Goal: Task Accomplishment & Management: Use online tool/utility

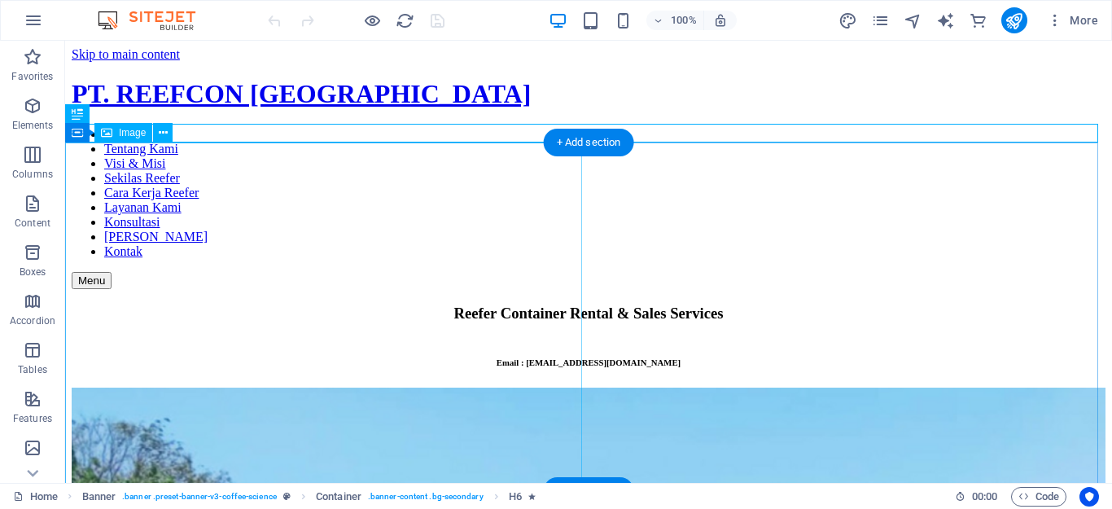
scroll to position [73, 0]
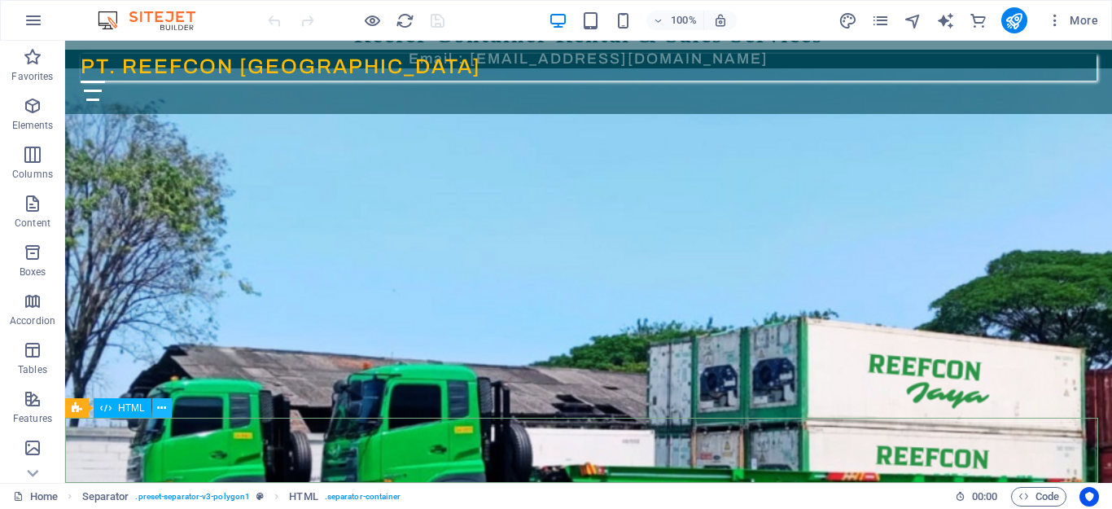
click at [163, 411] on icon at bounding box center [161, 408] width 9 height 17
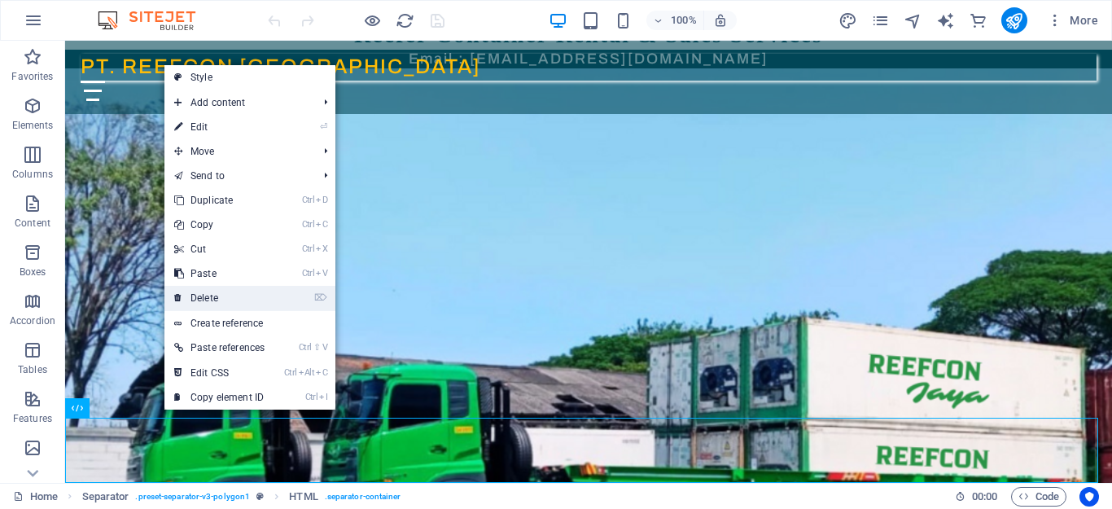
click at [222, 296] on link "⌦ Delete" at bounding box center [219, 298] width 110 height 24
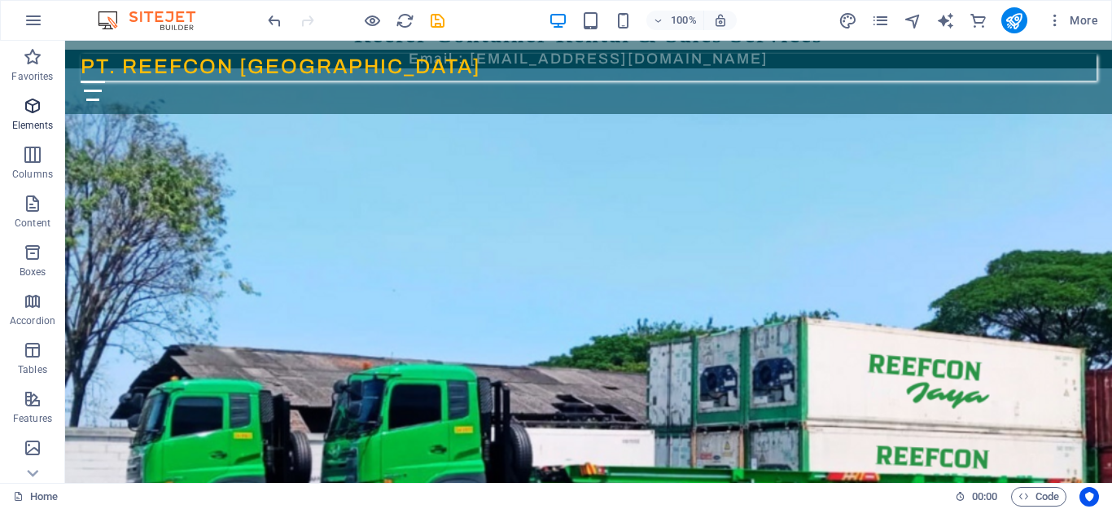
click at [31, 115] on icon "button" at bounding box center [33, 106] width 20 height 20
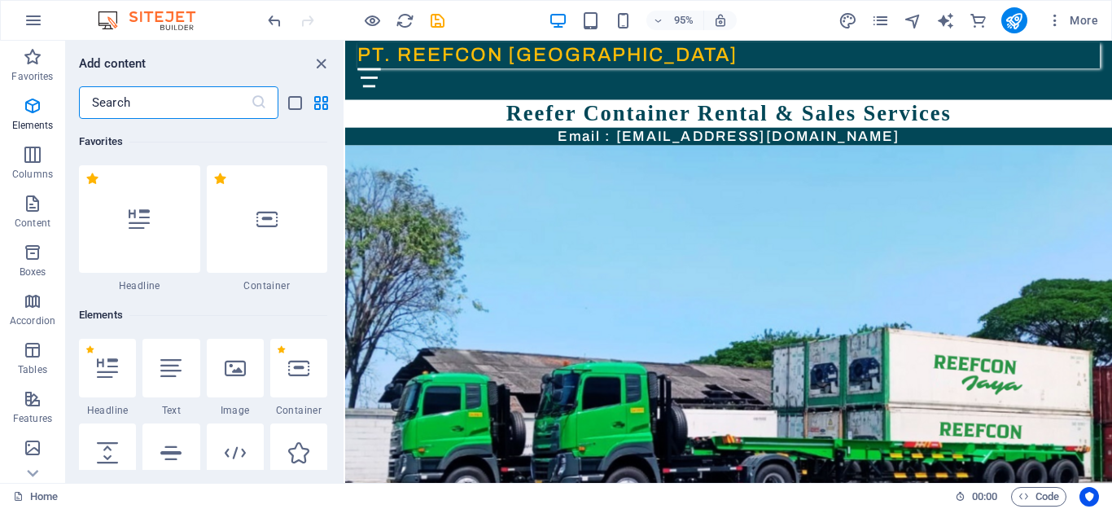
scroll to position [173, 0]
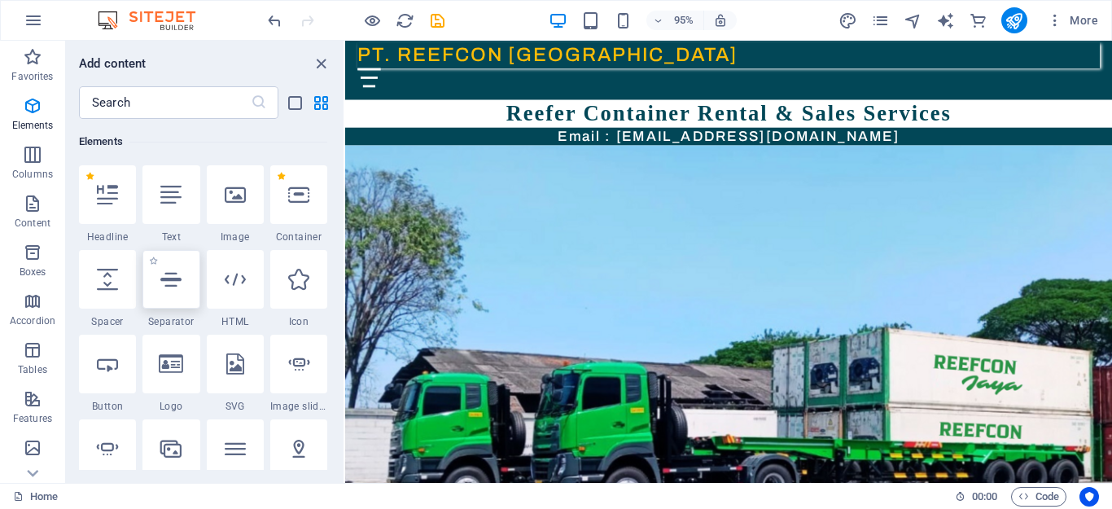
click at [173, 292] on div at bounding box center [171, 279] width 57 height 59
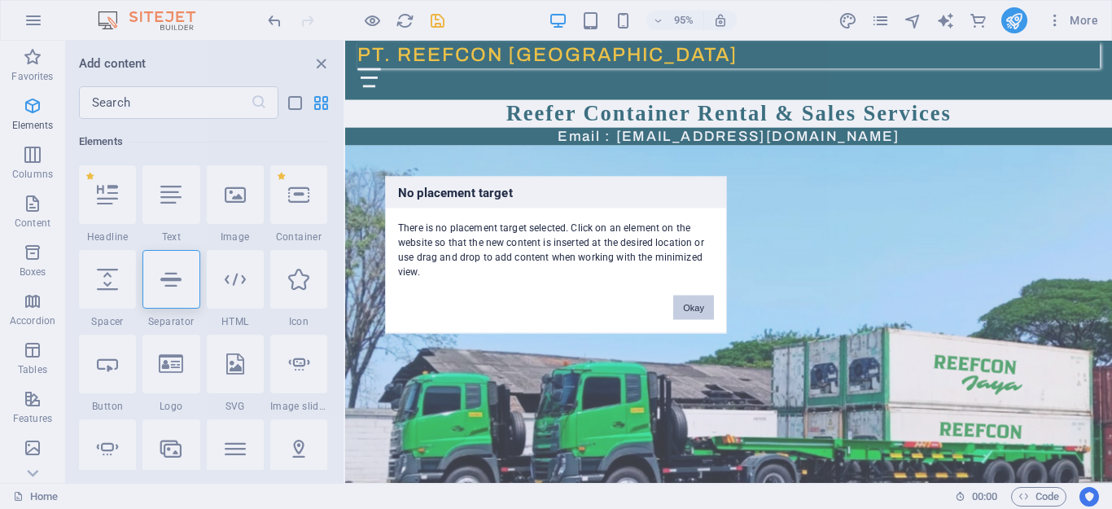
click at [694, 313] on button "Okay" at bounding box center [693, 307] width 41 height 24
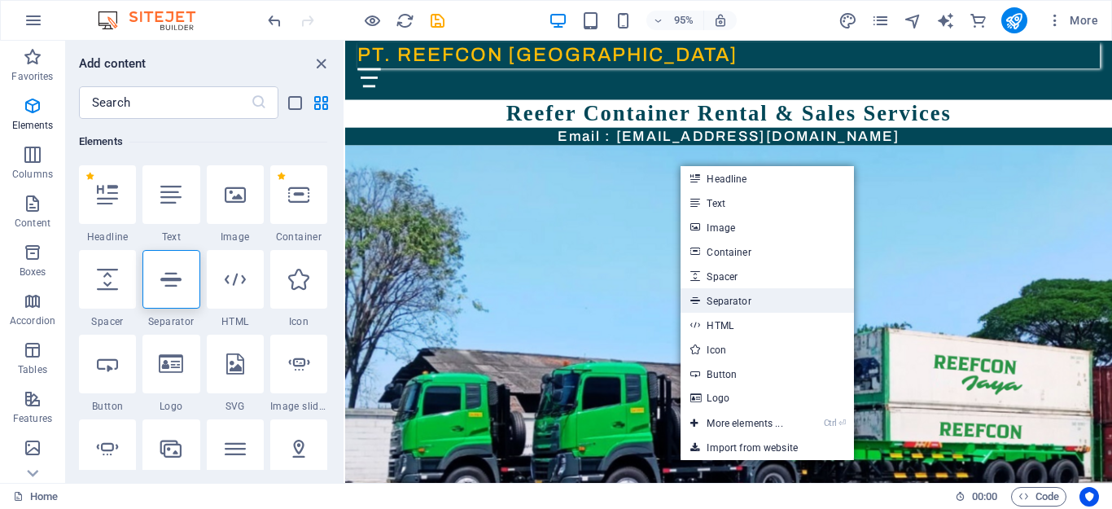
click at [749, 299] on link "Separator" at bounding box center [767, 300] width 173 height 24
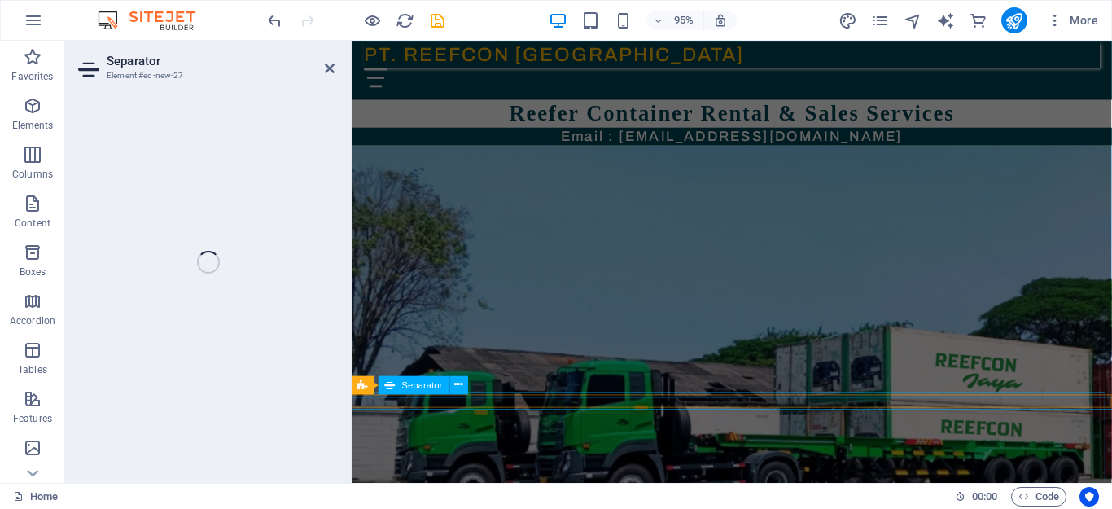
select select "%"
select select "px"
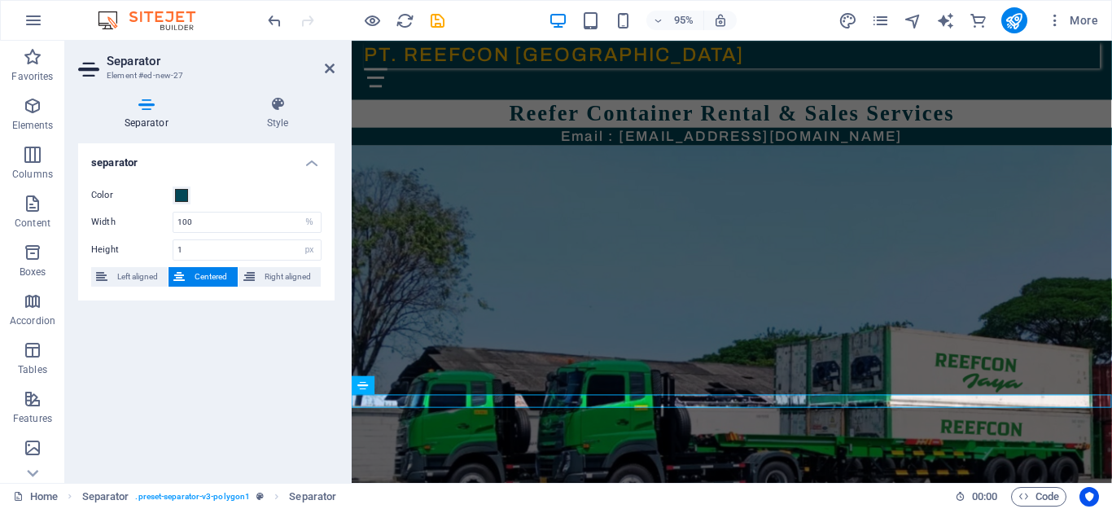
scroll to position [0, 0]
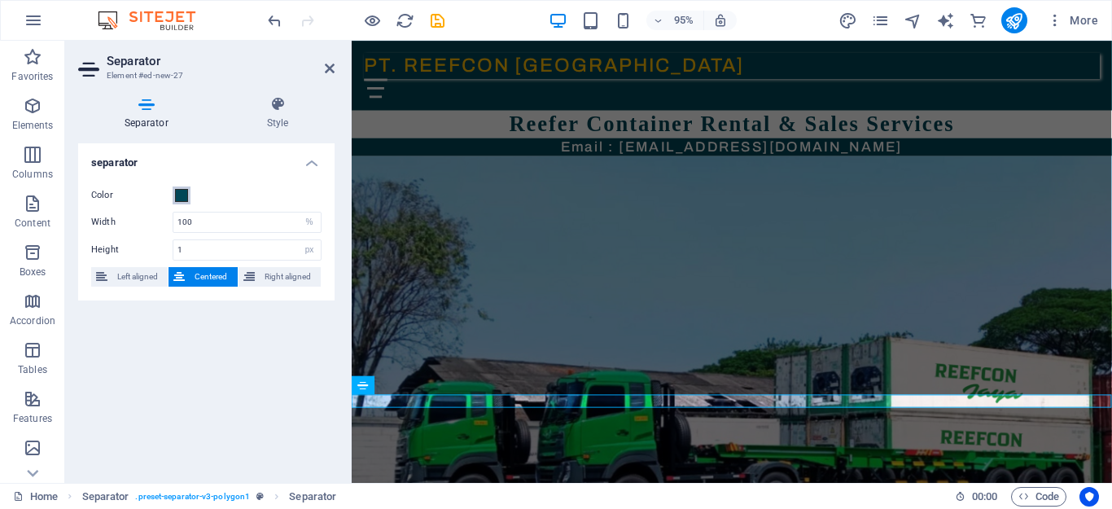
click at [185, 194] on span at bounding box center [181, 195] width 13 height 13
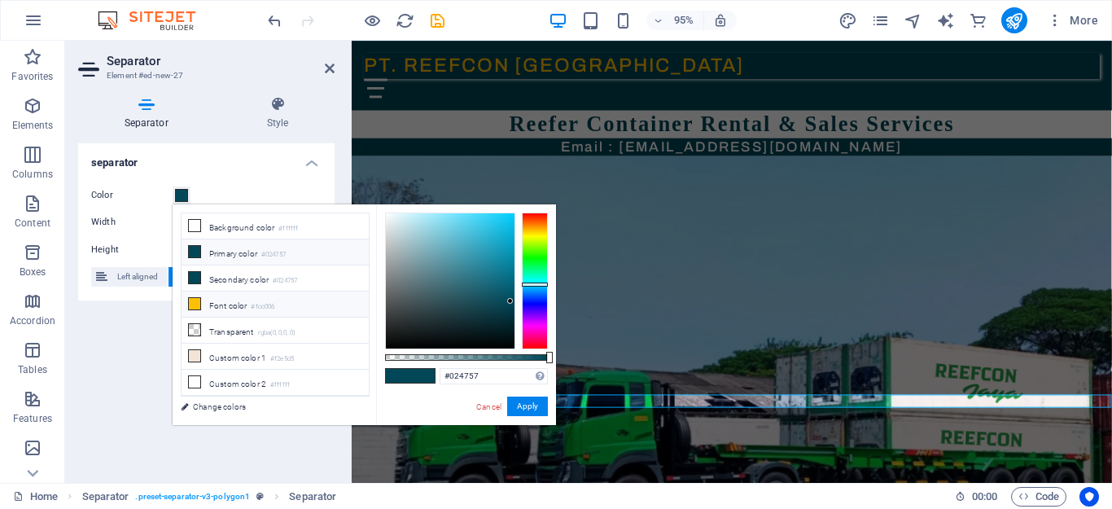
click at [271, 301] on small "#fcc006" at bounding box center [263, 306] width 24 height 11
type input "#fcc006"
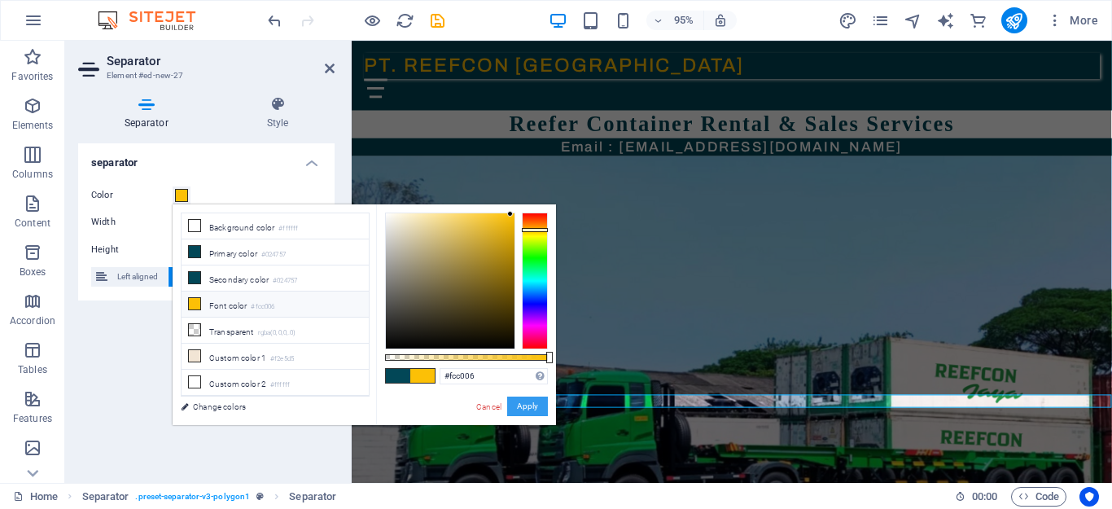
click at [521, 405] on button "Apply" at bounding box center [527, 407] width 41 height 20
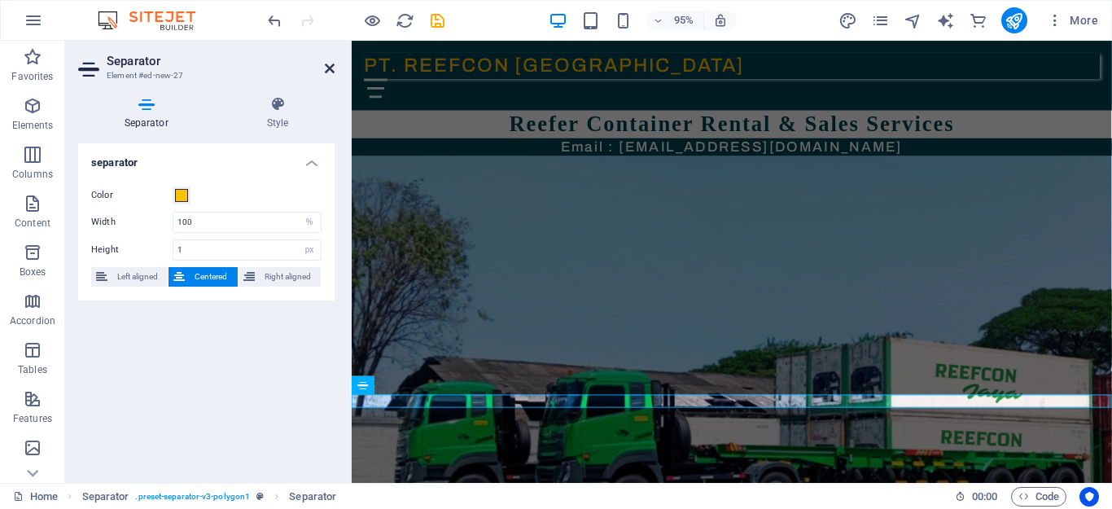
click at [328, 69] on icon at bounding box center [330, 68] width 10 height 13
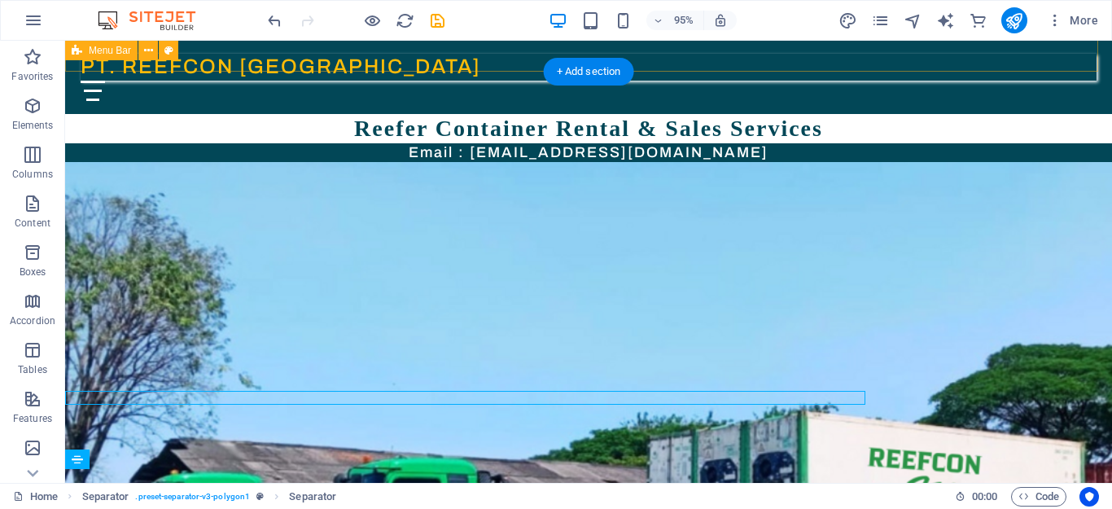
scroll to position [22, 0]
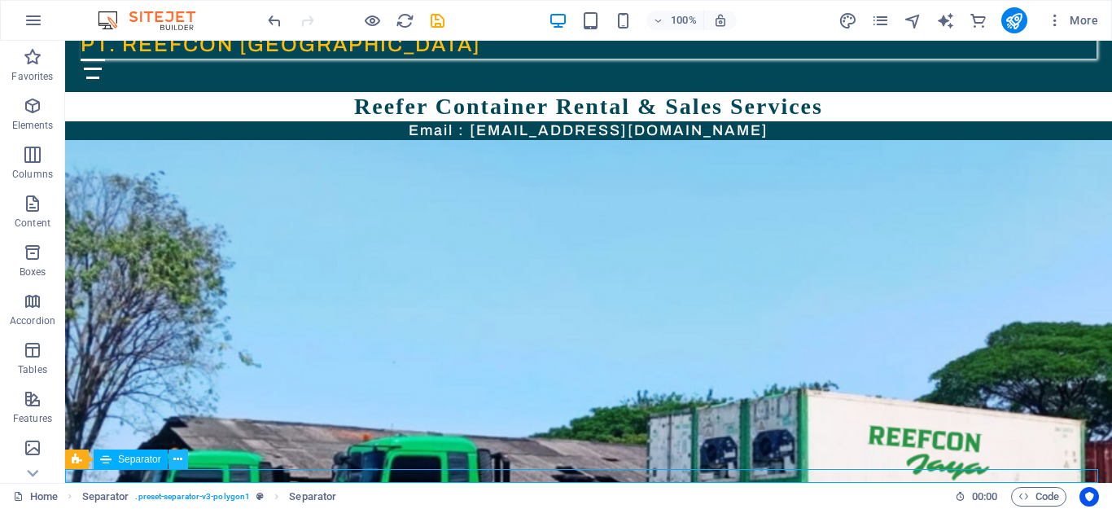
click at [173, 457] on icon at bounding box center [177, 459] width 9 height 17
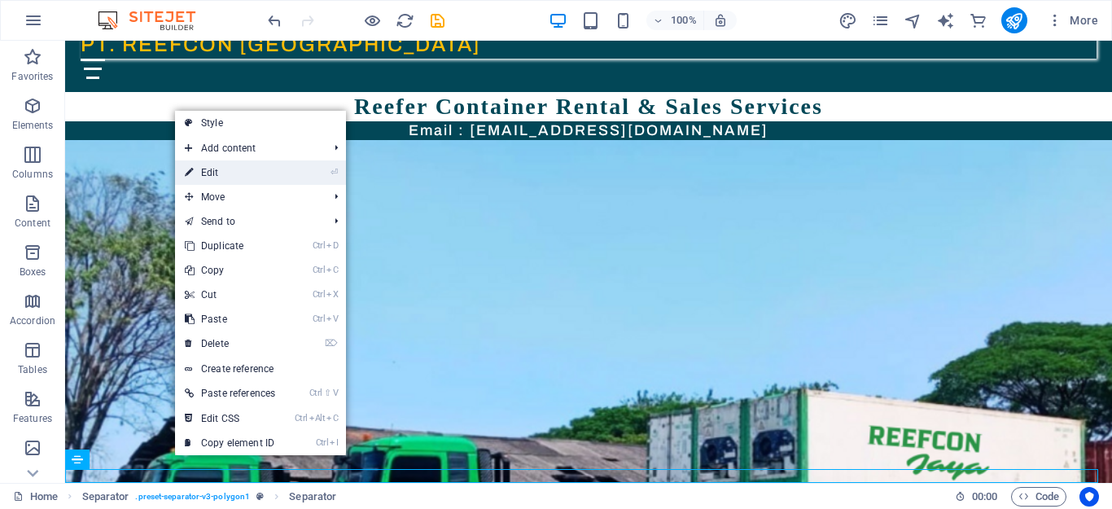
click at [261, 178] on link "⏎ Edit" at bounding box center [230, 172] width 110 height 24
select select "%"
select select "px"
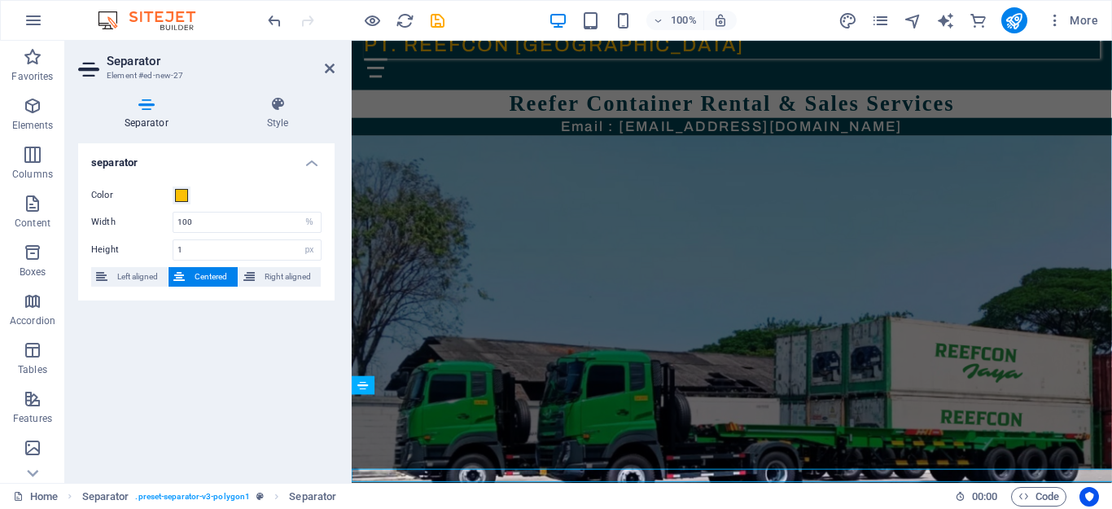
scroll to position [0, 0]
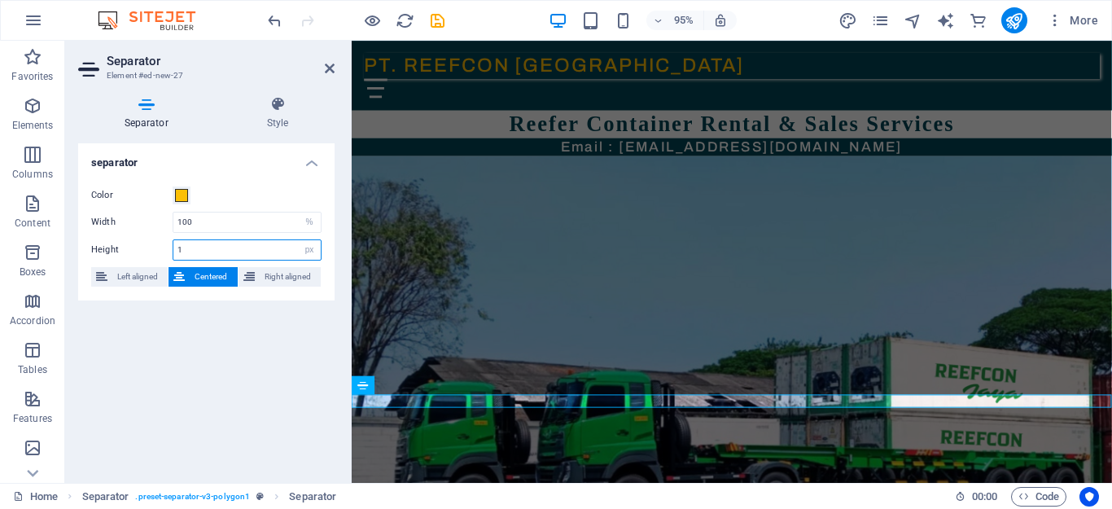
drag, startPoint x: 200, startPoint y: 248, endPoint x: 143, endPoint y: 239, distance: 58.4
click at [143, 239] on div "Height 1 px rem vh vw" at bounding box center [206, 249] width 230 height 21
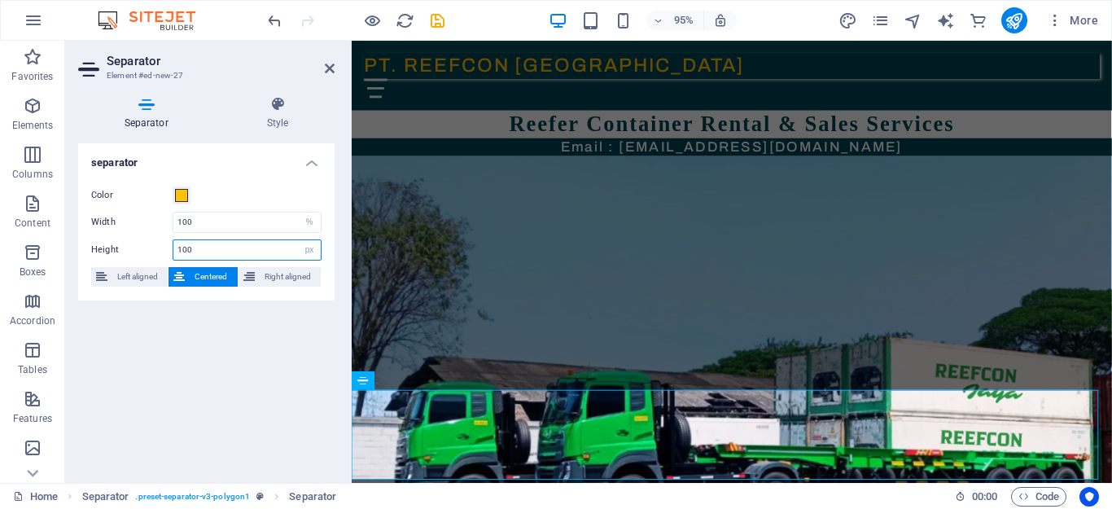
click at [189, 243] on input "100" at bounding box center [246, 250] width 147 height 20
click at [205, 246] on input "100" at bounding box center [246, 250] width 147 height 20
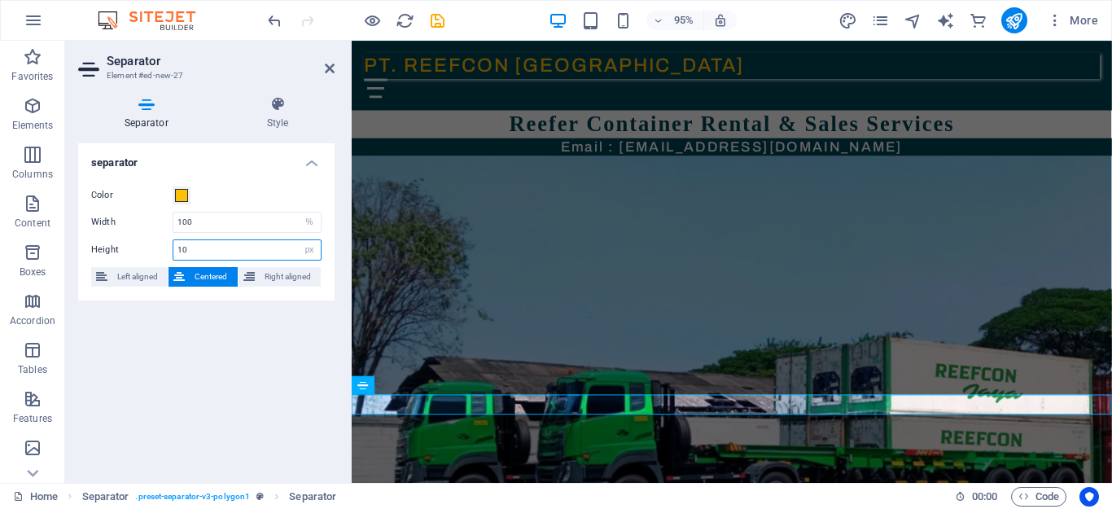
drag, startPoint x: 204, startPoint y: 245, endPoint x: 169, endPoint y: 245, distance: 35.0
click at [169, 245] on div "Height 10 px rem vh vw" at bounding box center [206, 249] width 230 height 21
type input "20"
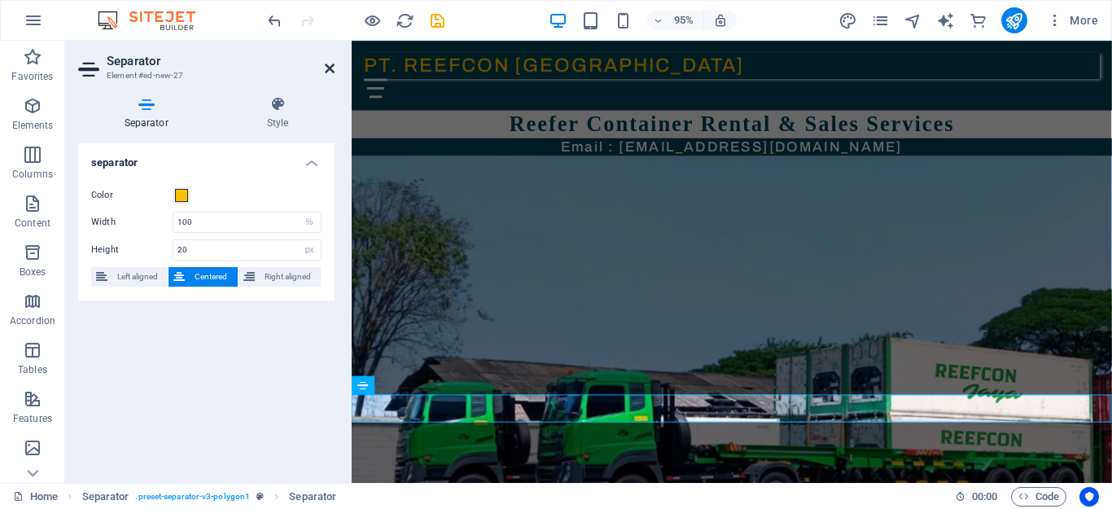
click at [326, 64] on icon at bounding box center [330, 68] width 10 height 13
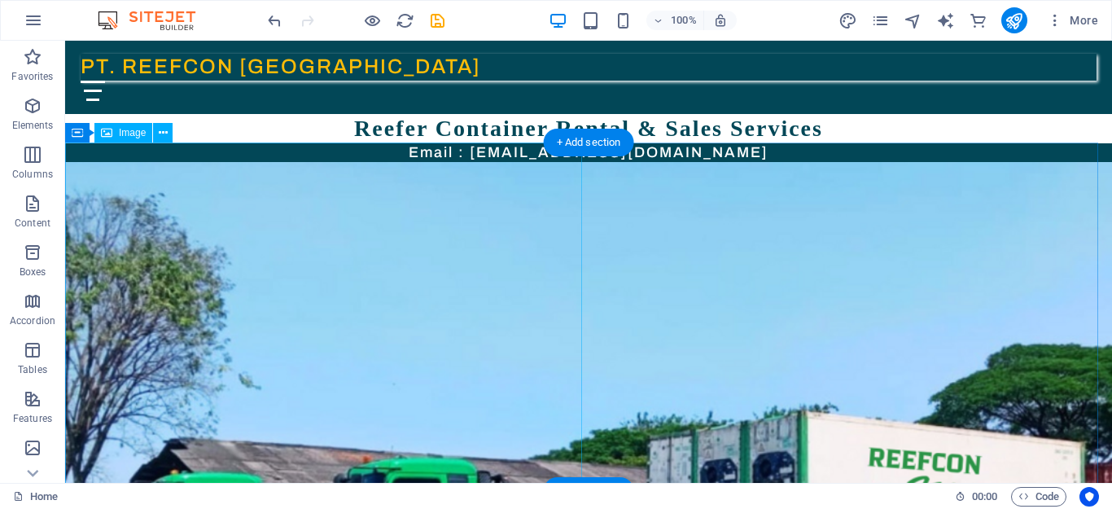
scroll to position [37, 0]
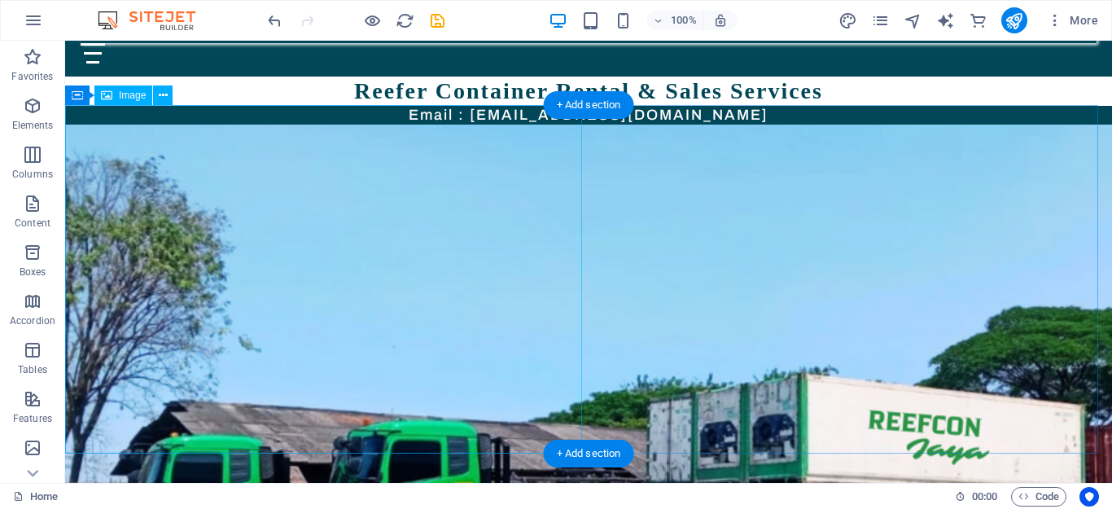
scroll to position [0, 0]
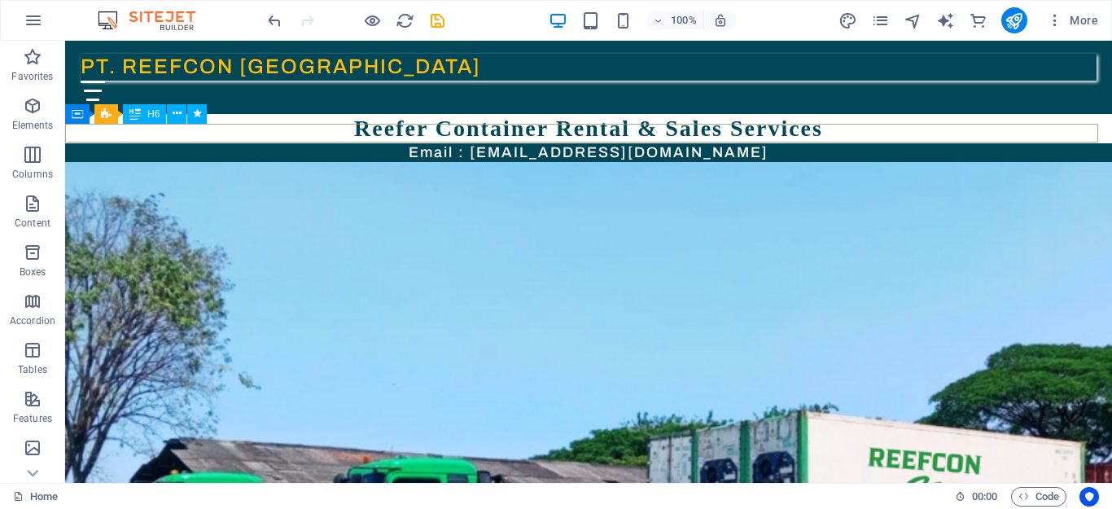
click at [483, 143] on div "Email : [EMAIL_ADDRESS][DOMAIN_NAME]" at bounding box center [588, 152] width 1047 height 19
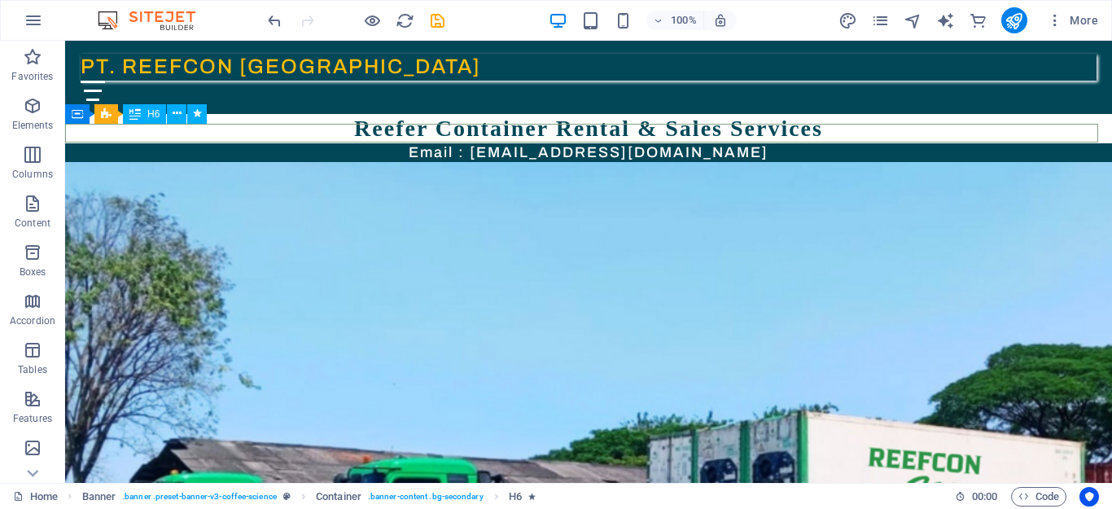
click at [648, 143] on div "Email : [EMAIL_ADDRESS][DOMAIN_NAME]" at bounding box center [588, 152] width 1047 height 19
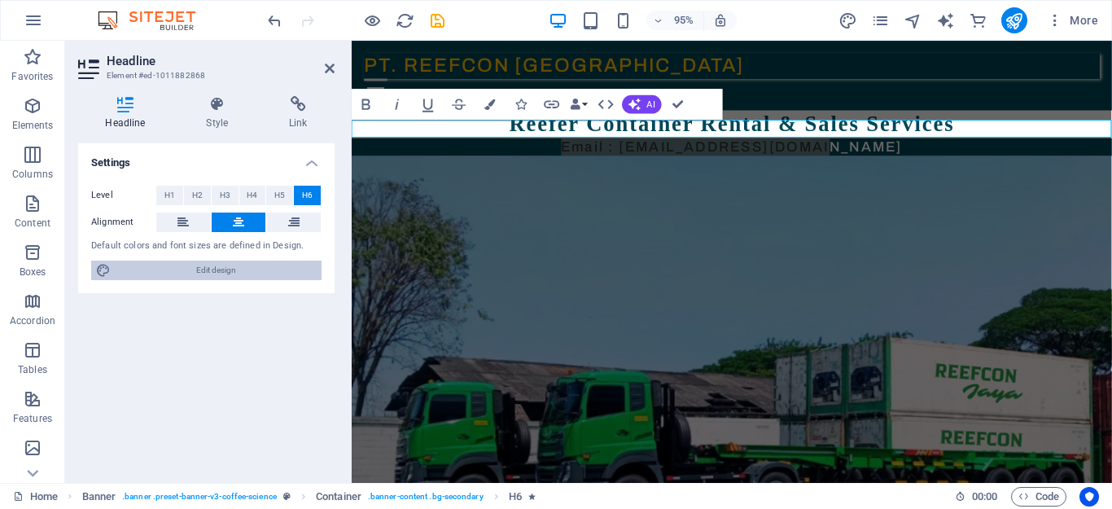
click at [257, 269] on span "Edit design" at bounding box center [216, 271] width 201 height 20
select select "px"
select select "400"
select select "px"
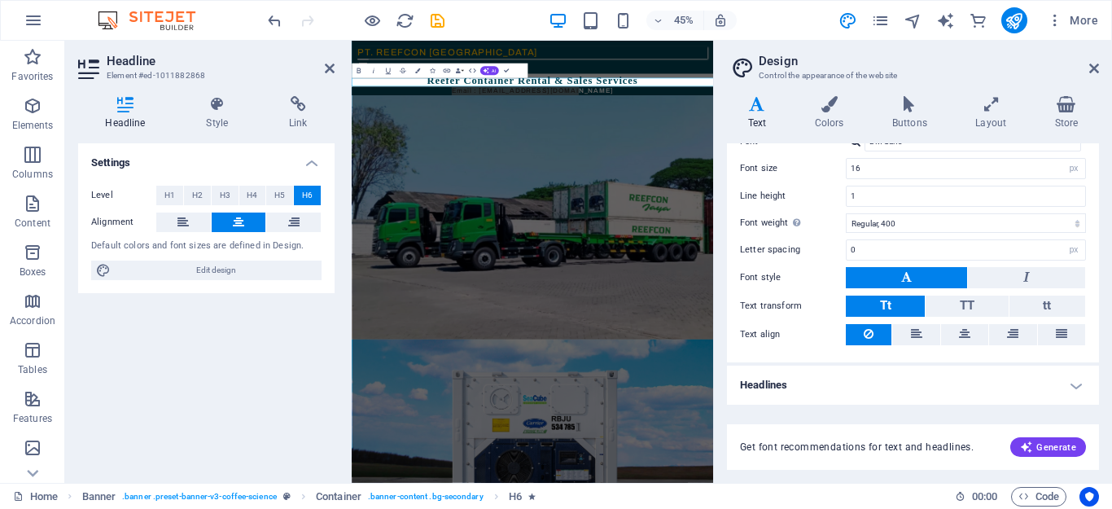
scroll to position [29, 0]
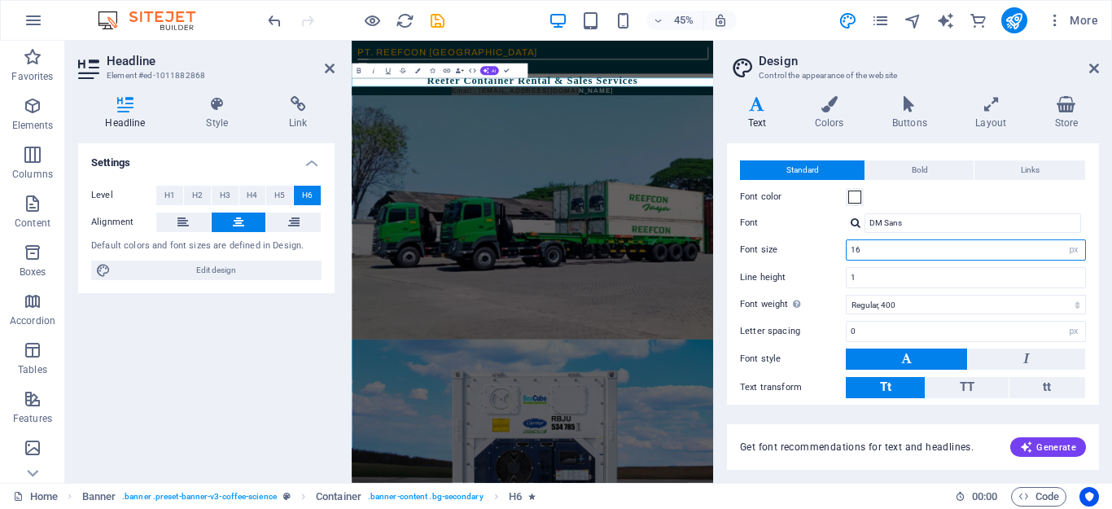
click at [857, 253] on input "16" at bounding box center [966, 250] width 239 height 20
drag, startPoint x: 871, startPoint y: 251, endPoint x: 858, endPoint y: 248, distance: 13.4
click at [858, 248] on input "16" at bounding box center [966, 250] width 239 height 20
click at [802, 252] on label "Font size" at bounding box center [793, 249] width 106 height 9
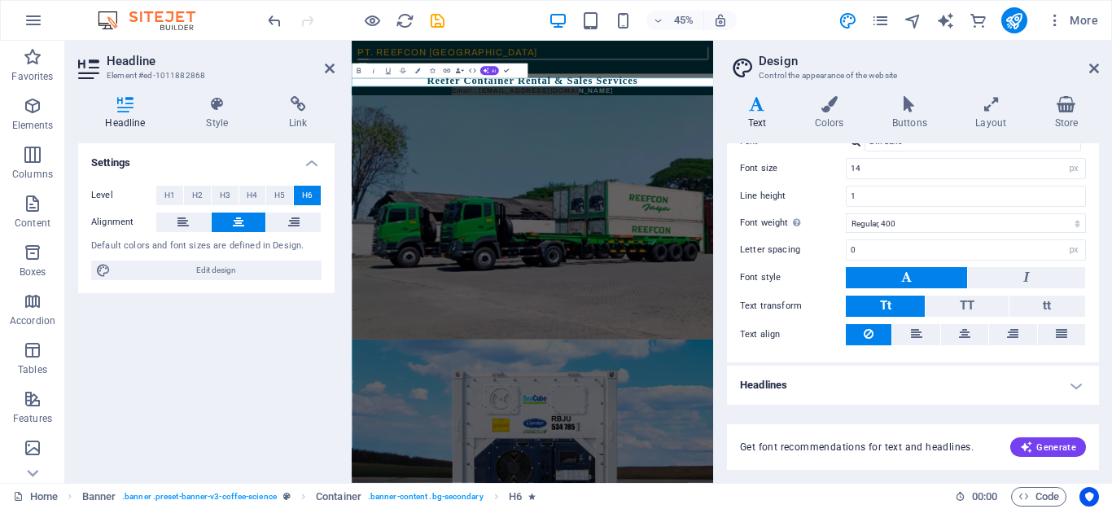
scroll to position [0, 0]
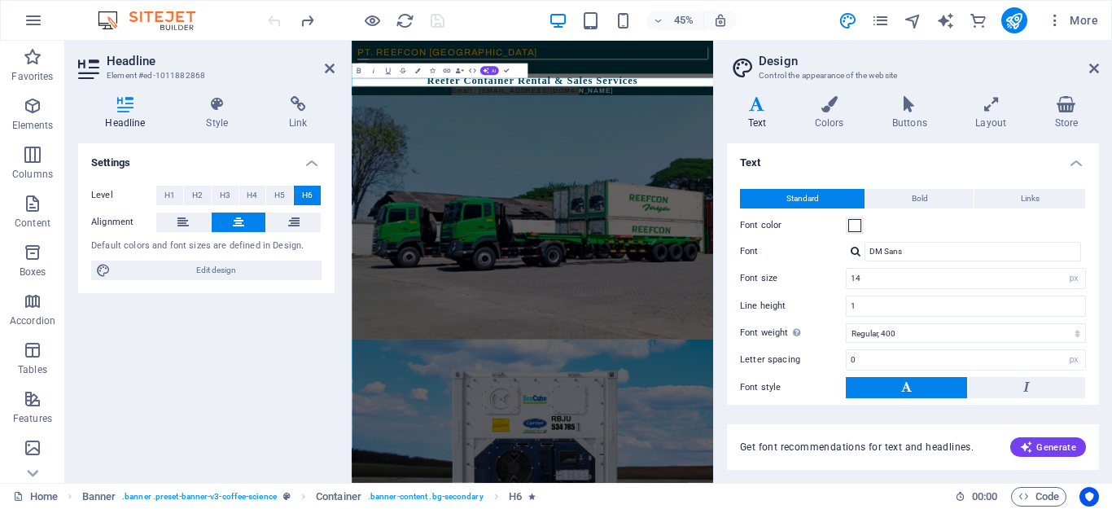
type input "16"
click at [1068, 160] on h4 "Text" at bounding box center [913, 157] width 372 height 29
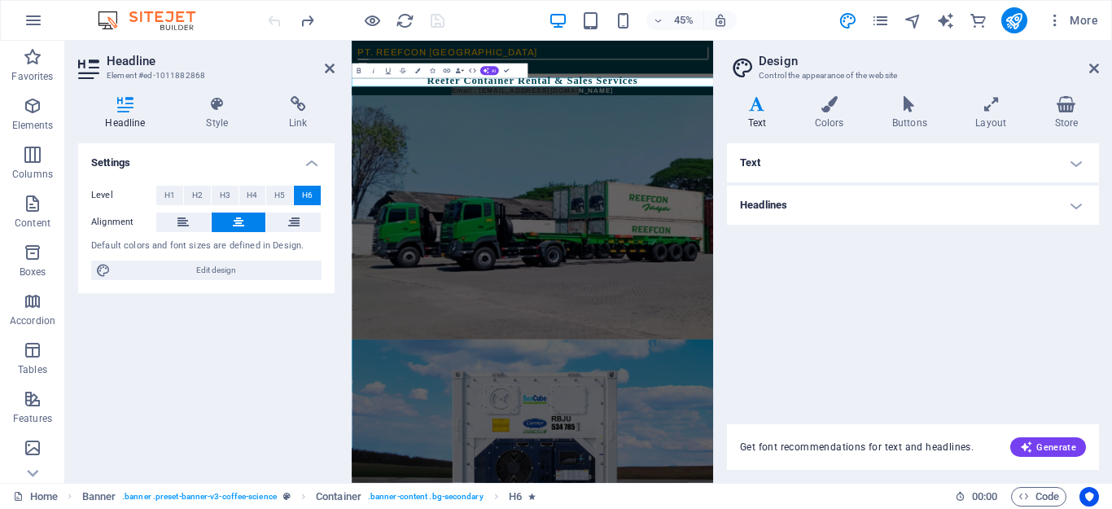
click at [1080, 204] on h4 "Headlines" at bounding box center [913, 205] width 372 height 39
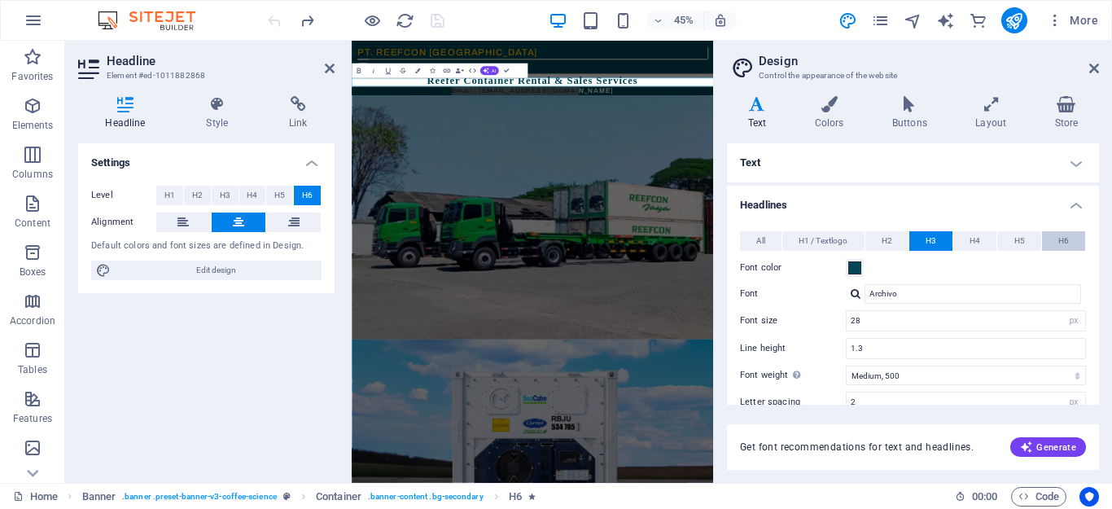
click at [1063, 241] on span "H6" at bounding box center [1064, 241] width 11 height 20
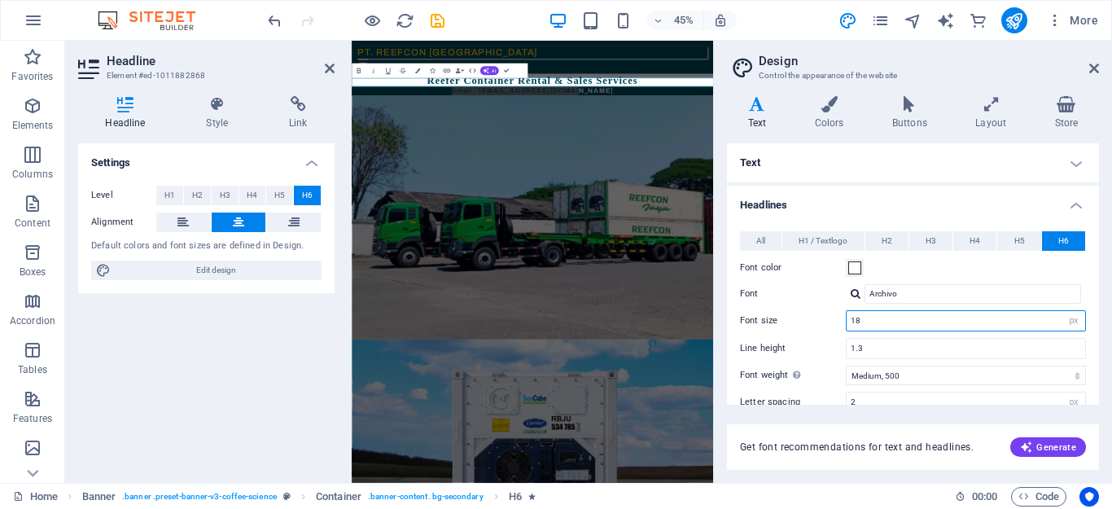
drag, startPoint x: 879, startPoint y: 318, endPoint x: 836, endPoint y: 318, distance: 42.3
click at [836, 318] on div "Font size 18 rem px em %" at bounding box center [913, 320] width 346 height 21
drag, startPoint x: 899, startPoint y: 318, endPoint x: 855, endPoint y: 318, distance: 44.0
click at [855, 318] on input "184" at bounding box center [966, 321] width 239 height 20
type input "14"
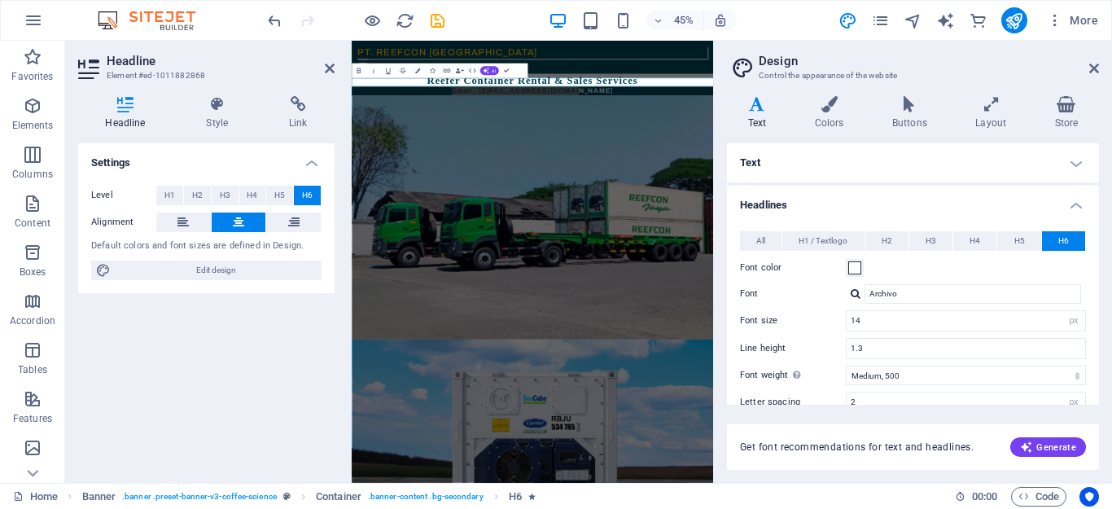
click at [813, 318] on label "Font size" at bounding box center [793, 320] width 106 height 9
click at [1091, 70] on icon at bounding box center [1095, 68] width 10 height 13
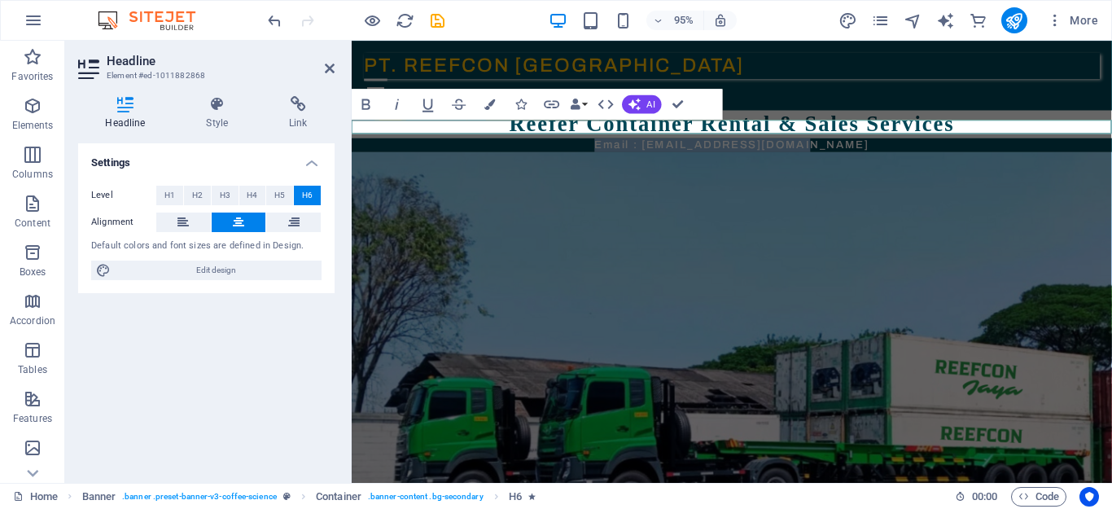
click at [895, 143] on h6 "Email : [EMAIL_ADDRESS][DOMAIN_NAME]" at bounding box center [752, 150] width 800 height 15
drag, startPoint x: 329, startPoint y: 70, endPoint x: 274, endPoint y: 40, distance: 63.0
click at [329, 70] on icon at bounding box center [330, 68] width 10 height 13
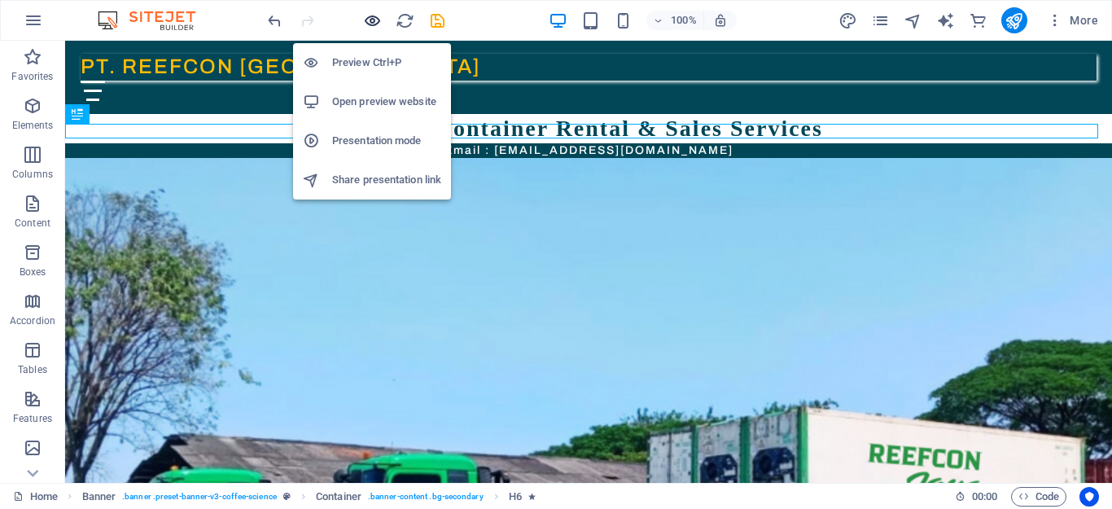
click at [370, 12] on icon "button" at bounding box center [372, 20] width 19 height 19
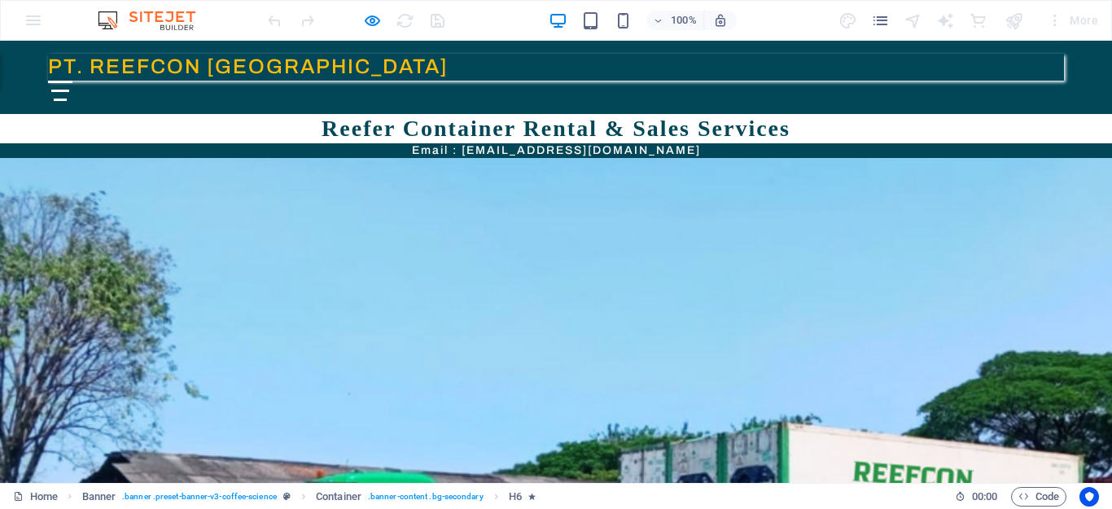
click at [315, 143] on h6 "Email : [EMAIL_ADDRESS][DOMAIN_NAME]" at bounding box center [556, 150] width 1112 height 15
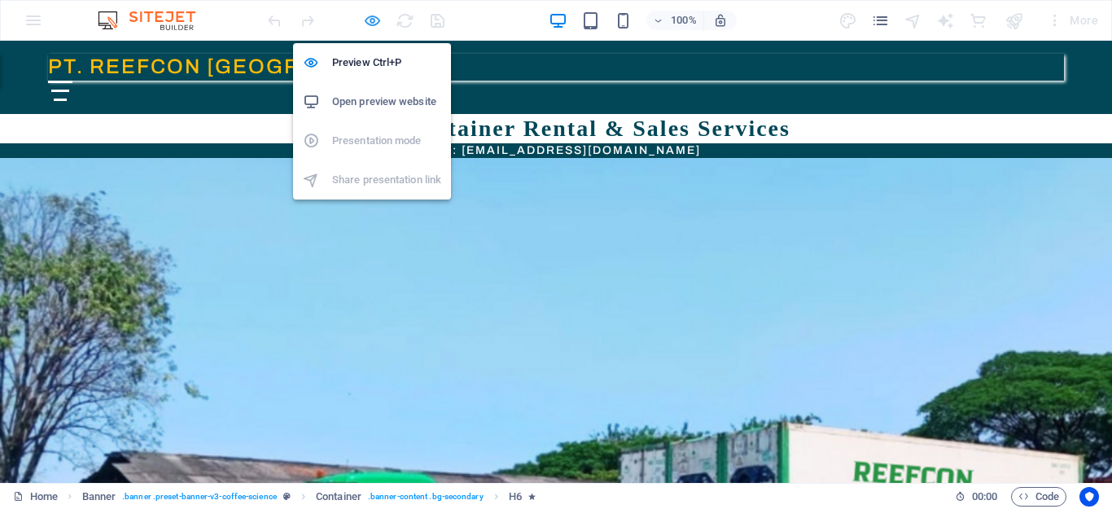
click at [372, 15] on icon "button" at bounding box center [372, 20] width 19 height 19
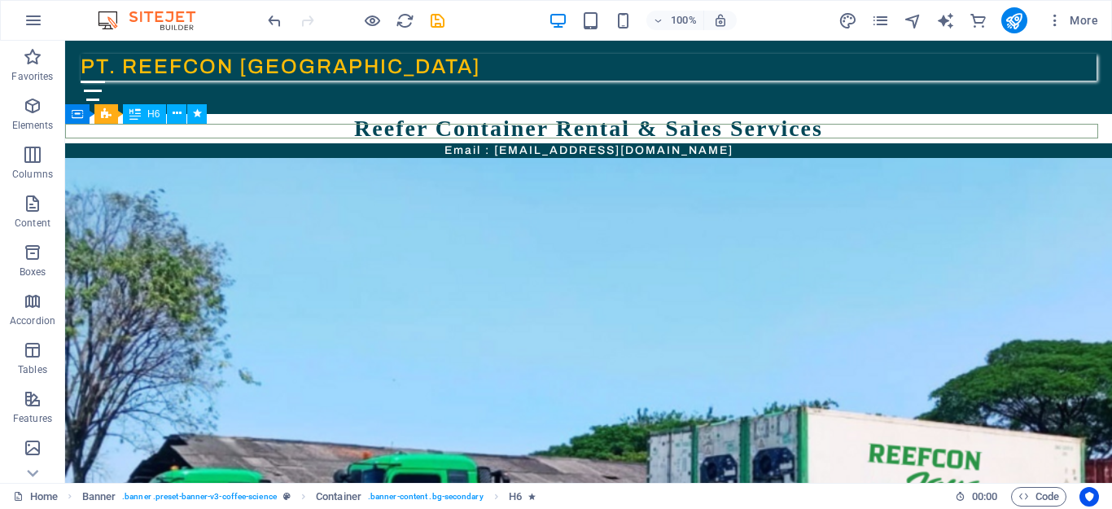
click at [417, 143] on div "Email : [EMAIL_ADDRESS][DOMAIN_NAME]" at bounding box center [588, 150] width 1047 height 15
click at [200, 143] on div "Email : [EMAIL_ADDRESS][DOMAIN_NAME]" at bounding box center [588, 150] width 1047 height 15
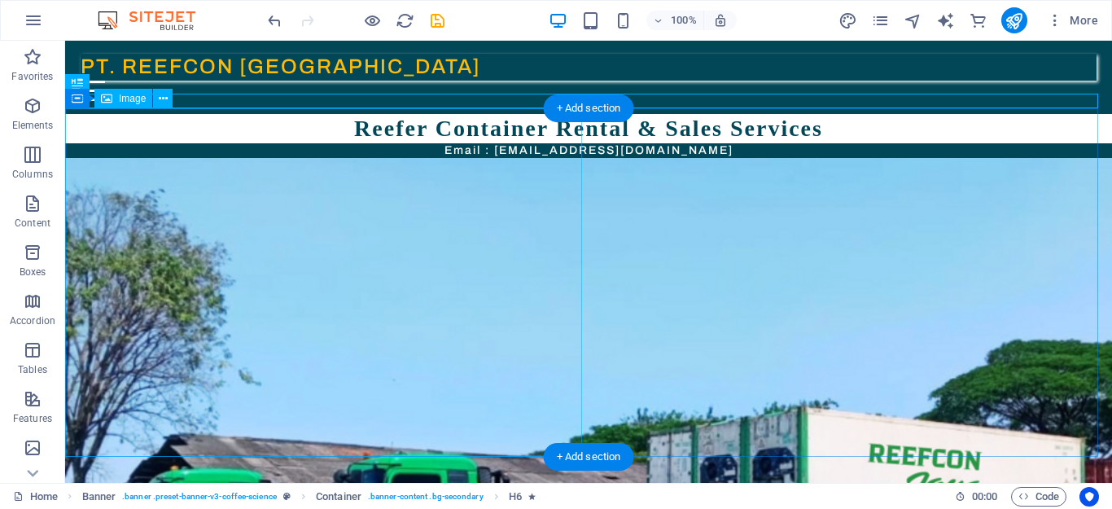
scroll to position [33, 0]
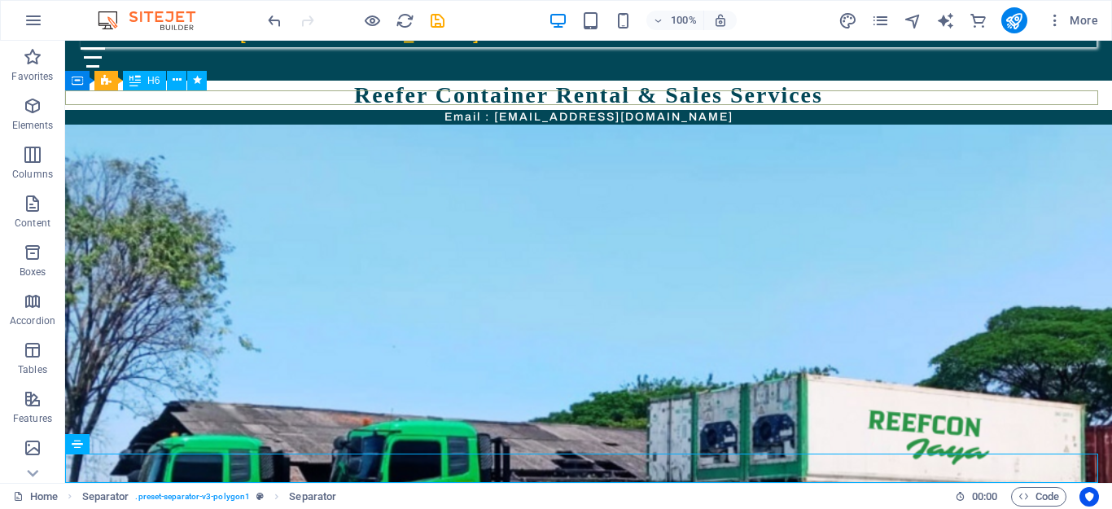
click at [400, 110] on div "Email : [EMAIL_ADDRESS][DOMAIN_NAME]" at bounding box center [588, 117] width 1047 height 15
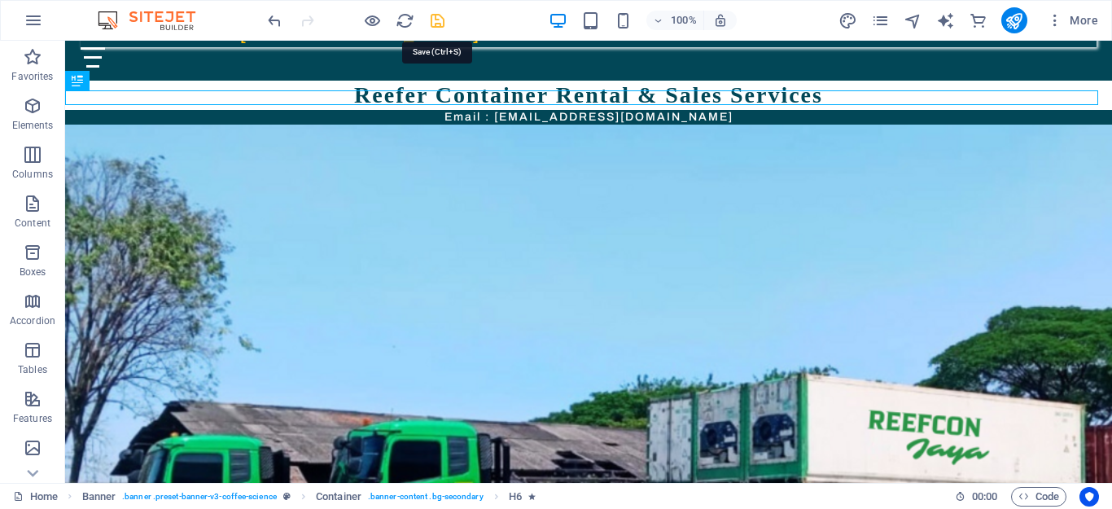
click at [441, 23] on icon "save" at bounding box center [437, 20] width 19 height 19
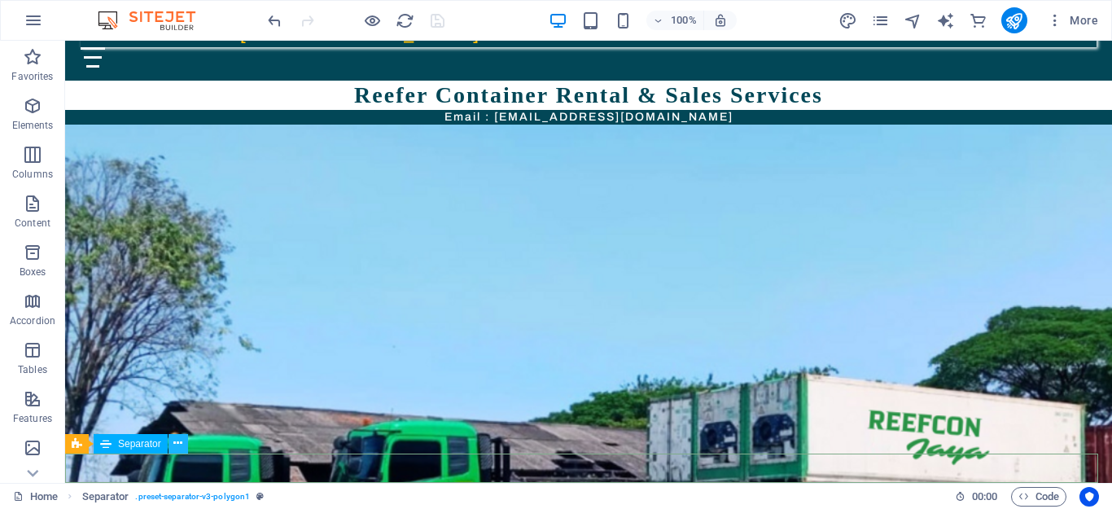
click at [174, 445] on icon at bounding box center [177, 443] width 9 height 17
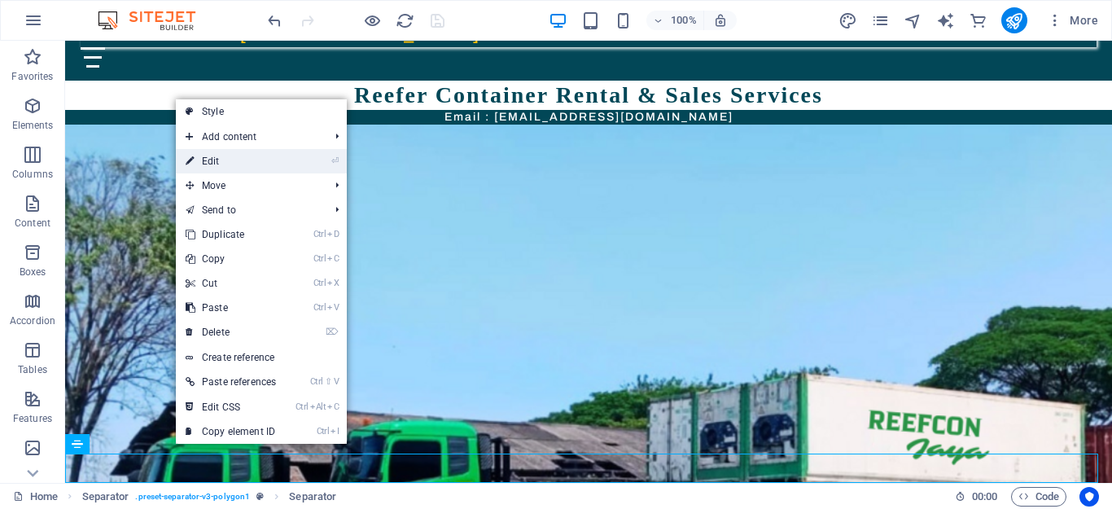
drag, startPoint x: 235, startPoint y: 164, endPoint x: 48, endPoint y: 121, distance: 192.2
click at [235, 164] on link "⏎ Edit" at bounding box center [231, 161] width 110 height 24
select select "%"
select select "px"
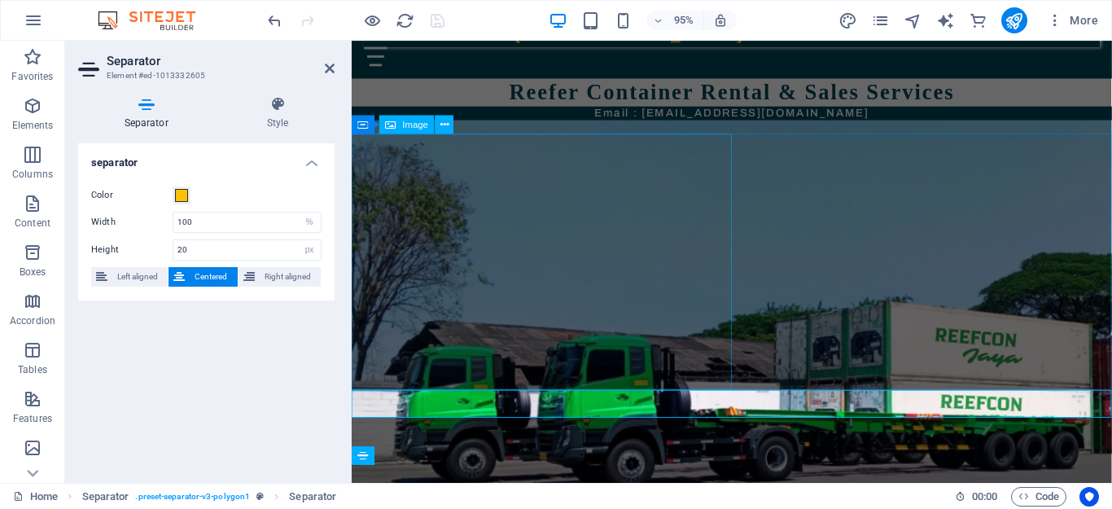
scroll to position [0, 0]
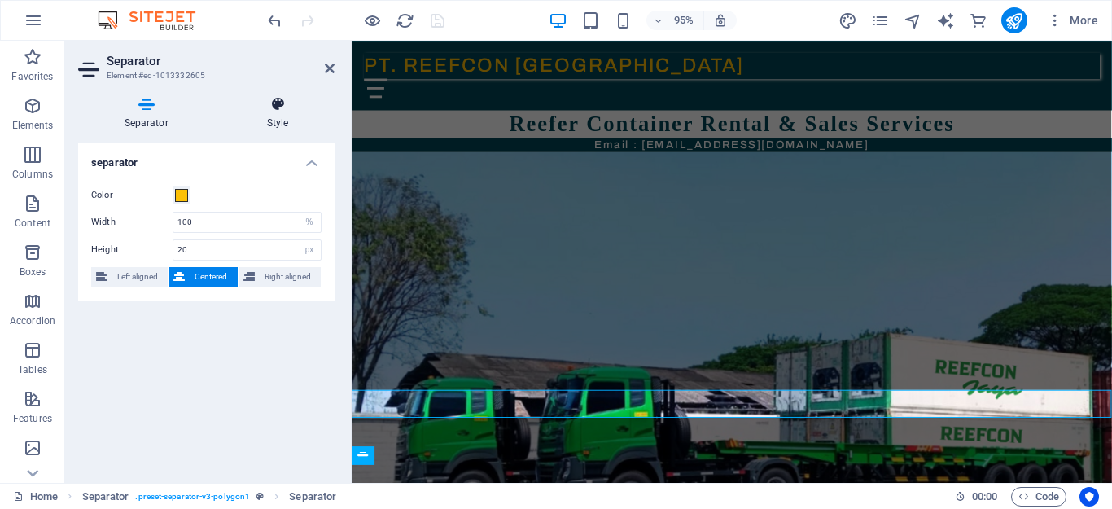
click at [270, 104] on icon at bounding box center [278, 104] width 114 height 16
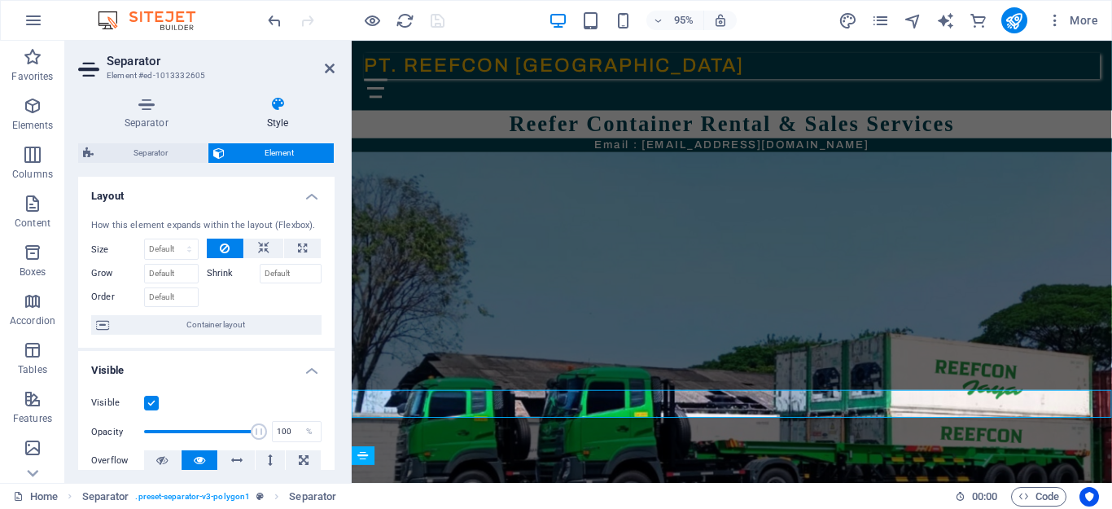
click at [309, 196] on h4 "Layout" at bounding box center [206, 191] width 257 height 29
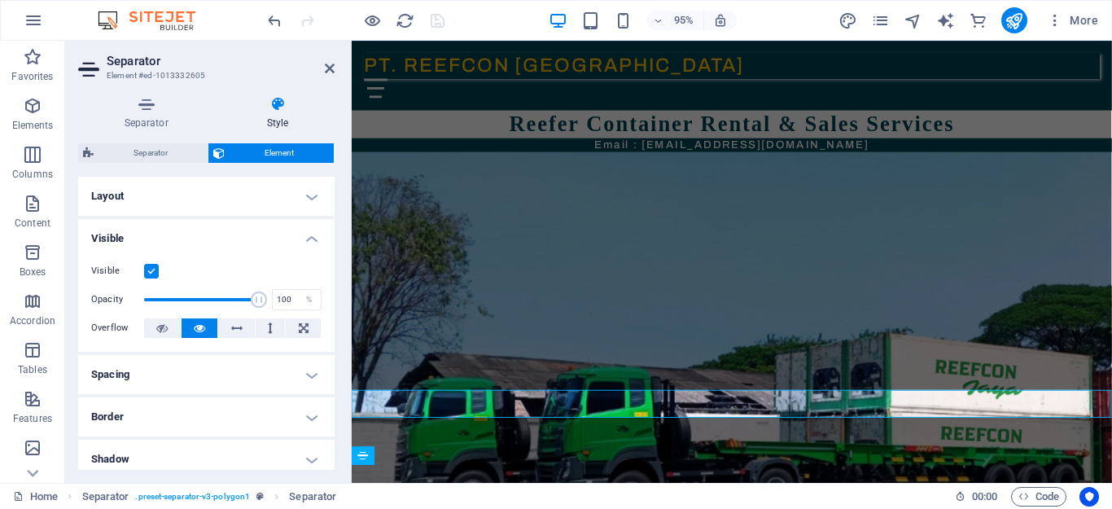
click at [306, 368] on h4 "Spacing" at bounding box center [206, 374] width 257 height 39
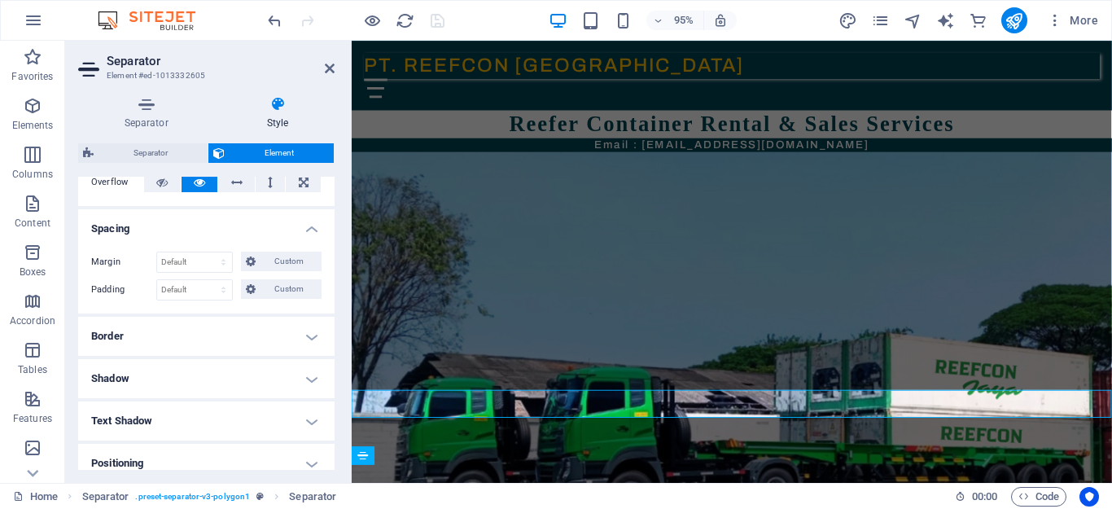
scroll to position [163, 0]
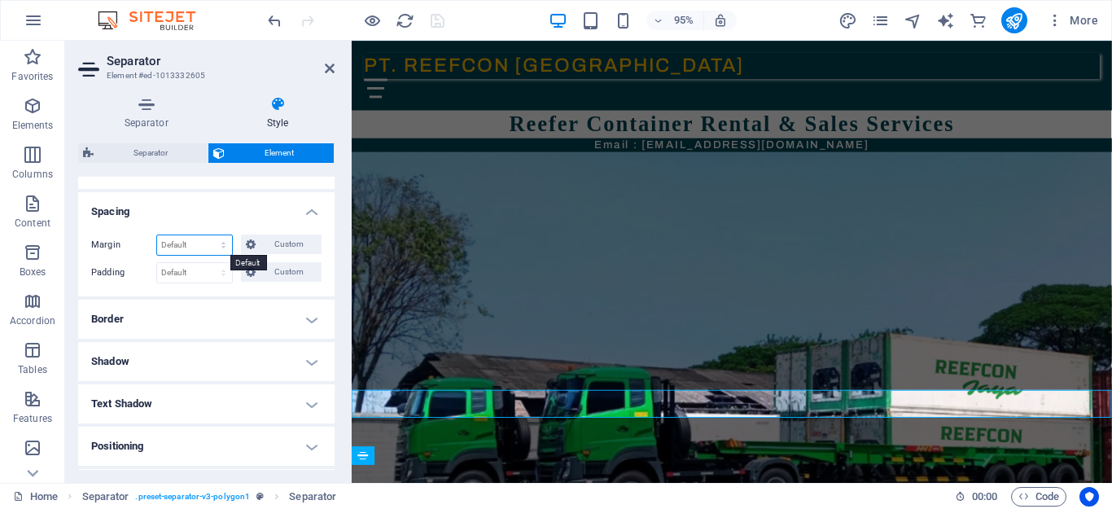
click at [221, 248] on select "Default auto px % rem vw vh Custom" at bounding box center [194, 245] width 75 height 20
select select "px"
click at [208, 235] on select "Default auto px % rem vw vh Custom" at bounding box center [194, 245] width 75 height 20
type input "0"
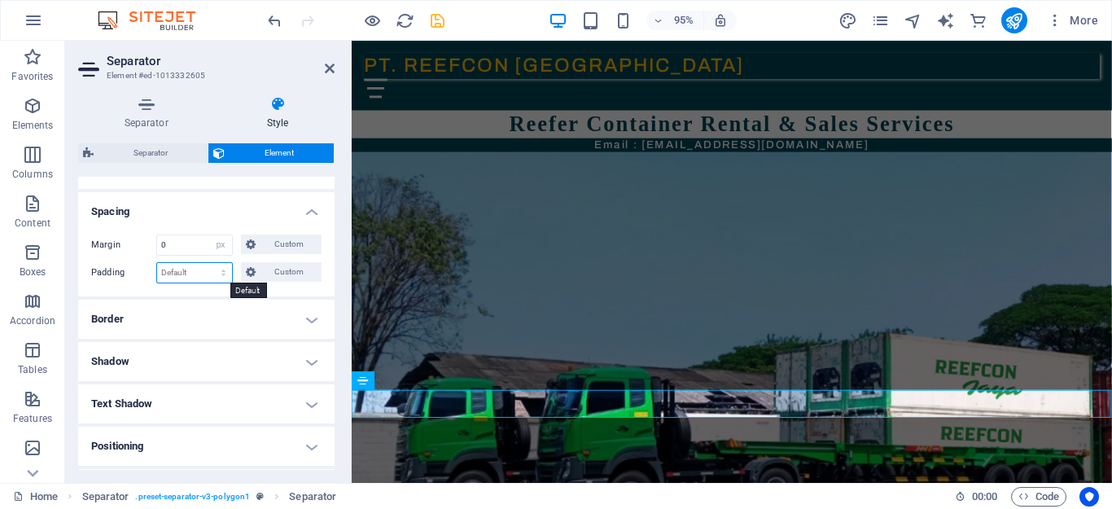
click at [219, 272] on select "Default px rem % vh vw Custom" at bounding box center [194, 273] width 75 height 20
select select "px"
click at [208, 263] on select "Default px rem % vh vw Custom" at bounding box center [194, 273] width 75 height 20
type input "0"
click at [328, 70] on icon at bounding box center [330, 68] width 10 height 13
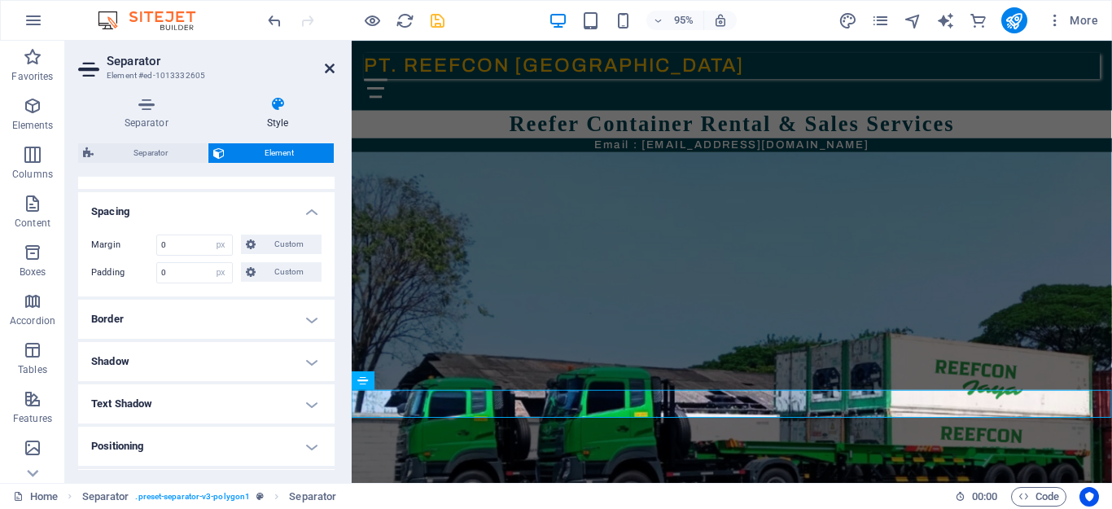
scroll to position [33, 0]
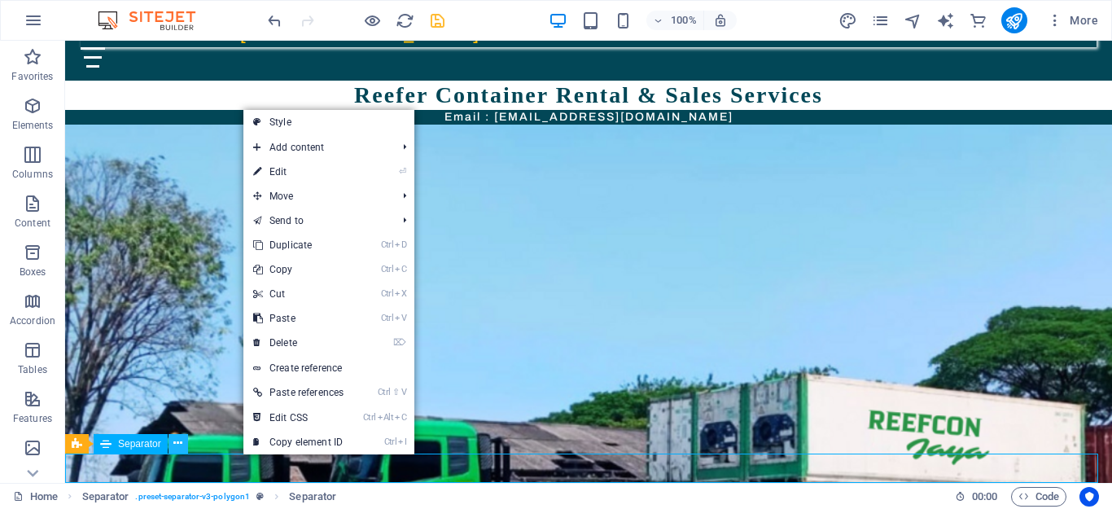
click at [175, 445] on icon at bounding box center [177, 443] width 9 height 17
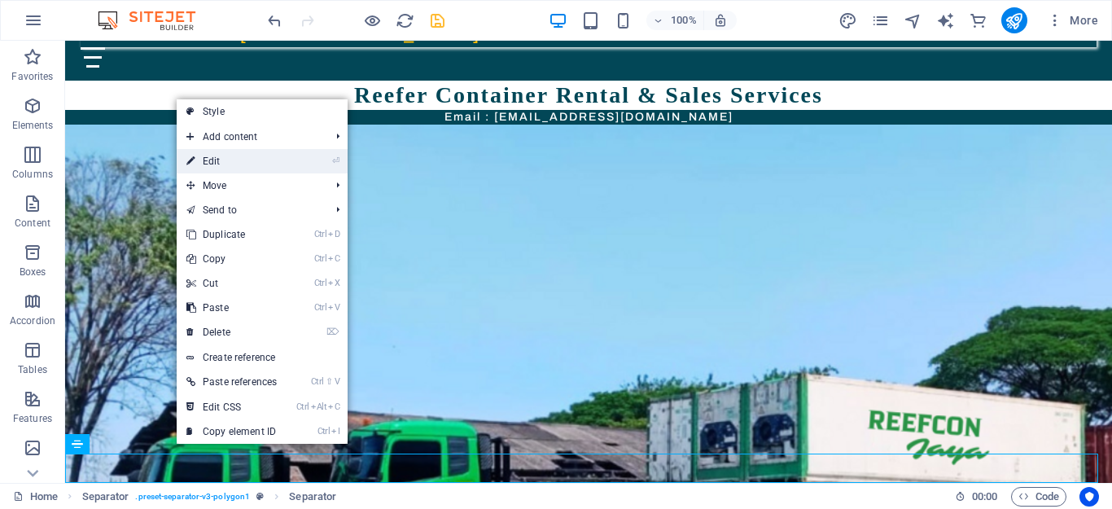
click at [238, 160] on link "⏎ Edit" at bounding box center [232, 161] width 110 height 24
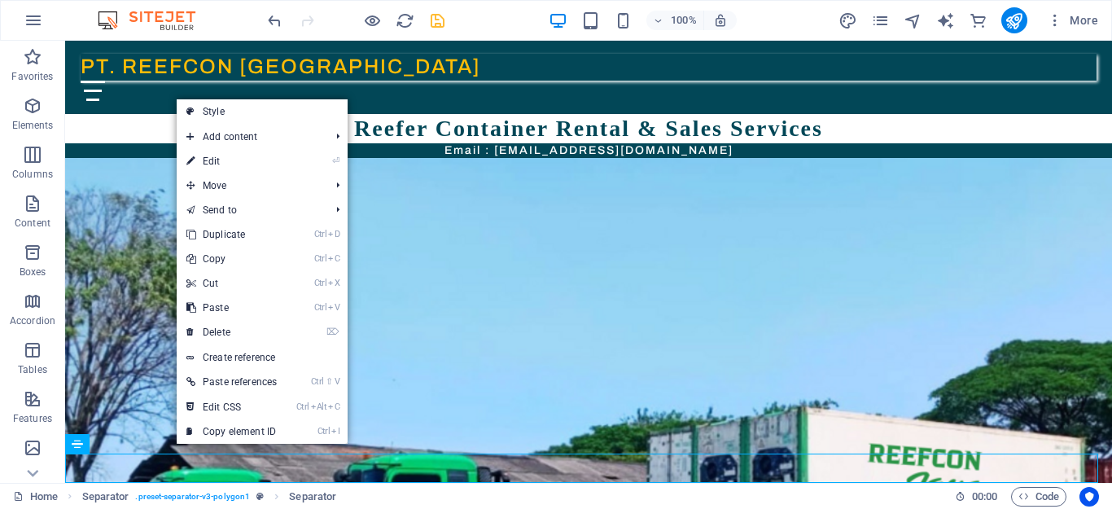
select select "px"
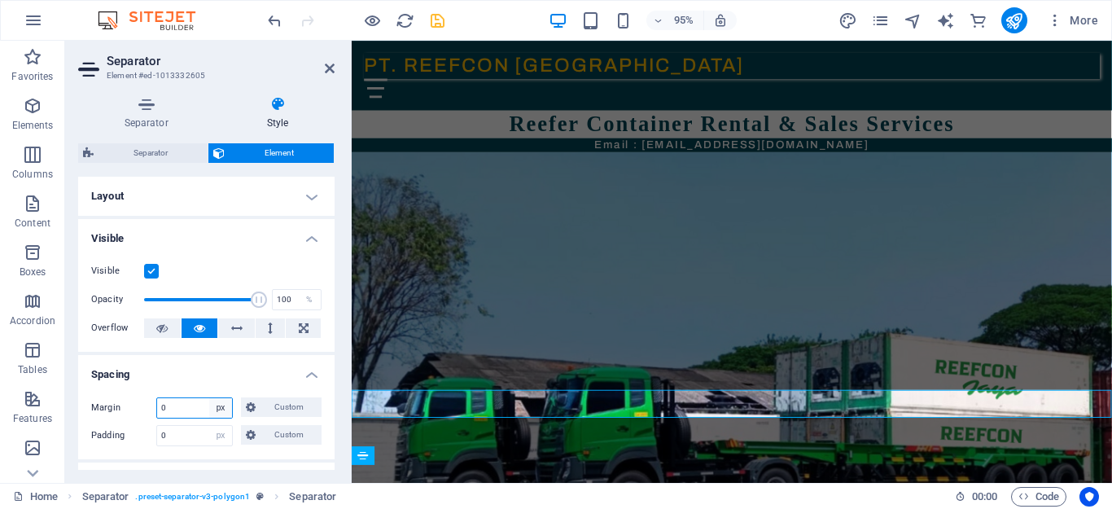
click at [215, 411] on select "Default auto px % rem vw vh Custom" at bounding box center [220, 408] width 23 height 20
select select "default"
click at [209, 398] on select "Default auto px % rem vw vh Custom" at bounding box center [220, 408] width 23 height 20
select select "DISABLED_OPTION_VALUE"
click at [220, 436] on select "Default px rem % vh vw Custom" at bounding box center [220, 436] width 23 height 20
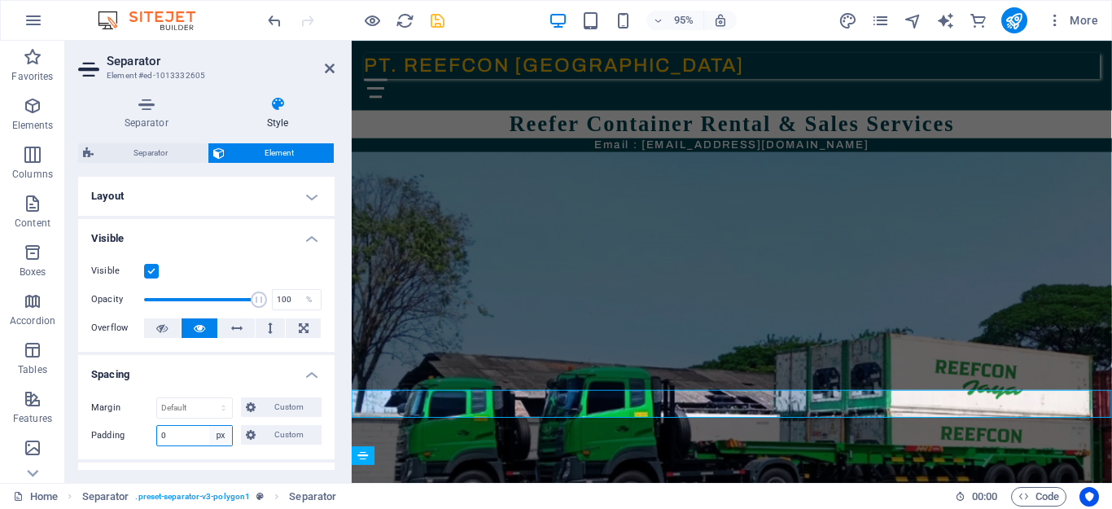
select select "default"
click at [209, 426] on select "Default px rem % vh vw Custom" at bounding box center [220, 436] width 23 height 20
select select "DISABLED_OPTION_VALUE"
click at [306, 374] on h4 "Spacing" at bounding box center [206, 369] width 257 height 29
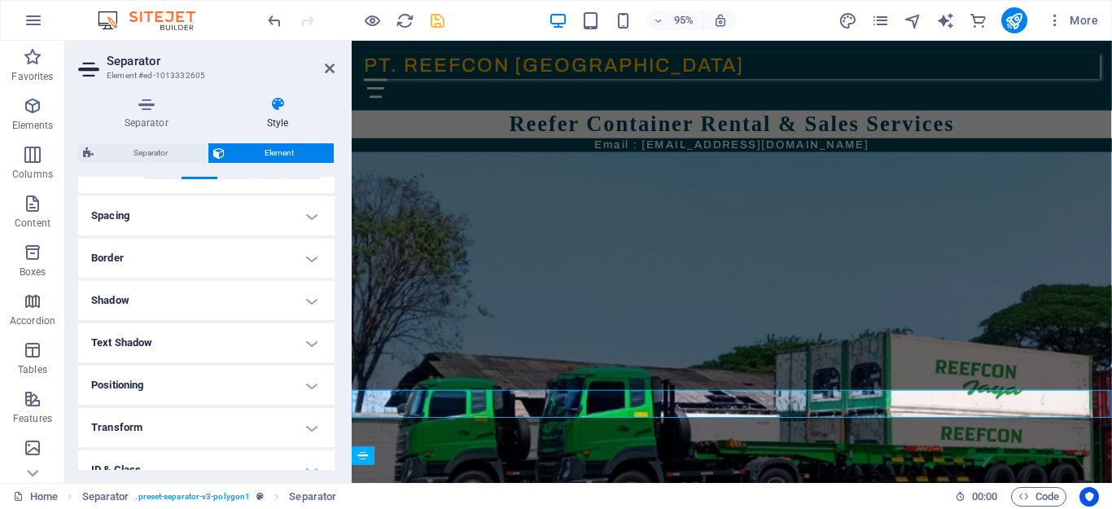
scroll to position [163, 0]
click at [303, 252] on h4 "Border" at bounding box center [206, 254] width 257 height 39
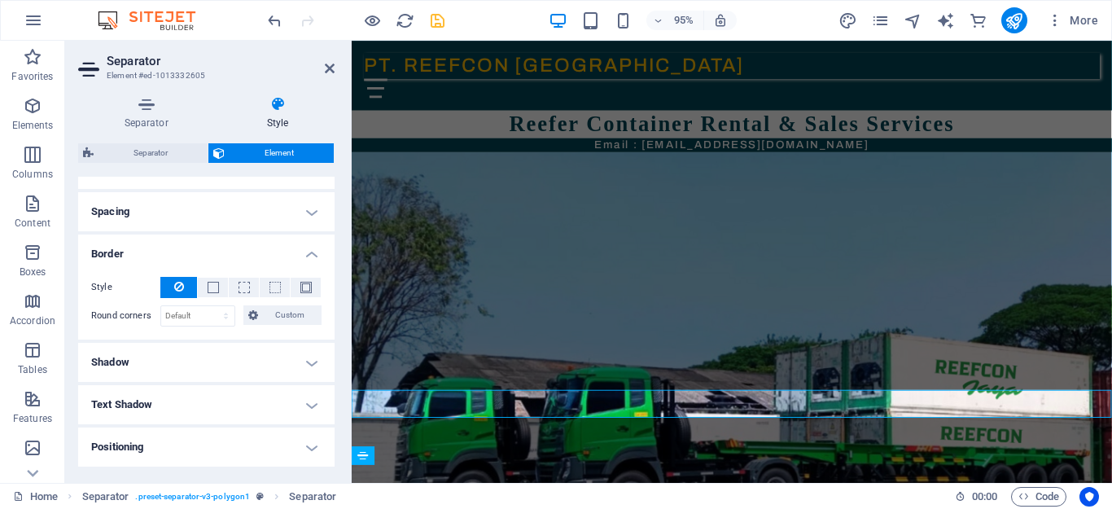
click at [300, 362] on h4 "Shadow" at bounding box center [206, 362] width 257 height 39
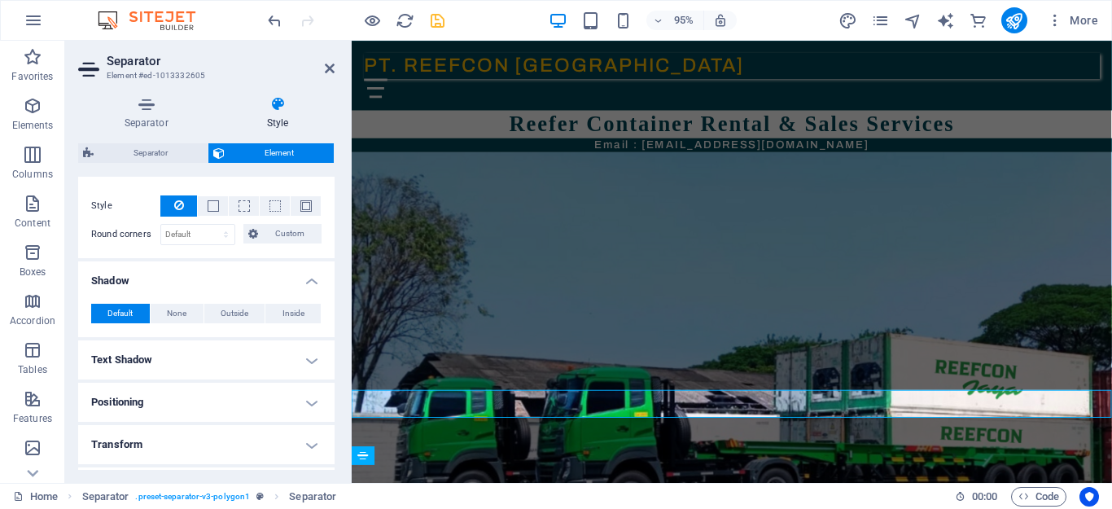
click at [304, 360] on h4 "Text Shadow" at bounding box center [206, 359] width 257 height 39
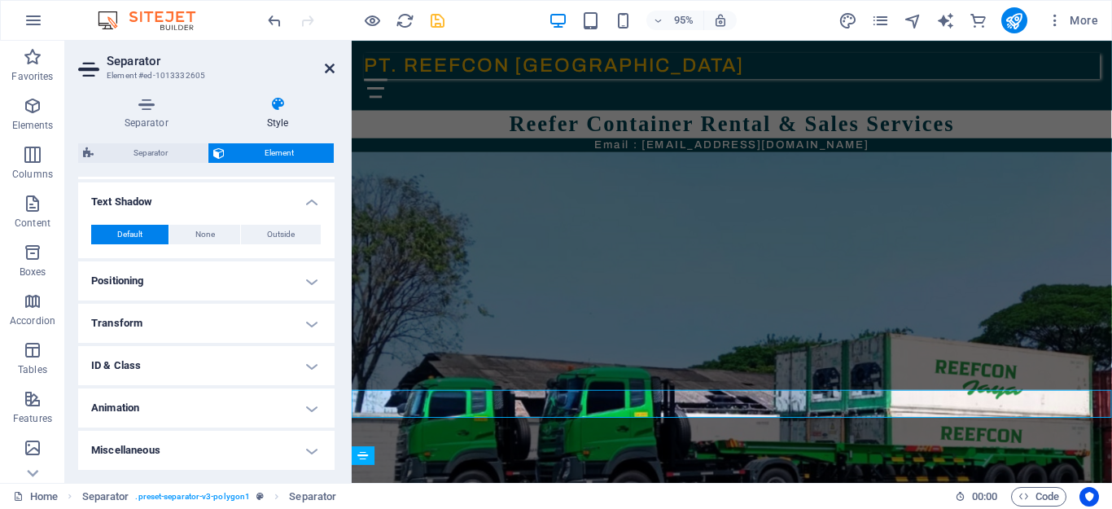
click at [330, 64] on icon at bounding box center [330, 68] width 10 height 13
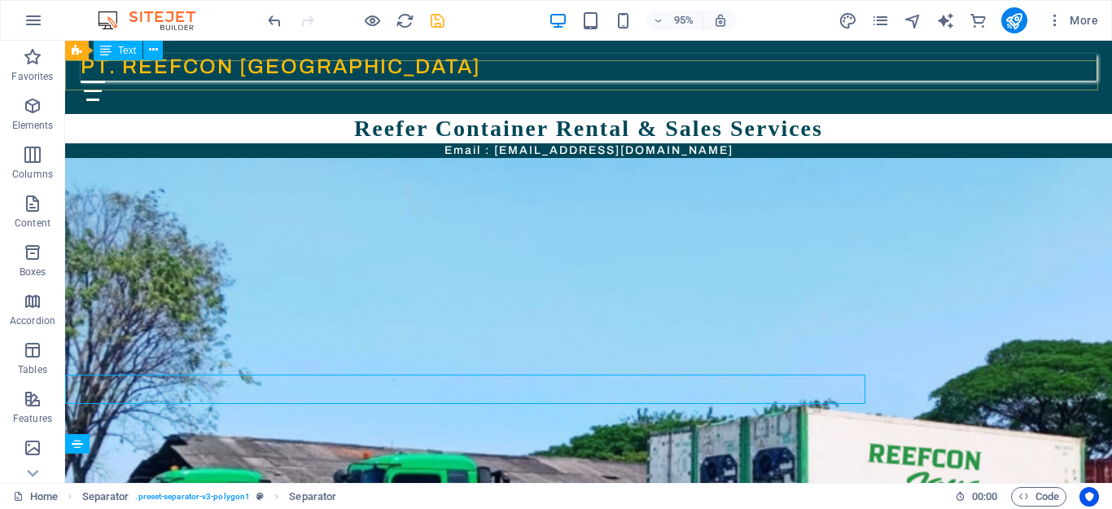
scroll to position [33, 0]
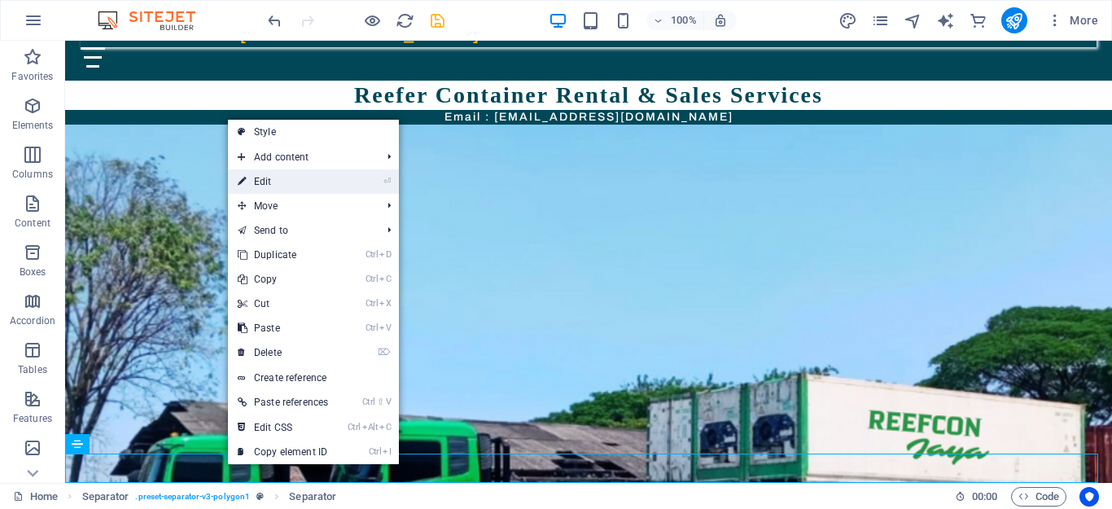
click at [279, 175] on link "⏎ Edit" at bounding box center [283, 181] width 110 height 24
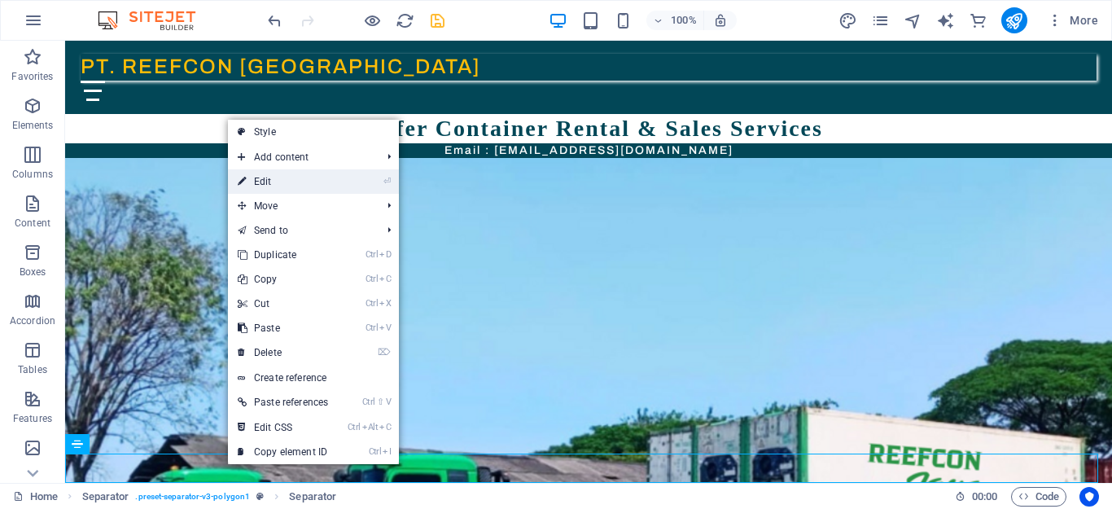
select select "%"
select select "px"
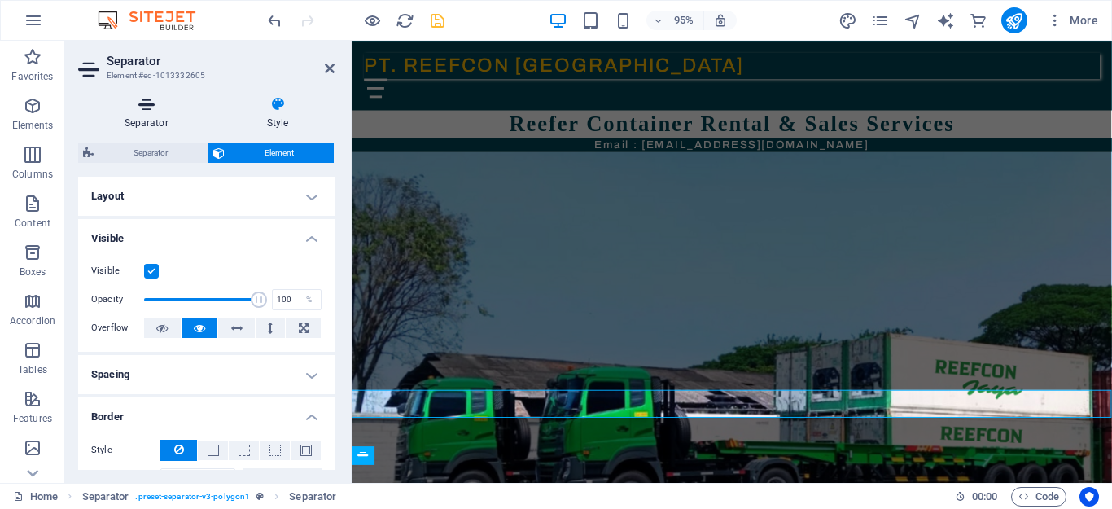
click at [153, 110] on icon at bounding box center [146, 104] width 136 height 16
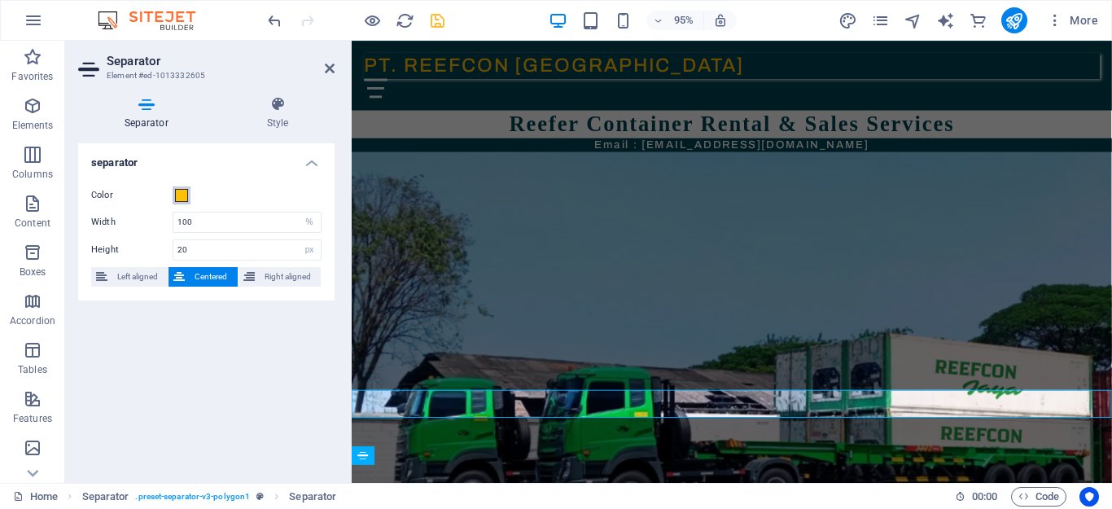
click at [178, 199] on span at bounding box center [181, 195] width 13 height 13
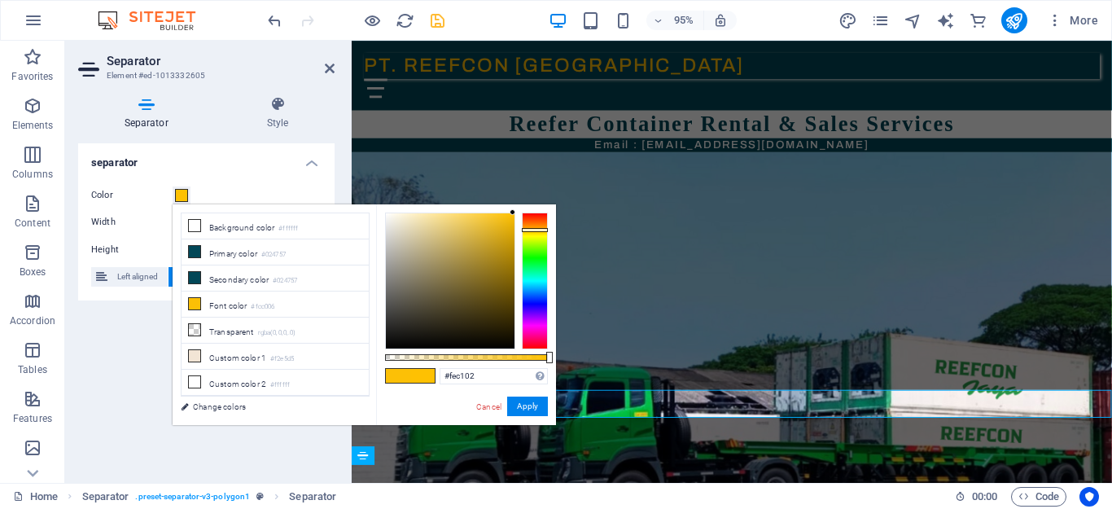
click at [513, 213] on div at bounding box center [450, 280] width 129 height 135
click at [508, 220] on div at bounding box center [450, 280] width 129 height 135
click at [512, 217] on div at bounding box center [450, 280] width 129 height 135
type input "#f4b903"
click at [512, 218] on div at bounding box center [512, 216] width 6 height 6
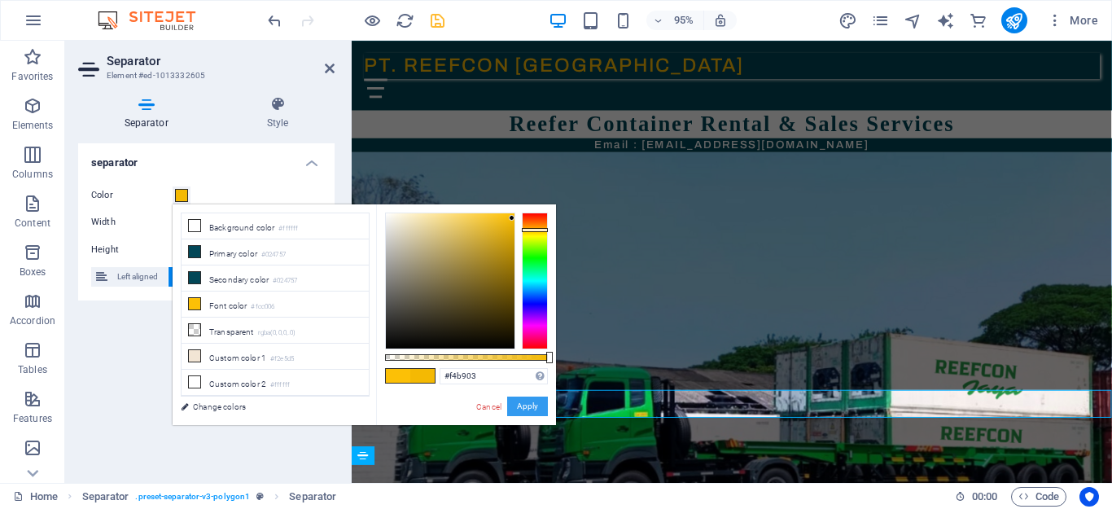
click at [538, 407] on button "Apply" at bounding box center [527, 407] width 41 height 20
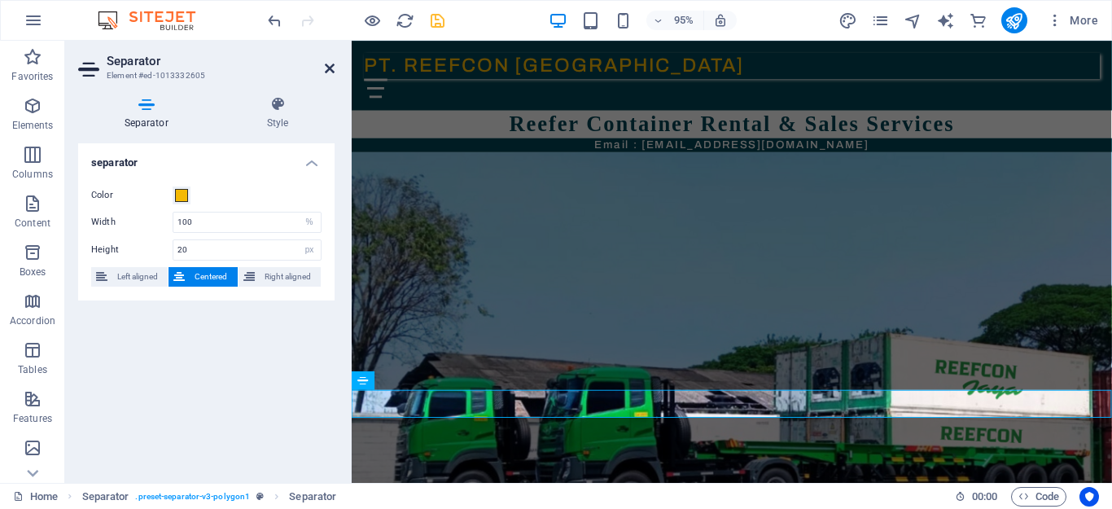
click at [325, 64] on icon at bounding box center [330, 68] width 10 height 13
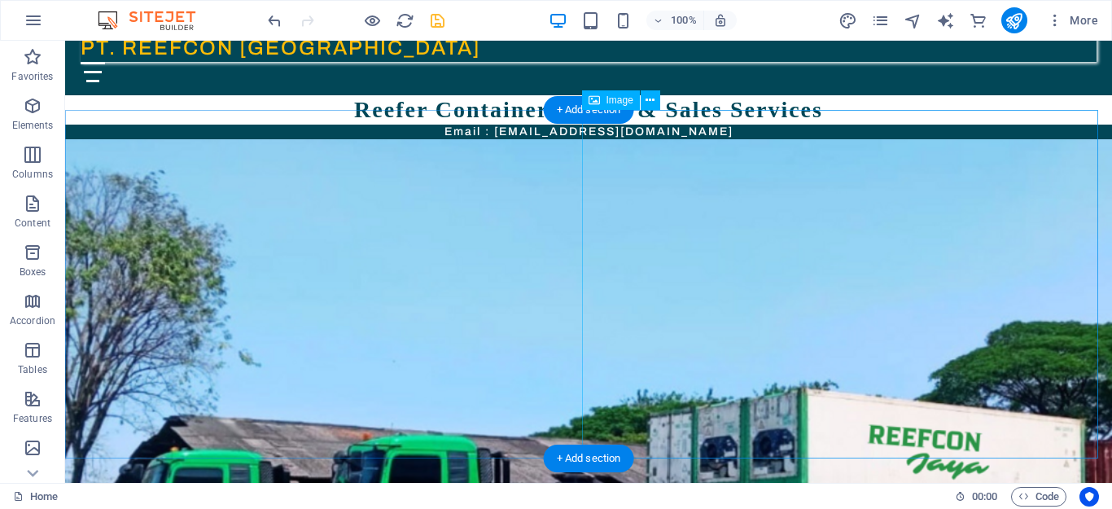
scroll to position [33, 0]
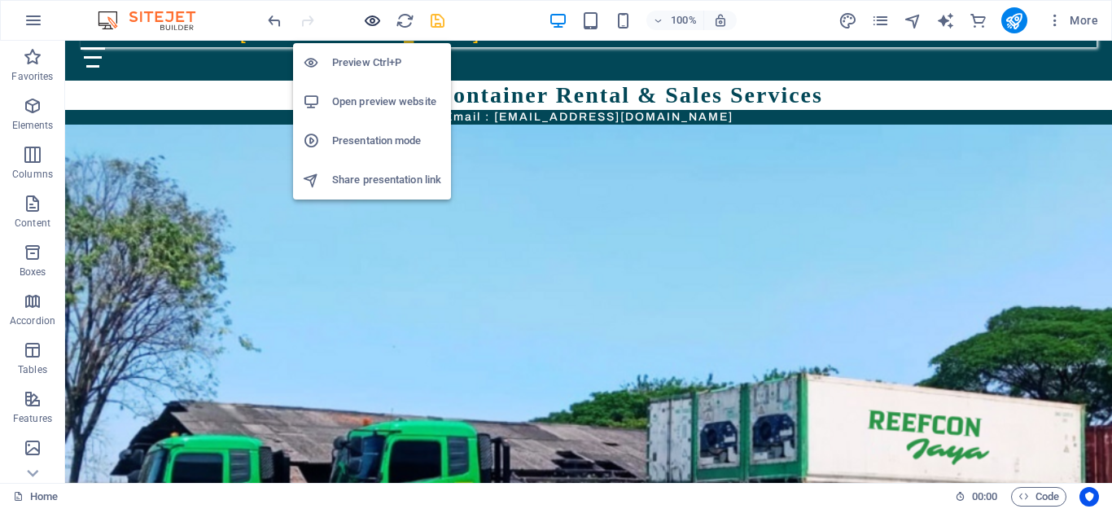
click at [364, 20] on icon "button" at bounding box center [372, 20] width 19 height 19
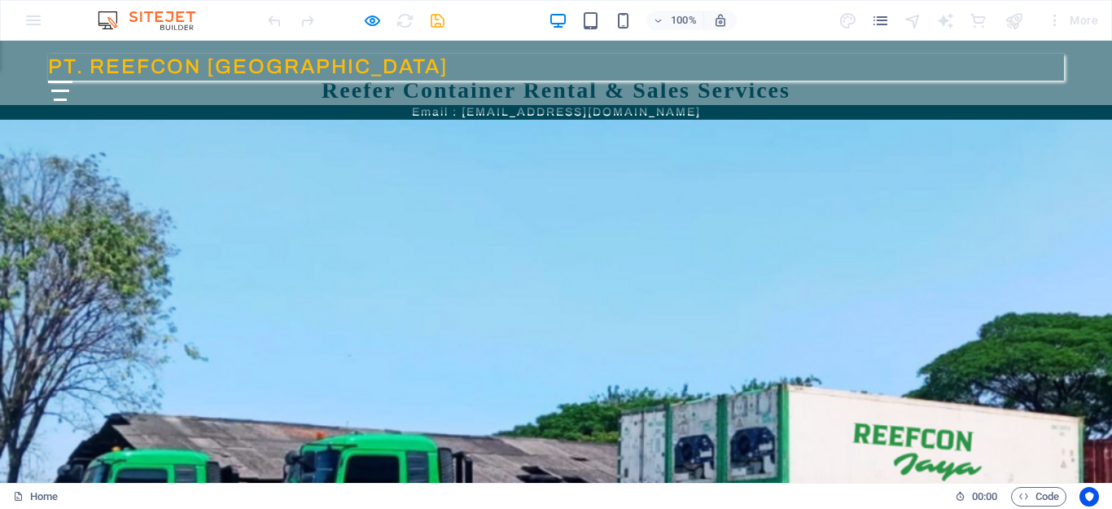
scroll to position [0, 0]
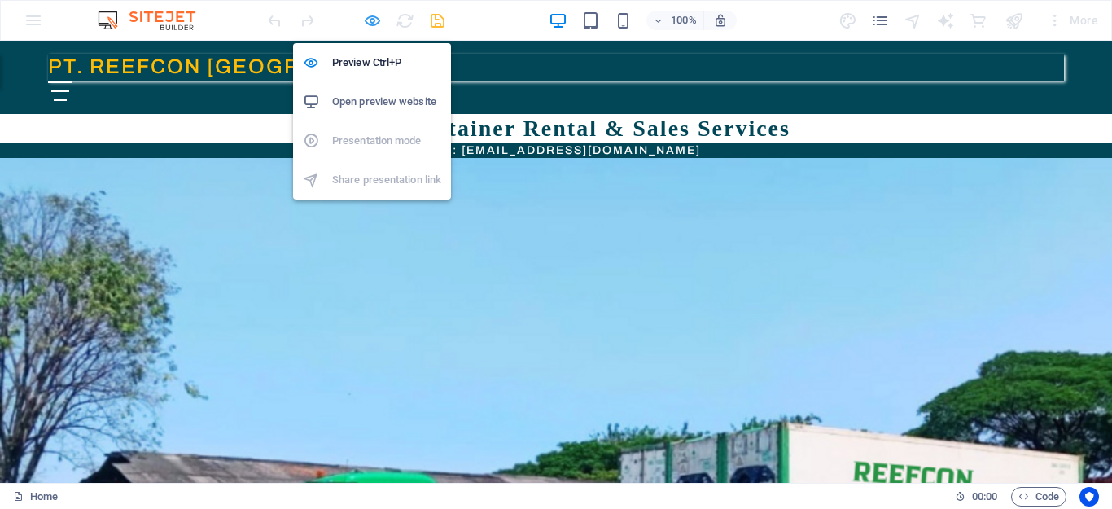
click at [371, 14] on icon "button" at bounding box center [372, 20] width 19 height 19
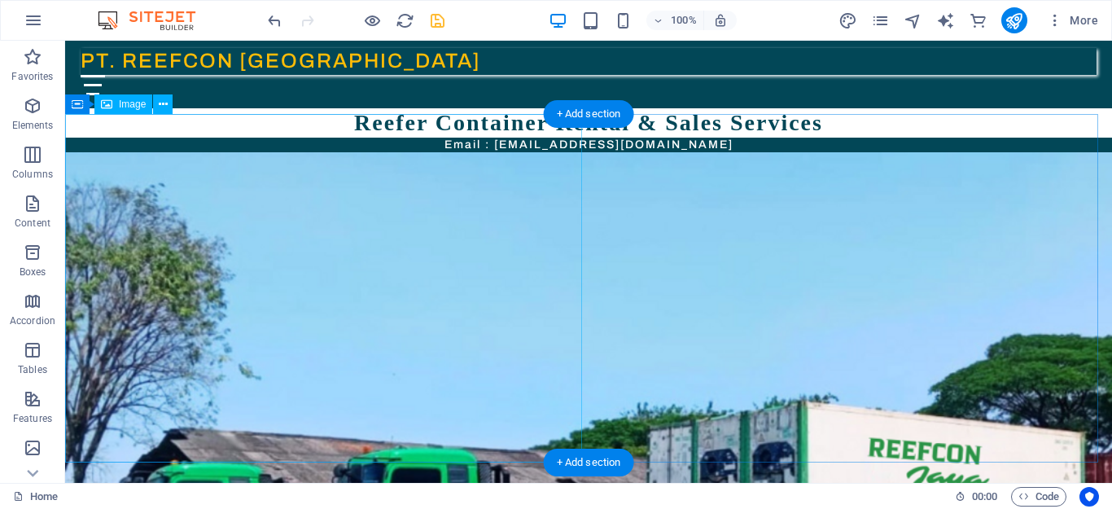
scroll to position [33, 0]
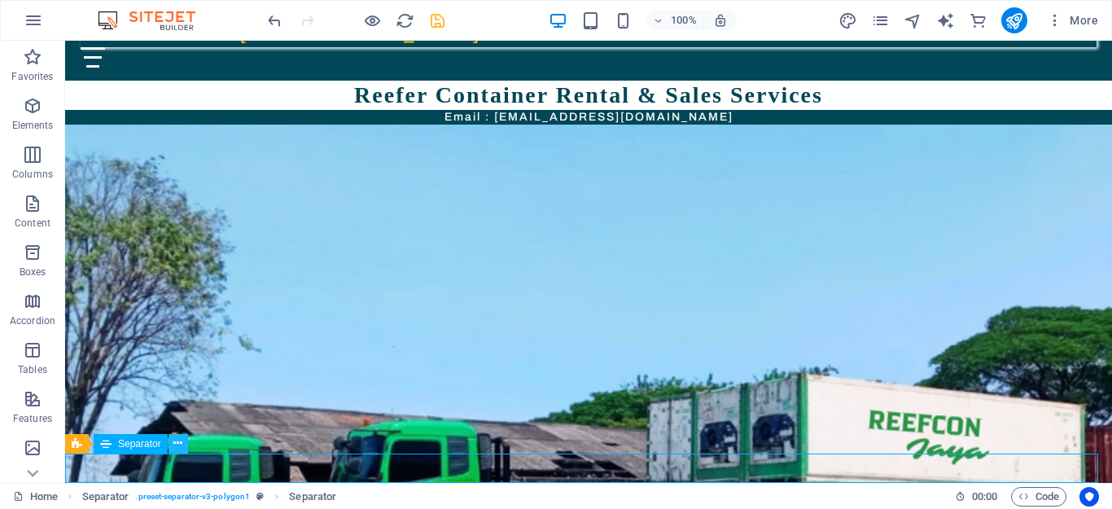
click at [177, 441] on icon at bounding box center [177, 443] width 9 height 17
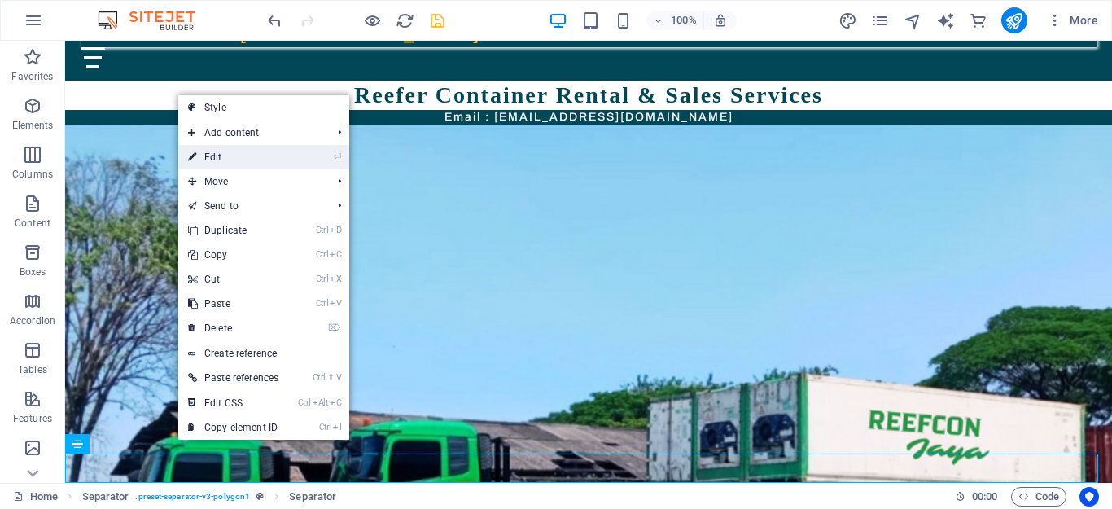
click at [238, 157] on link "⏎ Edit" at bounding box center [233, 157] width 110 height 24
select select "%"
select select "px"
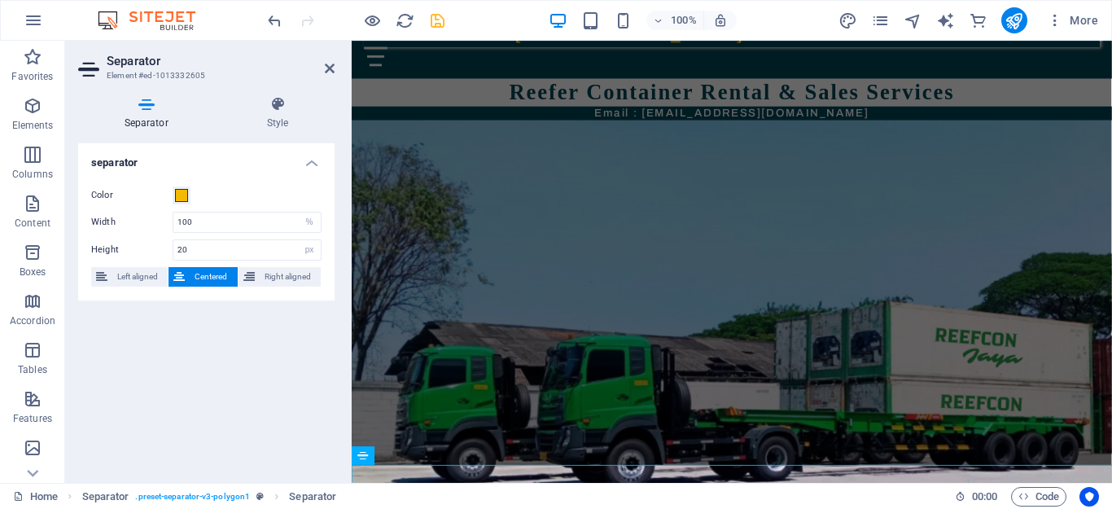
scroll to position [0, 0]
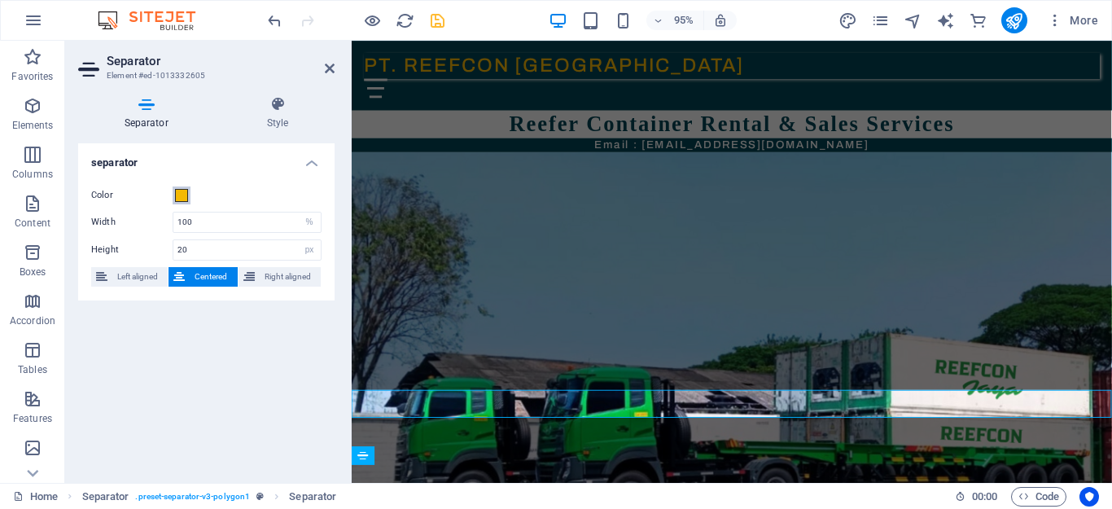
click at [183, 200] on span at bounding box center [181, 195] width 13 height 13
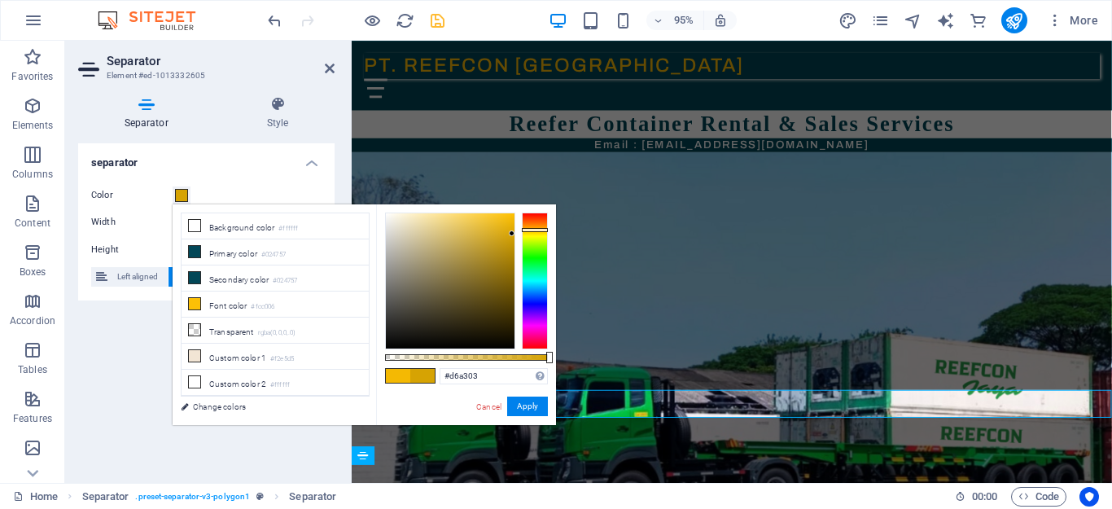
click at [512, 234] on div at bounding box center [450, 280] width 129 height 135
click at [507, 223] on div at bounding box center [450, 280] width 129 height 135
click at [509, 217] on div at bounding box center [450, 280] width 129 height 135
click at [510, 223] on div at bounding box center [450, 280] width 129 height 135
click at [509, 218] on div at bounding box center [450, 280] width 129 height 135
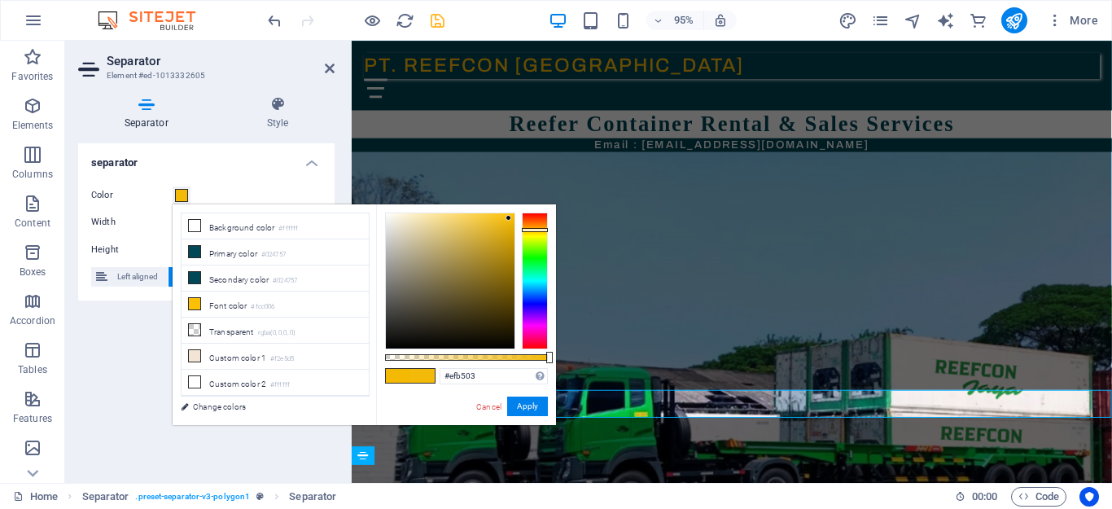
click at [512, 221] on div at bounding box center [450, 280] width 129 height 135
type input "#f4b903"
click at [512, 218] on div at bounding box center [512, 220] width 6 height 6
click at [528, 403] on button "Apply" at bounding box center [527, 407] width 41 height 20
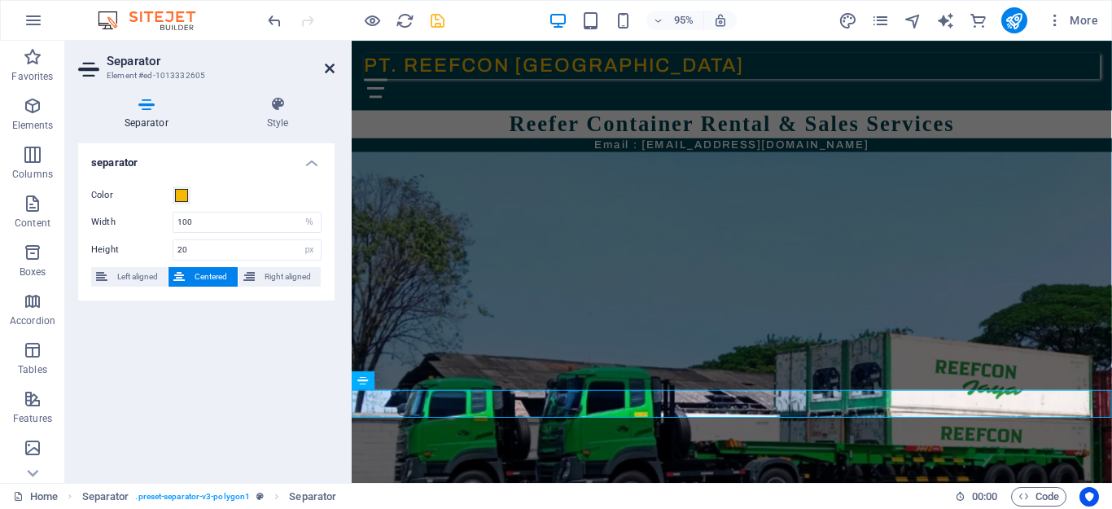
click at [332, 62] on icon at bounding box center [330, 68] width 10 height 13
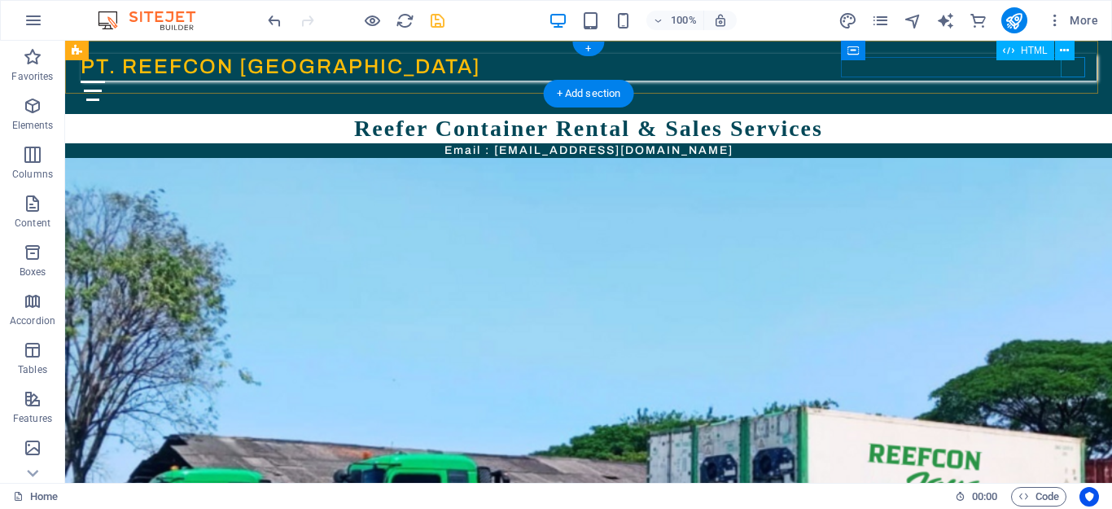
click at [325, 81] on div "Menu" at bounding box center [203, 91] width 244 height 20
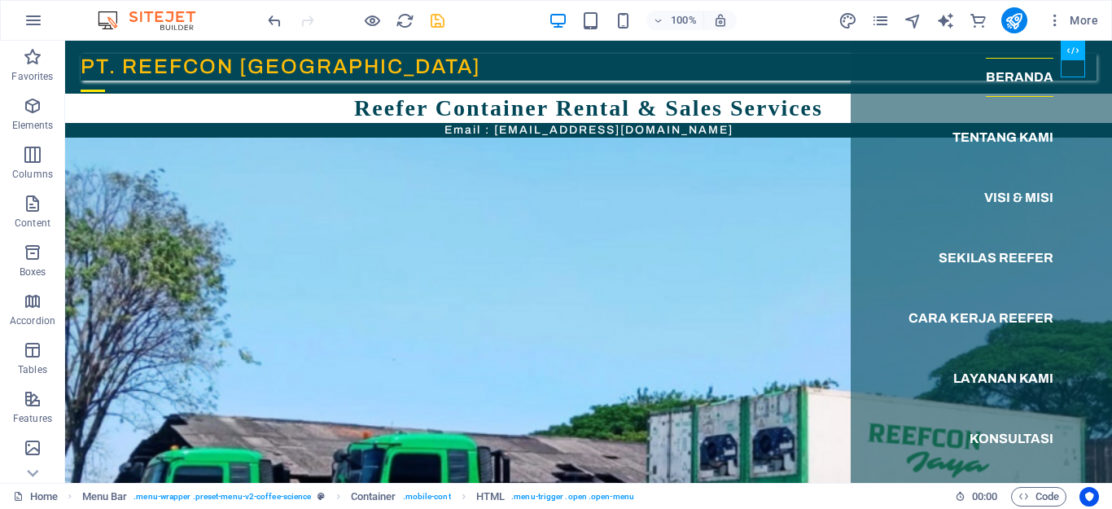
click at [515, 22] on div "100% More" at bounding box center [685, 20] width 840 height 26
click at [438, 25] on icon "save" at bounding box center [437, 20] width 19 height 19
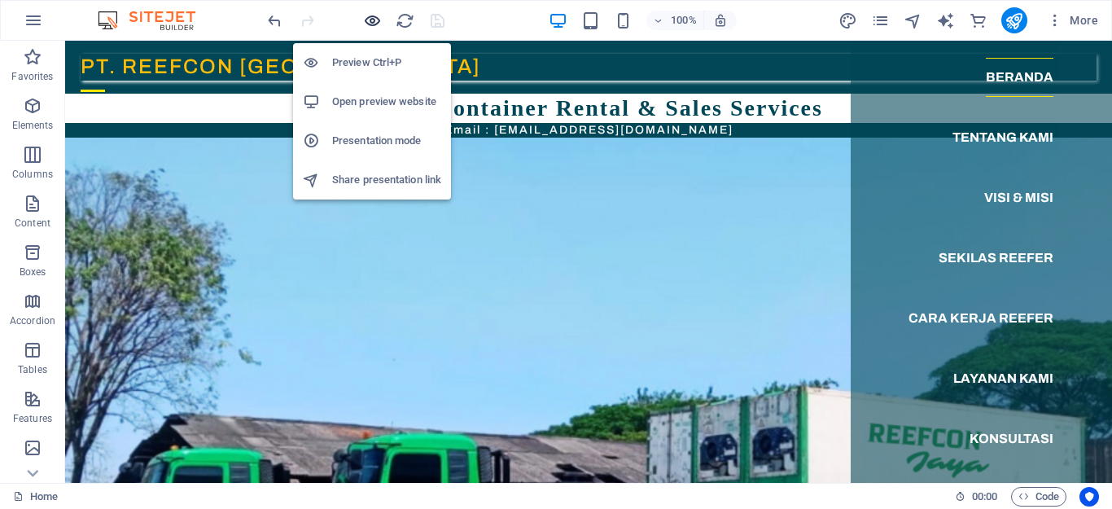
click at [369, 24] on icon "button" at bounding box center [372, 20] width 19 height 19
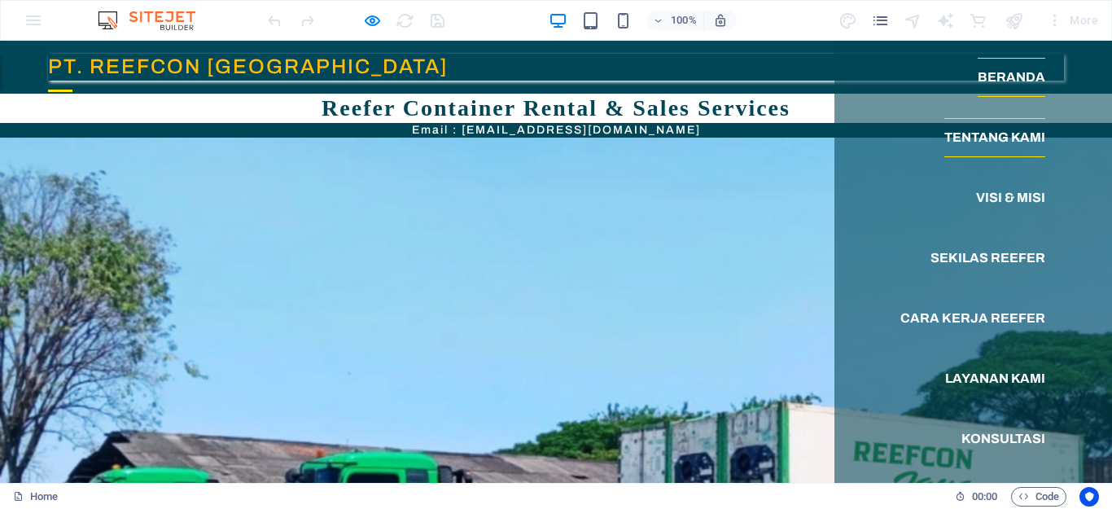
click at [994, 141] on link "Tentang Kami" at bounding box center [995, 137] width 101 height 39
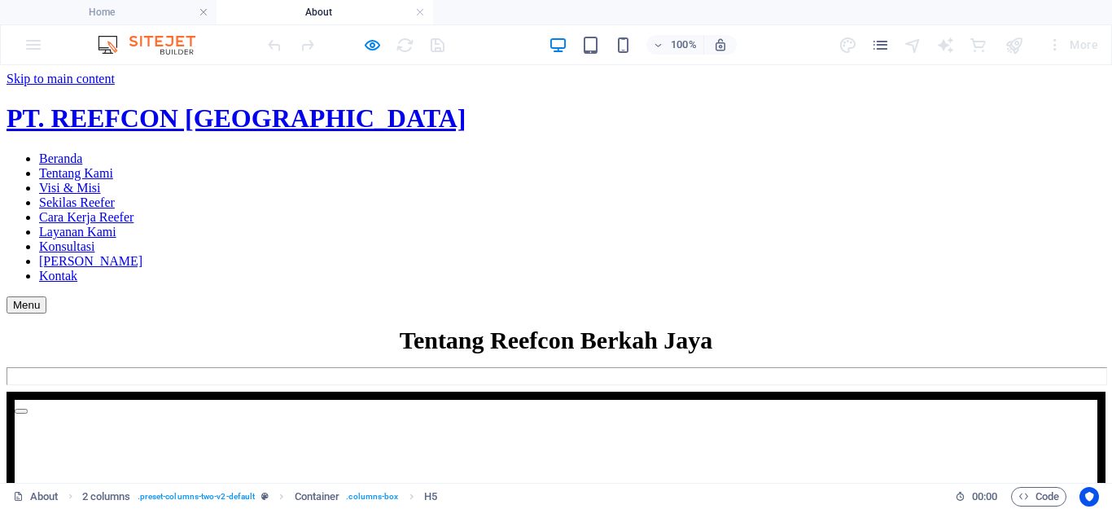
click at [423, 367] on div at bounding box center [556, 376] width 1099 height 18
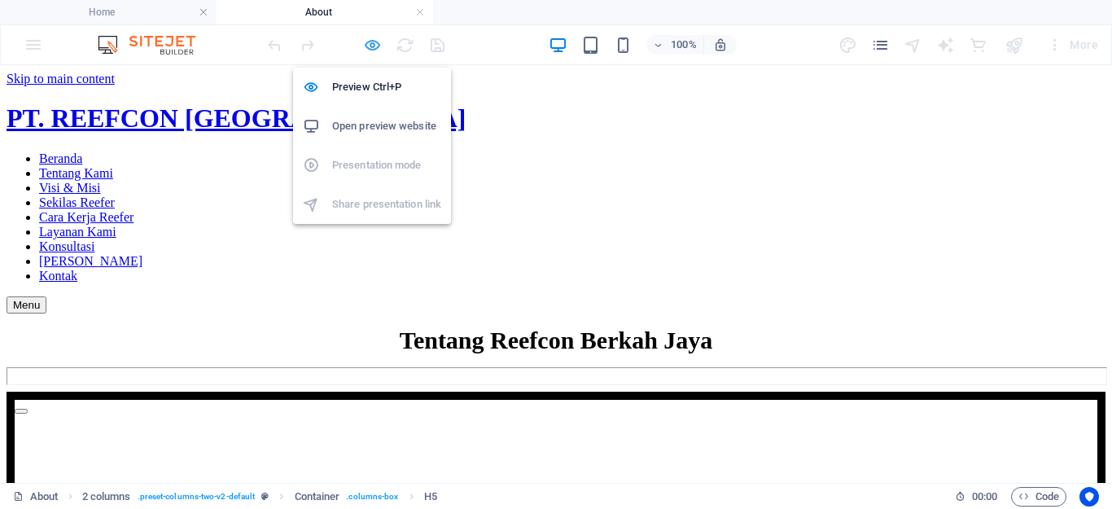
click at [375, 50] on icon "button" at bounding box center [372, 45] width 19 height 19
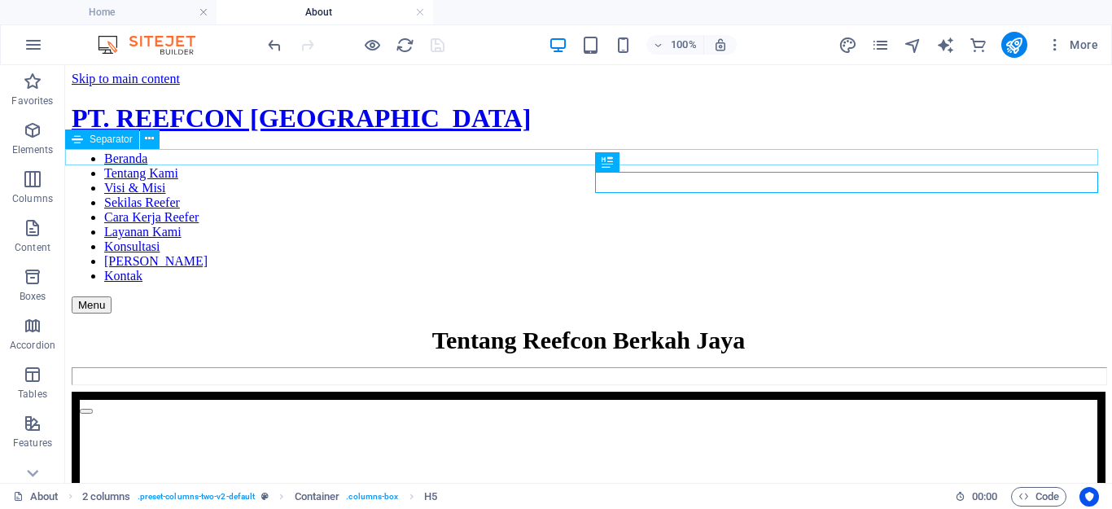
click at [362, 367] on div at bounding box center [589, 376] width 1034 height 18
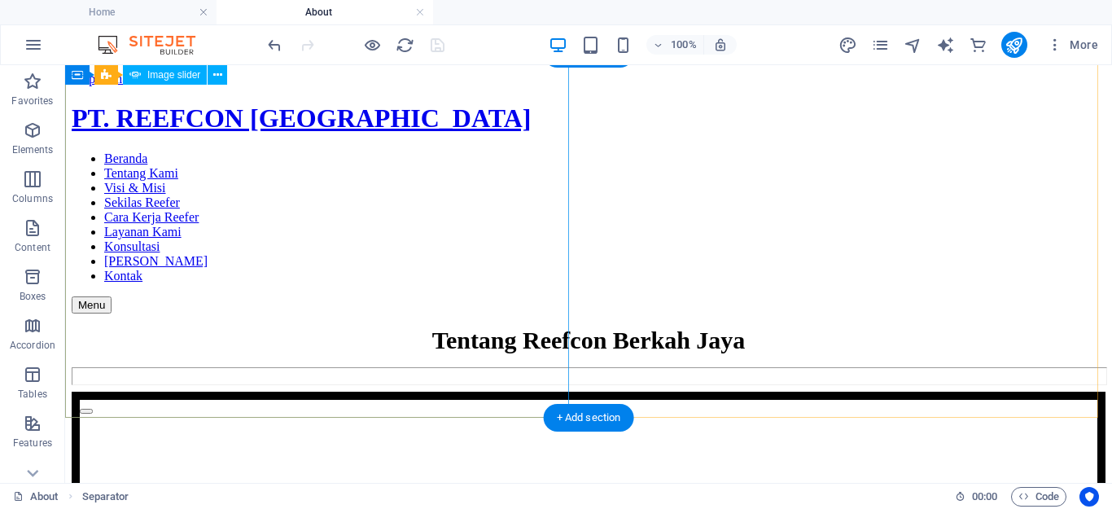
scroll to position [65, 0]
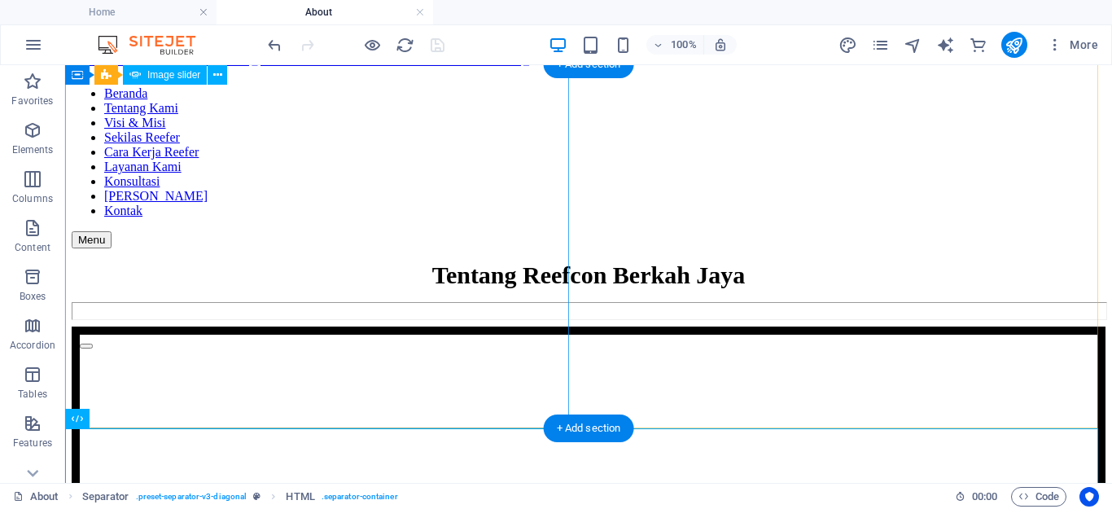
scroll to position [0, 0]
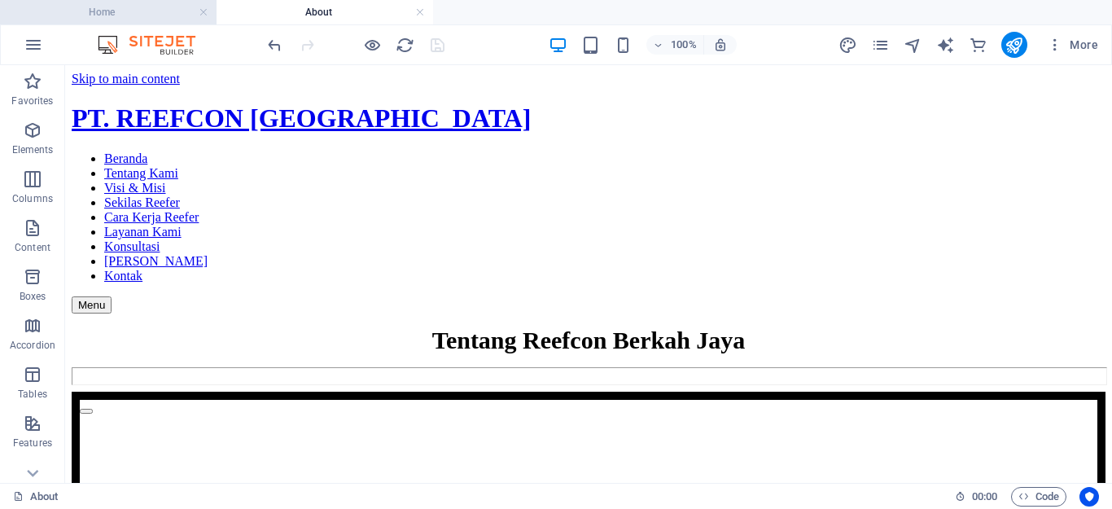
drag, startPoint x: 169, startPoint y: 11, endPoint x: 445, endPoint y: 20, distance: 276.2
click at [169, 11] on h4 "Home" at bounding box center [108, 12] width 217 height 18
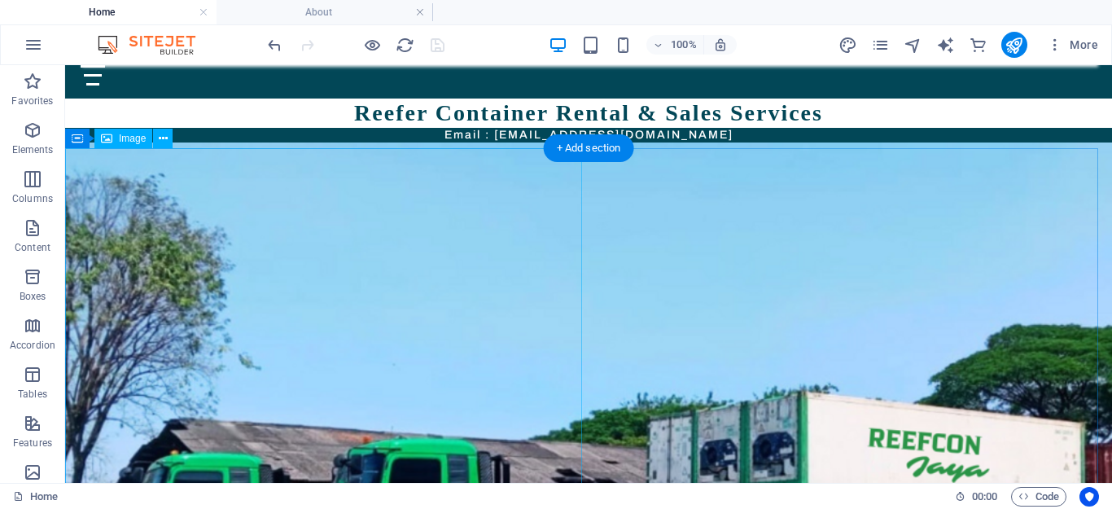
scroll to position [58, 0]
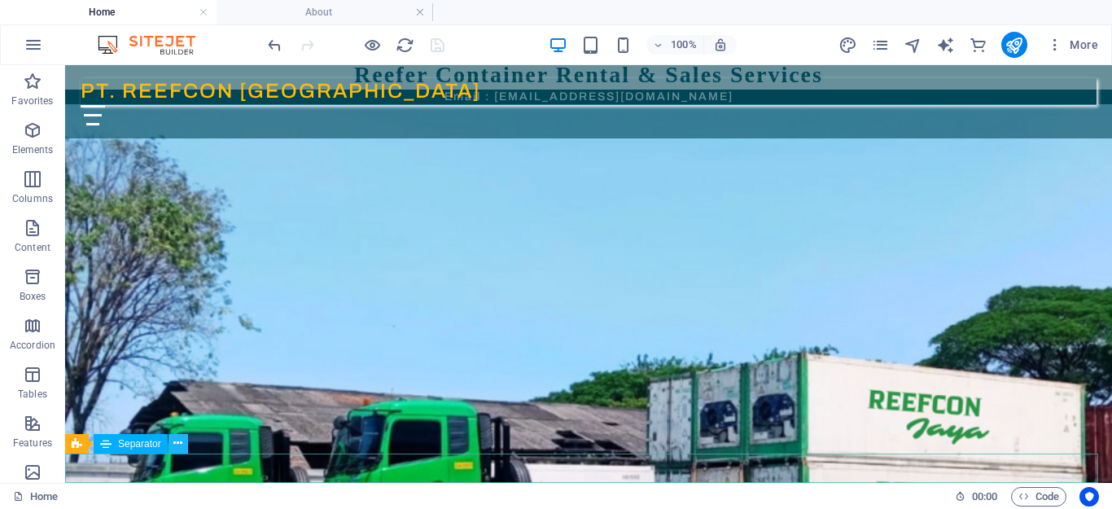
click at [171, 446] on button at bounding box center [179, 444] width 20 height 20
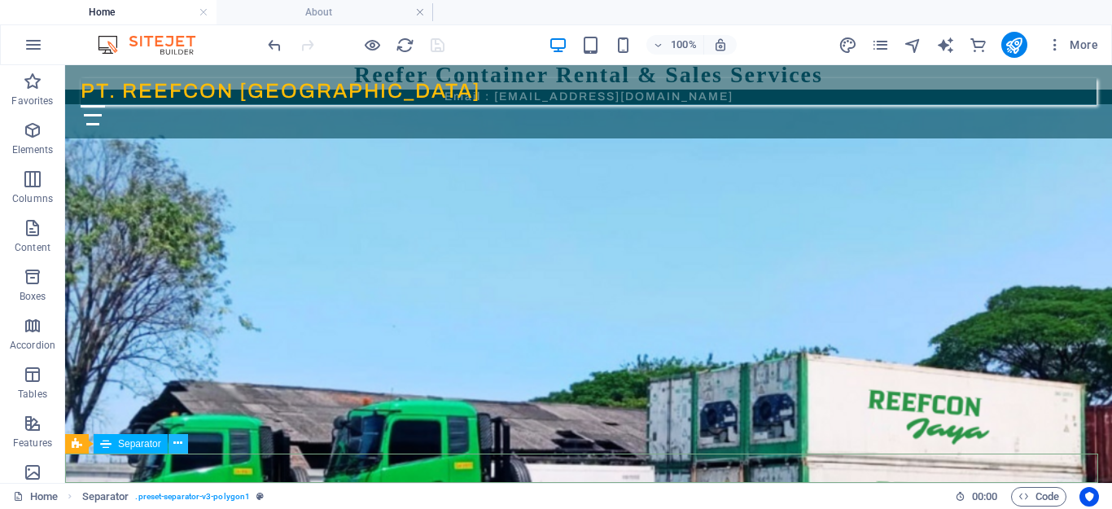
click at [173, 449] on button at bounding box center [179, 444] width 20 height 20
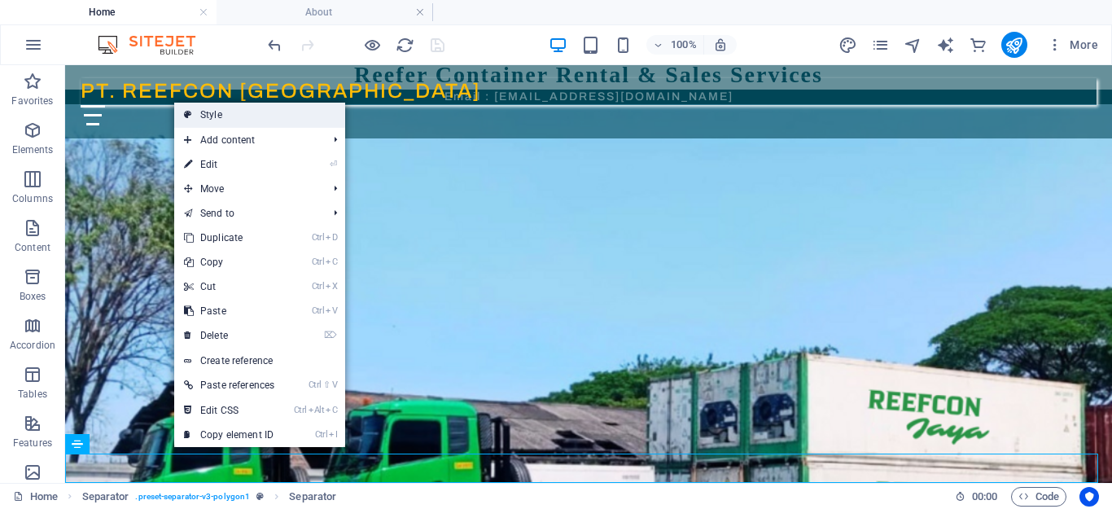
click at [267, 115] on link "Style" at bounding box center [259, 115] width 171 height 24
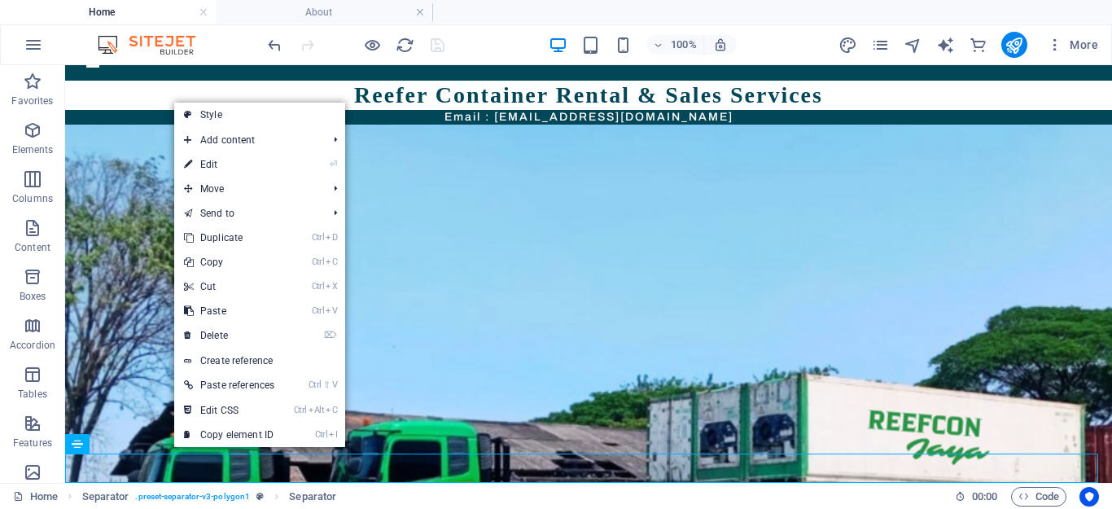
select select "polygon1"
select select "rem"
select select "preset-separator-v3-polygon1"
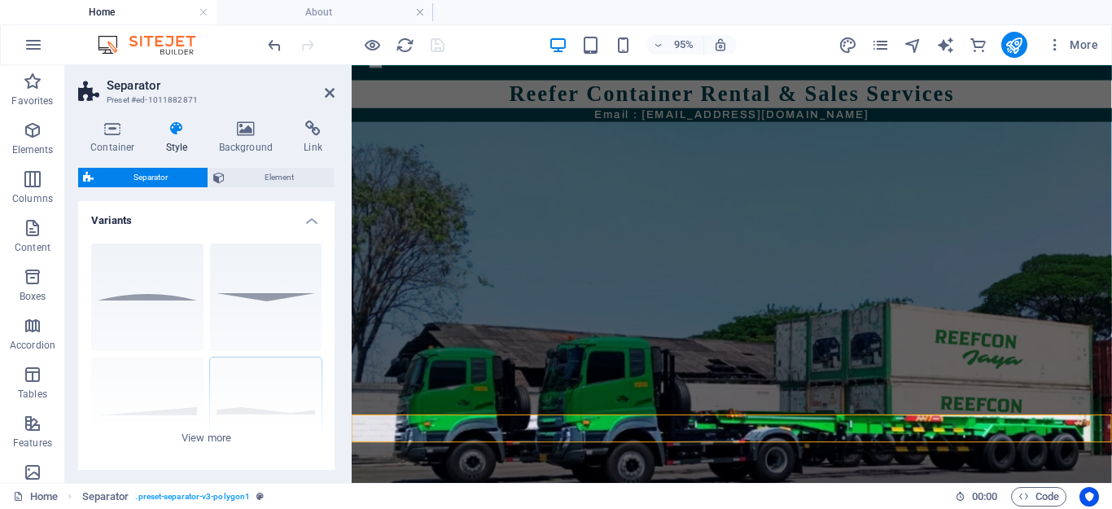
scroll to position [0, 0]
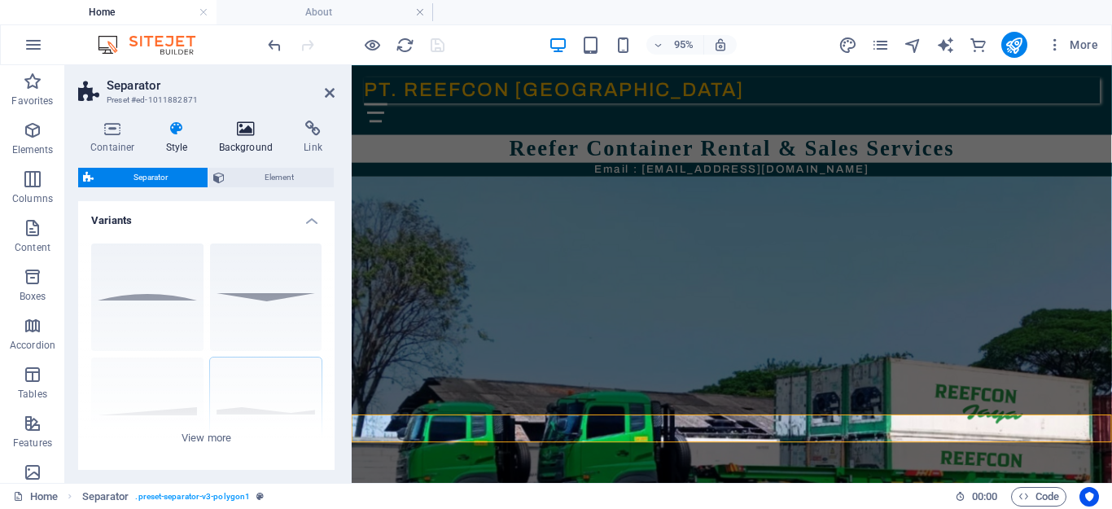
click at [238, 131] on icon at bounding box center [246, 129] width 79 height 16
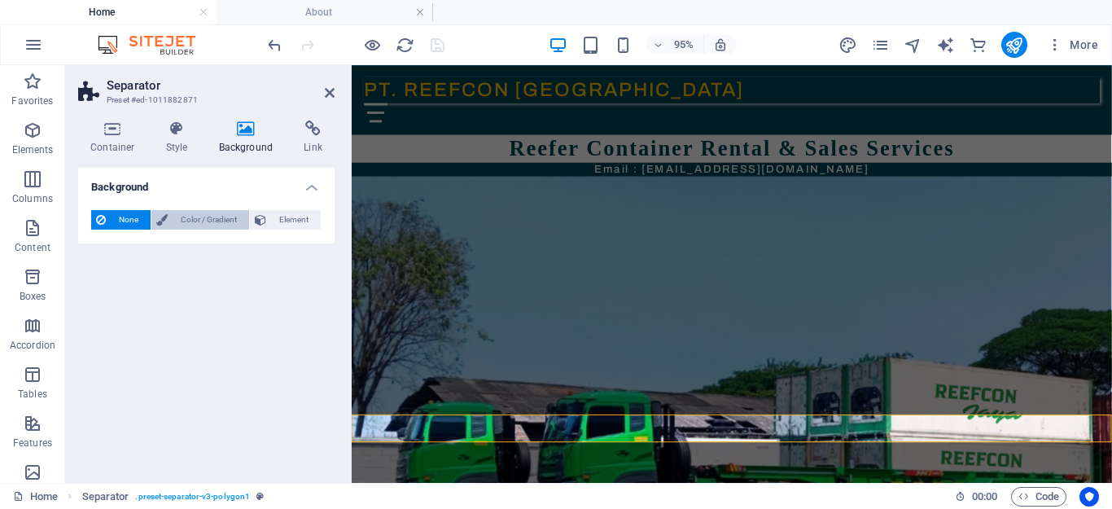
click at [203, 218] on span "Color / Gradient" at bounding box center [209, 220] width 72 height 20
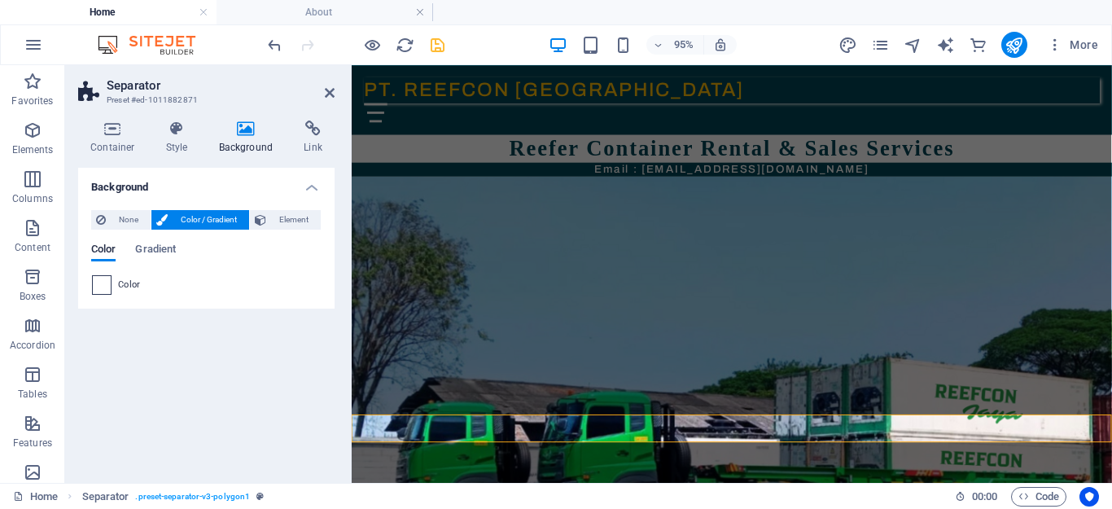
click at [98, 291] on span at bounding box center [102, 285] width 18 height 18
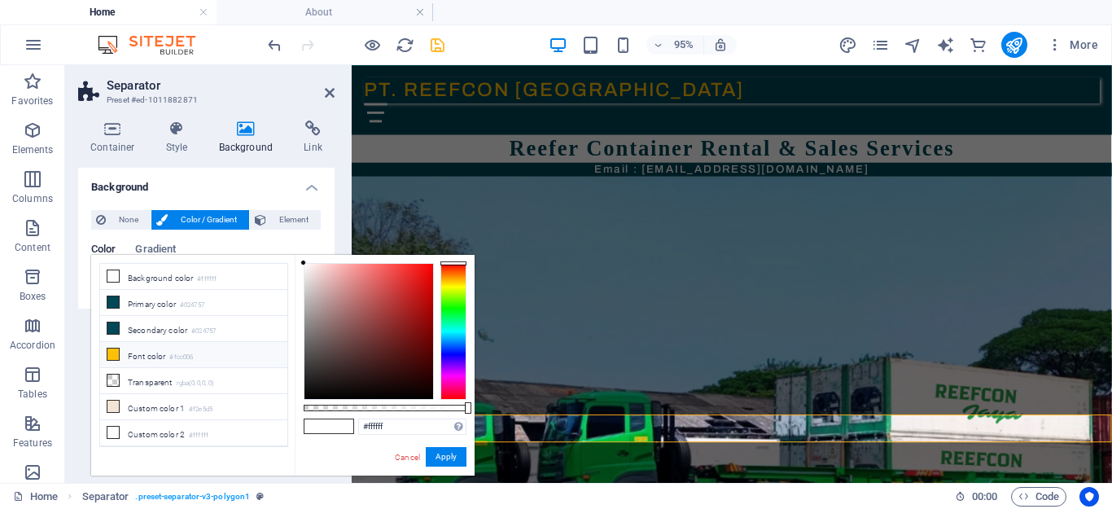
click at [166, 355] on li "Font color #fcc006" at bounding box center [193, 355] width 187 height 26
type input "#fcc006"
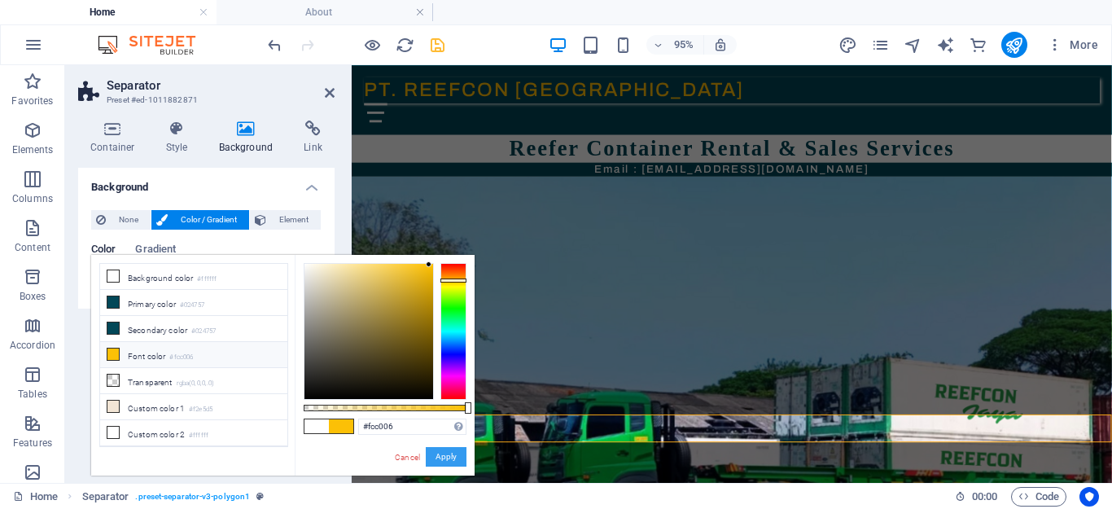
drag, startPoint x: 445, startPoint y: 457, endPoint x: 127, endPoint y: 410, distance: 321.0
click at [445, 457] on button "Apply" at bounding box center [446, 457] width 41 height 20
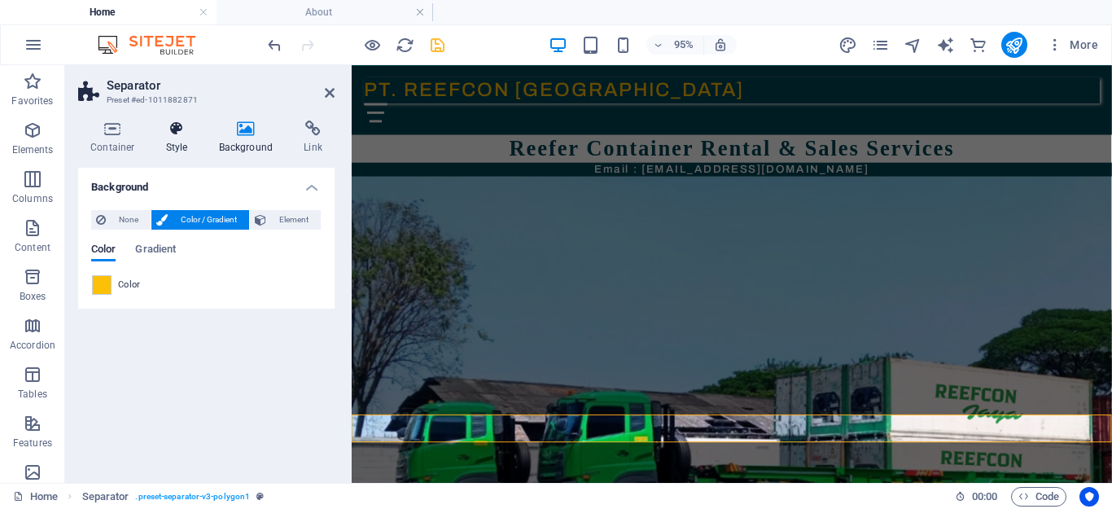
click at [176, 130] on icon at bounding box center [177, 129] width 46 height 16
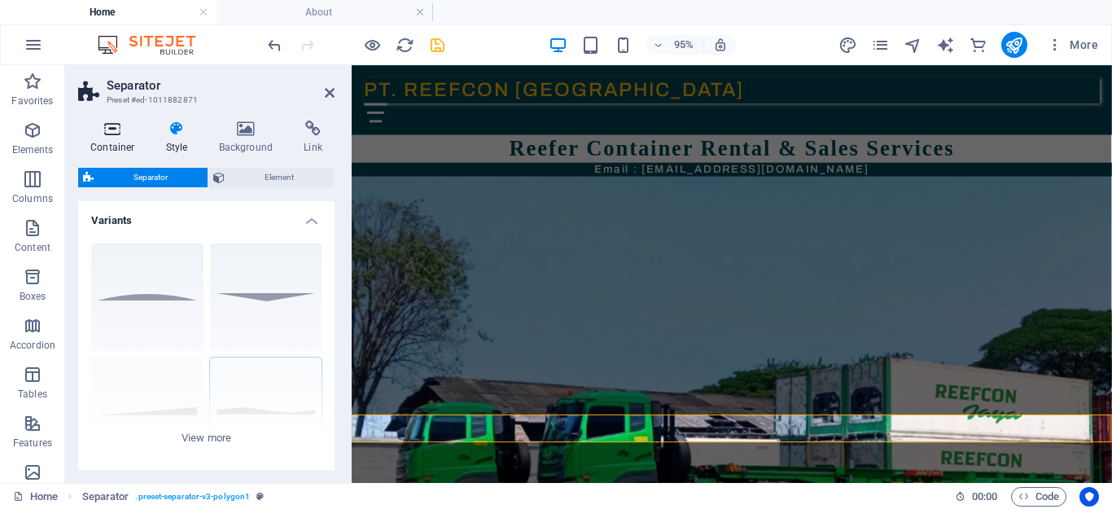
click at [121, 135] on icon at bounding box center [112, 129] width 69 height 16
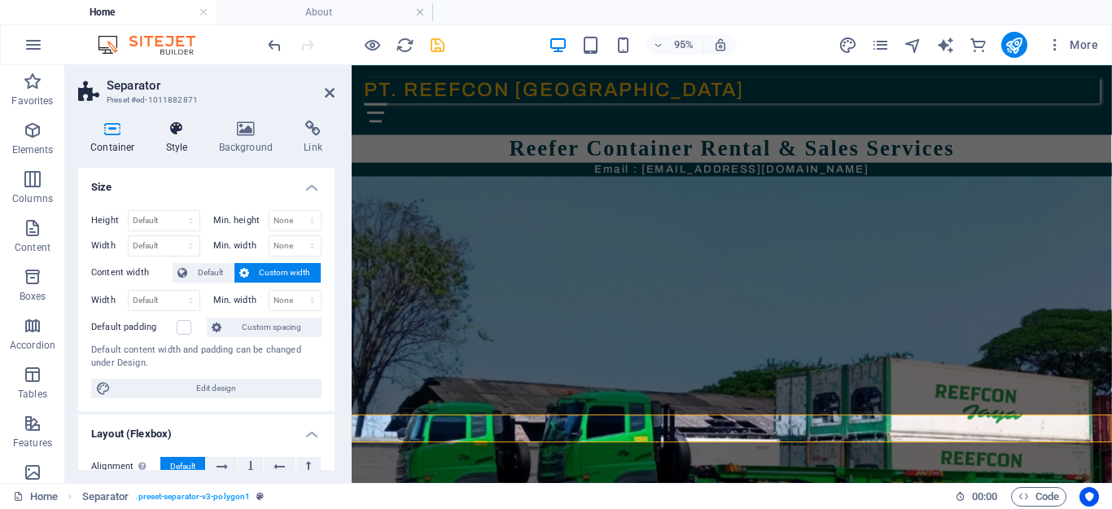
click at [189, 135] on icon at bounding box center [177, 129] width 46 height 16
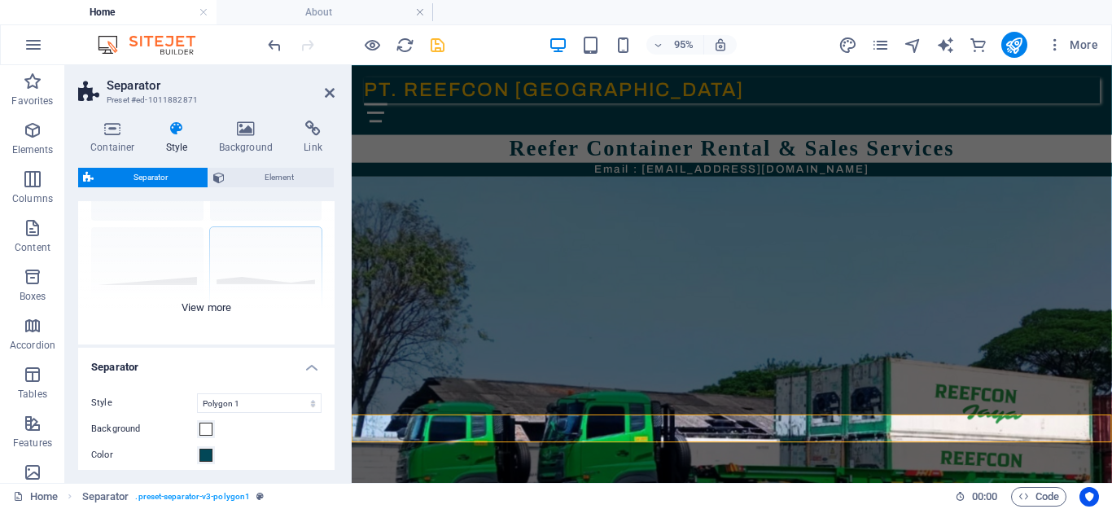
scroll to position [129, 0]
click at [223, 306] on div "Circle Default Diagonal Polygon 1 Polygon 2 Square Zigzag" at bounding box center [206, 224] width 257 height 244
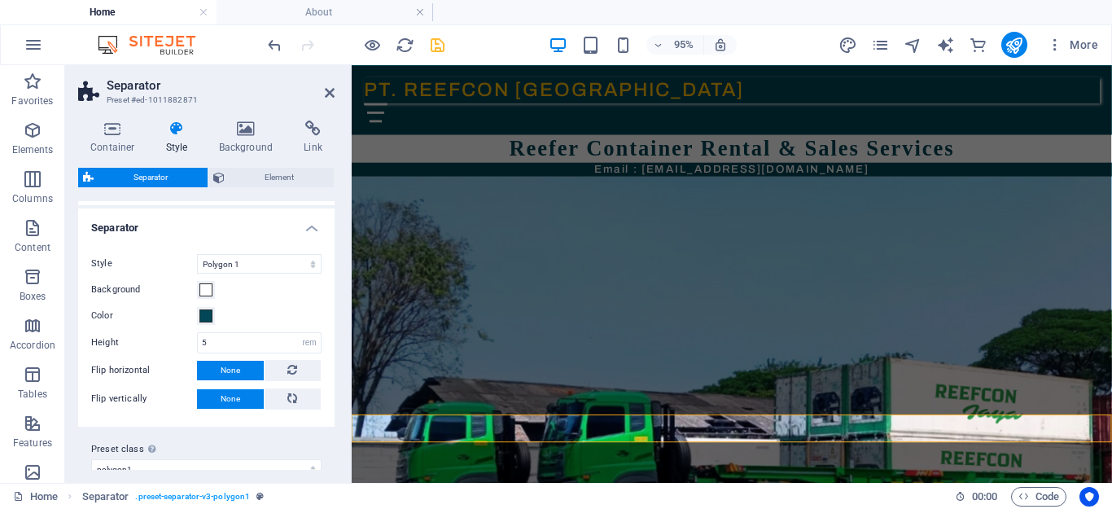
scroll to position [523, 0]
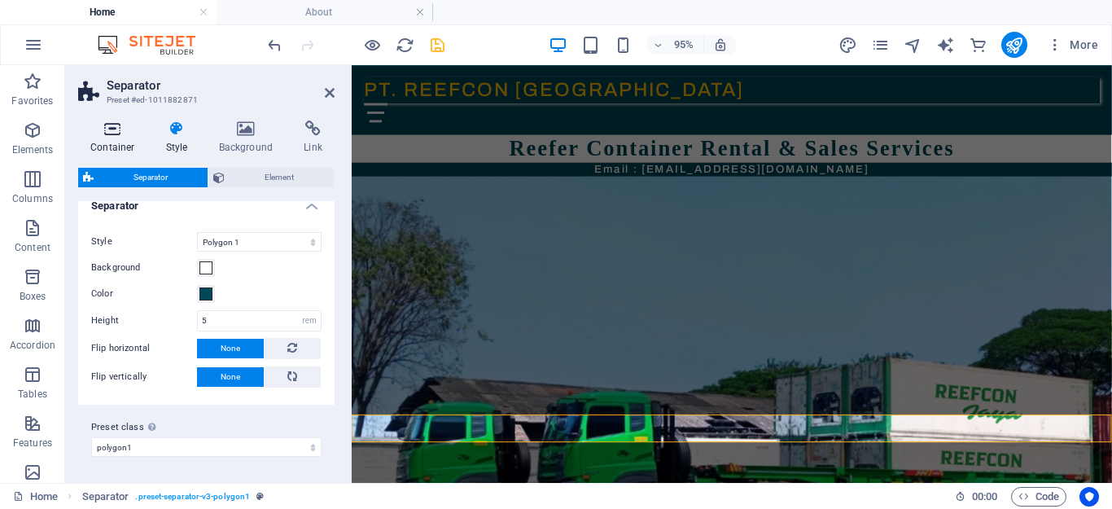
click at [112, 131] on icon at bounding box center [112, 129] width 69 height 16
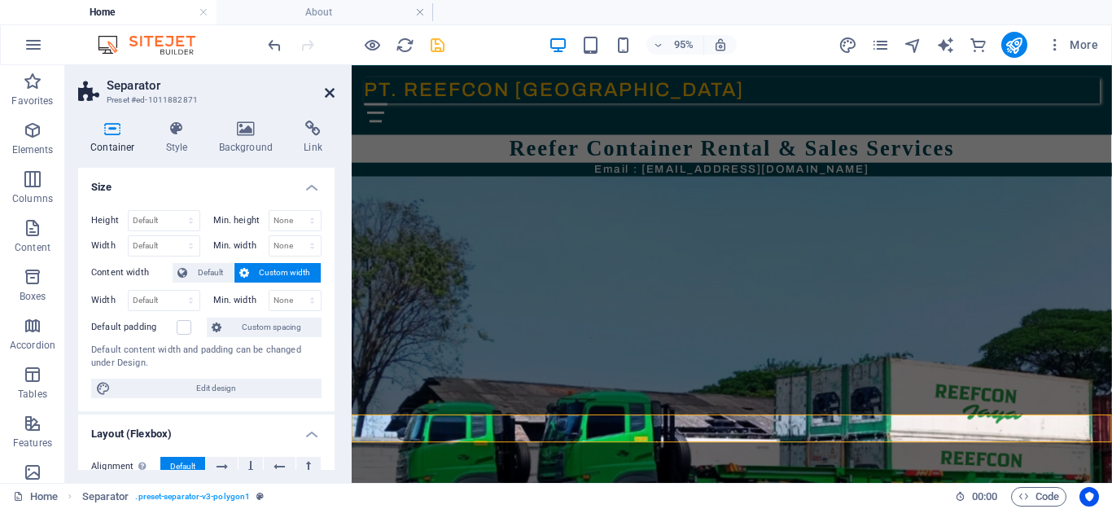
click at [325, 91] on icon at bounding box center [330, 92] width 10 height 13
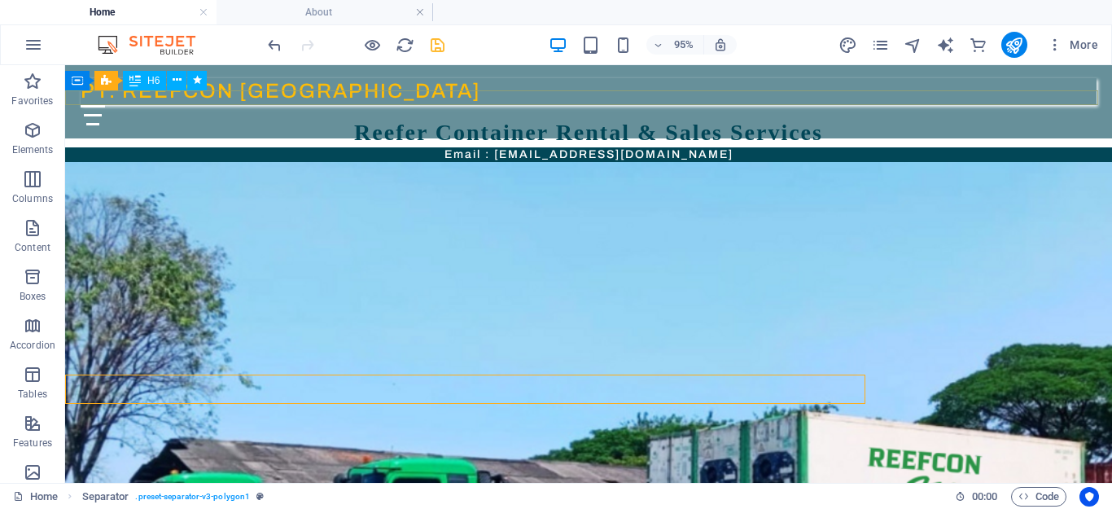
scroll to position [58, 0]
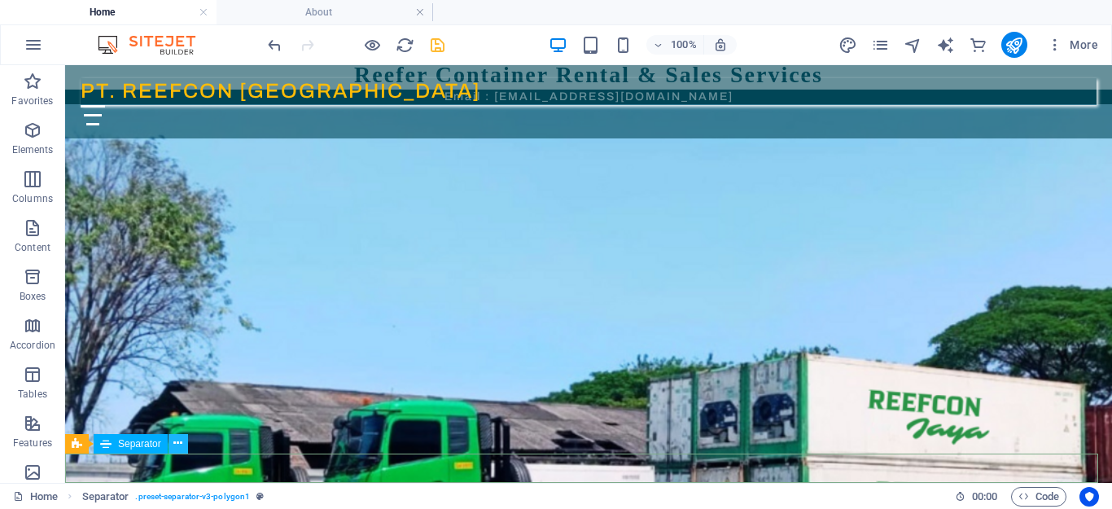
click at [176, 441] on icon at bounding box center [177, 443] width 9 height 17
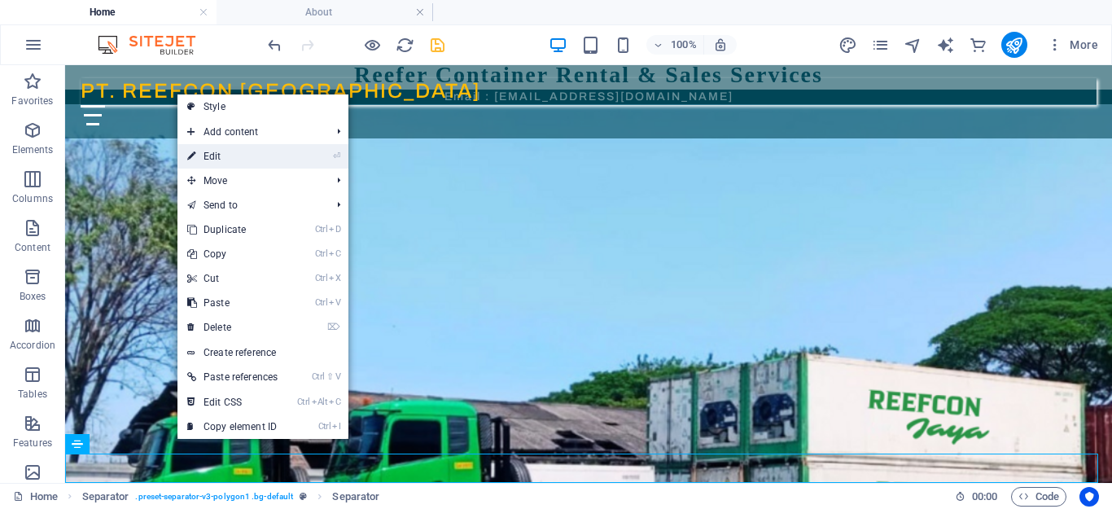
click at [238, 160] on link "⏎ Edit" at bounding box center [233, 156] width 110 height 24
select select "%"
select select "px"
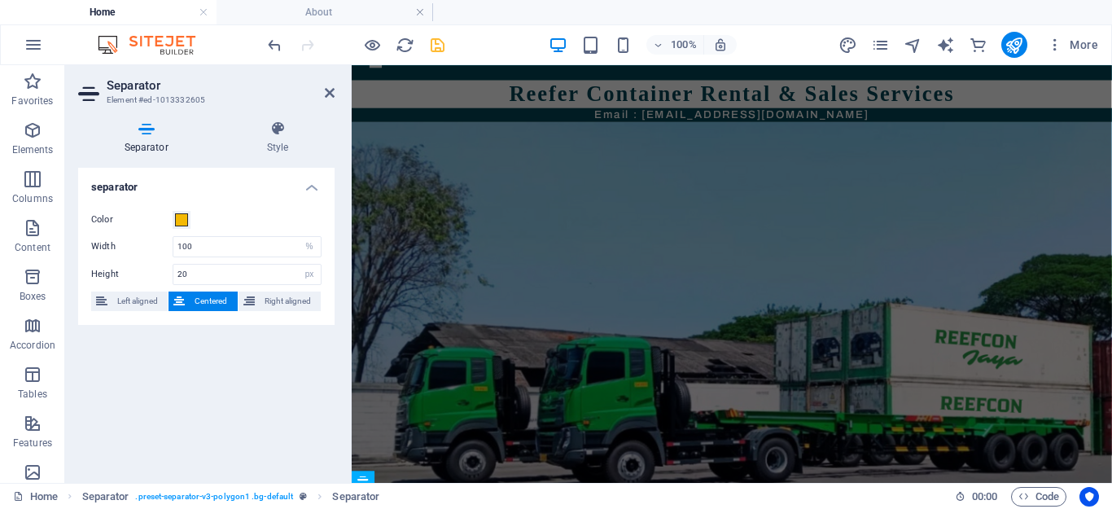
scroll to position [0, 0]
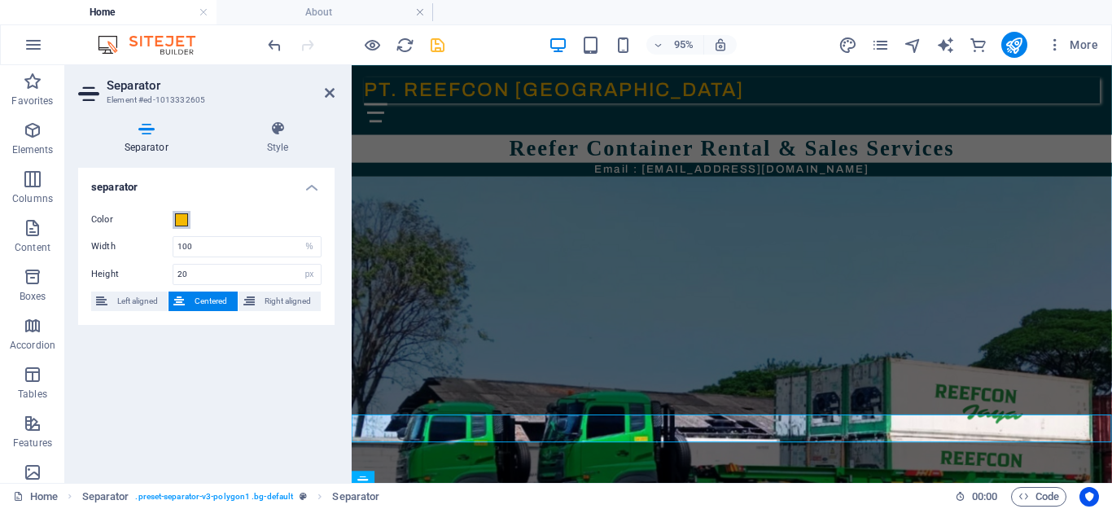
click at [184, 216] on span at bounding box center [181, 219] width 13 height 13
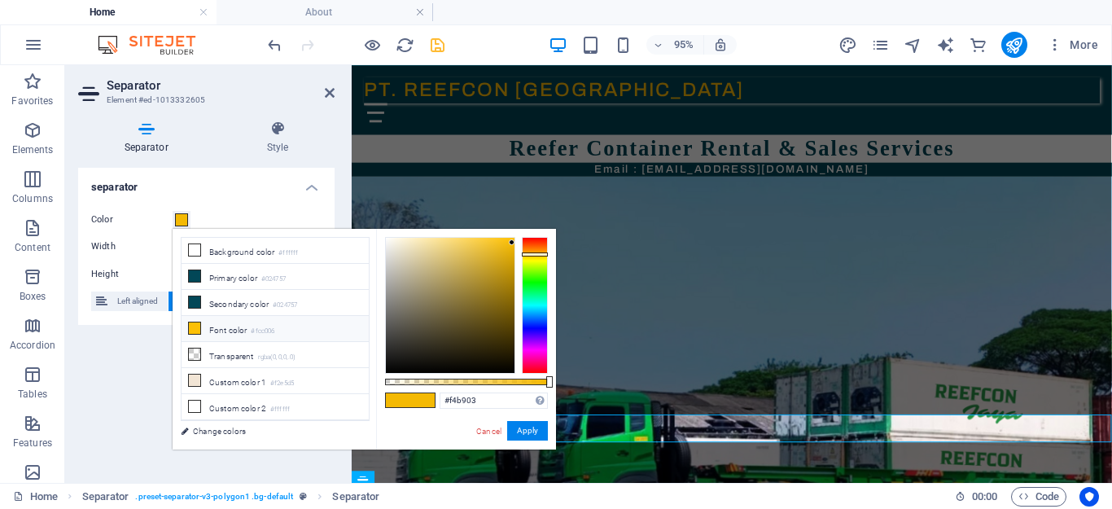
click at [231, 330] on li "Font color #fcc006" at bounding box center [275, 329] width 187 height 26
type input "#fcc006"
drag, startPoint x: 520, startPoint y: 430, endPoint x: 156, endPoint y: 363, distance: 370.1
click at [520, 430] on button "Apply" at bounding box center [527, 431] width 41 height 20
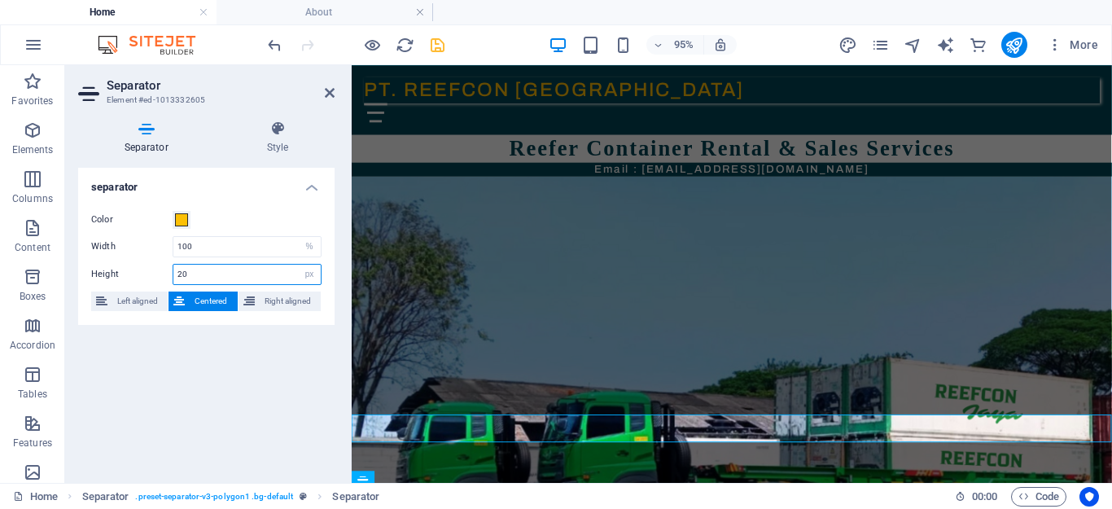
drag, startPoint x: 204, startPoint y: 278, endPoint x: 160, endPoint y: 274, distance: 44.2
click at [160, 274] on div "Height 20 px rem vh vw" at bounding box center [206, 274] width 230 height 21
type input "5"
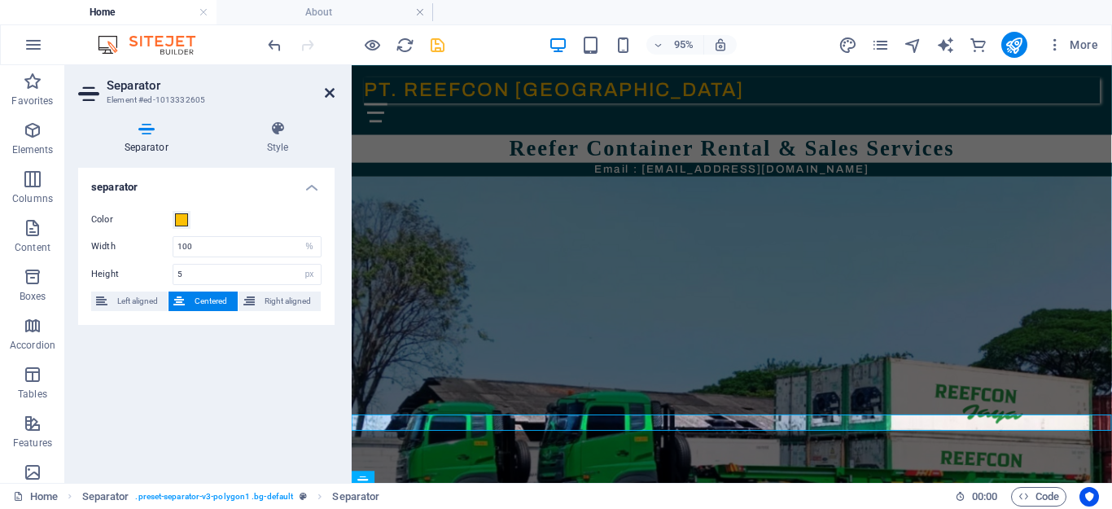
click at [328, 86] on h2 "Separator" at bounding box center [221, 85] width 228 height 15
click at [329, 91] on icon at bounding box center [330, 92] width 10 height 13
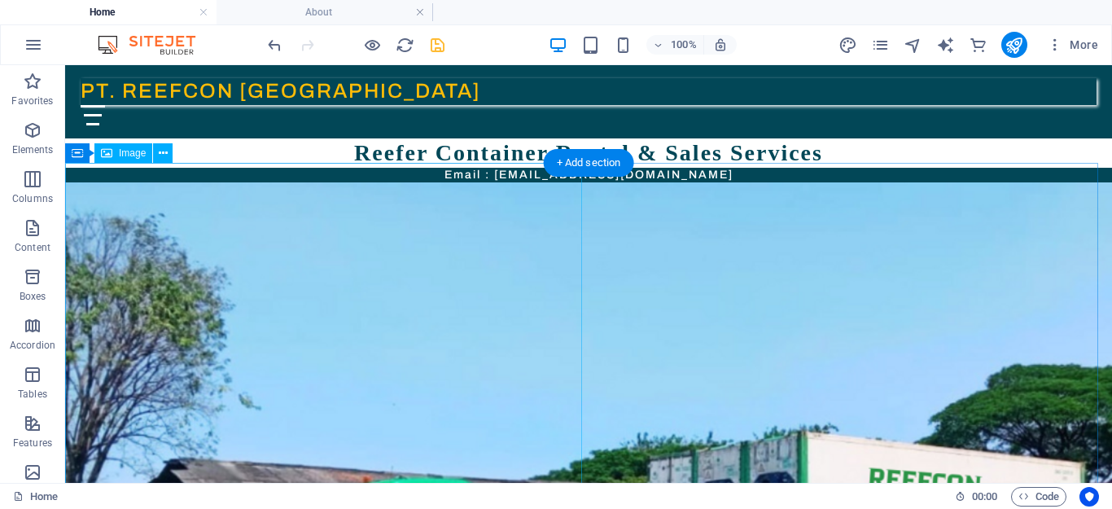
scroll to position [46, 0]
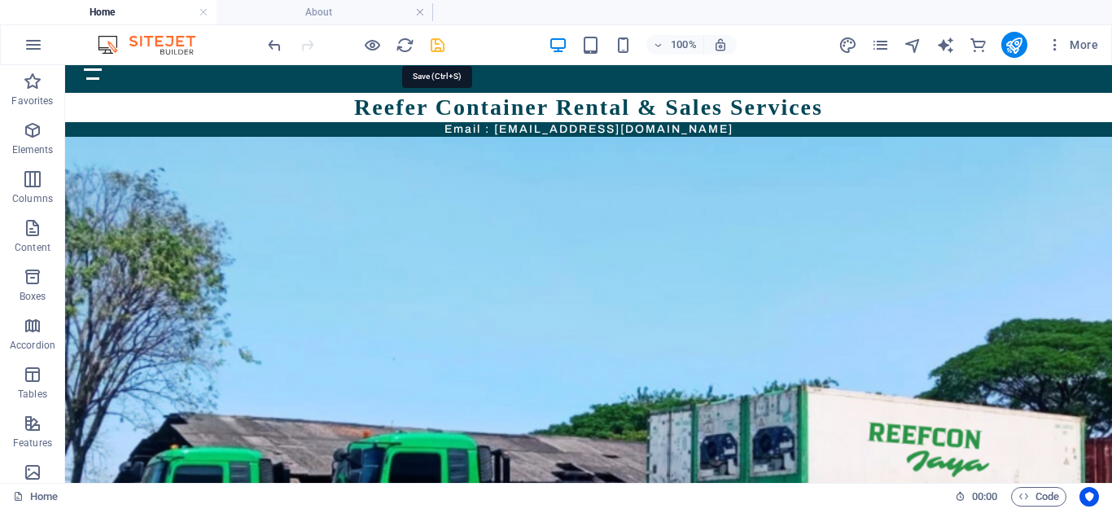
click at [441, 43] on icon "save" at bounding box center [437, 45] width 19 height 19
click at [174, 454] on icon at bounding box center [177, 455] width 9 height 17
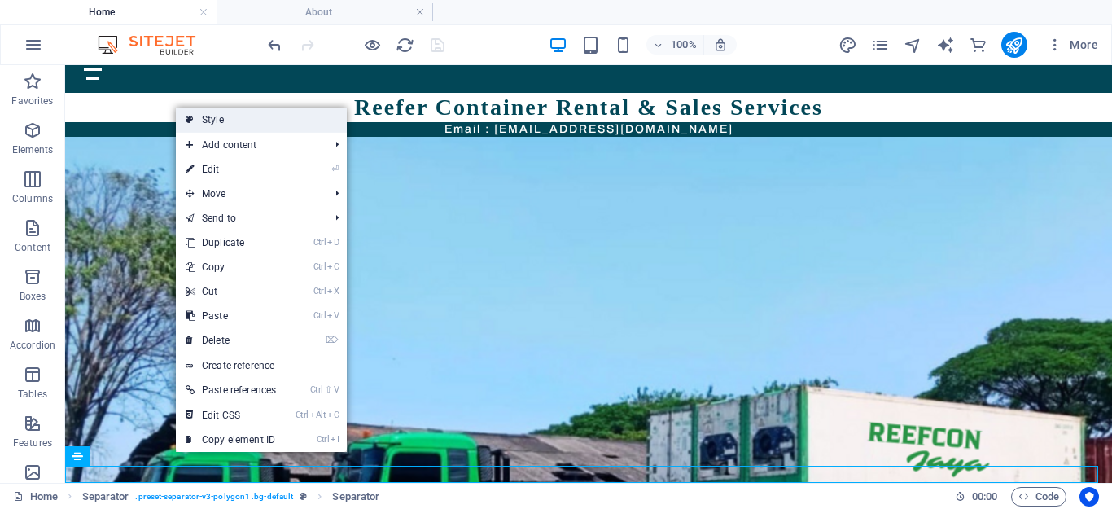
click at [218, 119] on link "Style" at bounding box center [261, 119] width 171 height 24
select select "polygon1"
select select "rem"
select select "preset-separator-v3-polygon1"
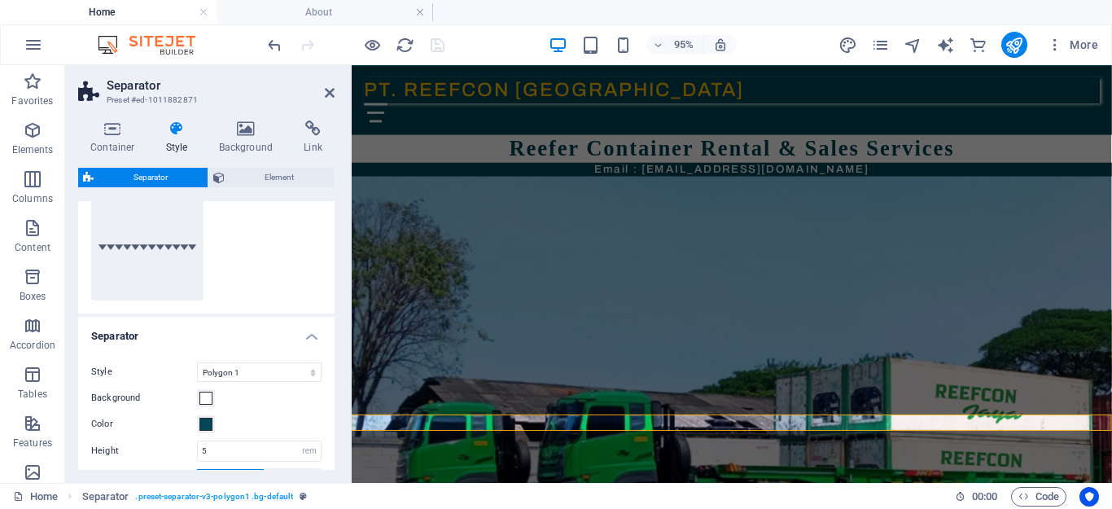
scroll to position [407, 0]
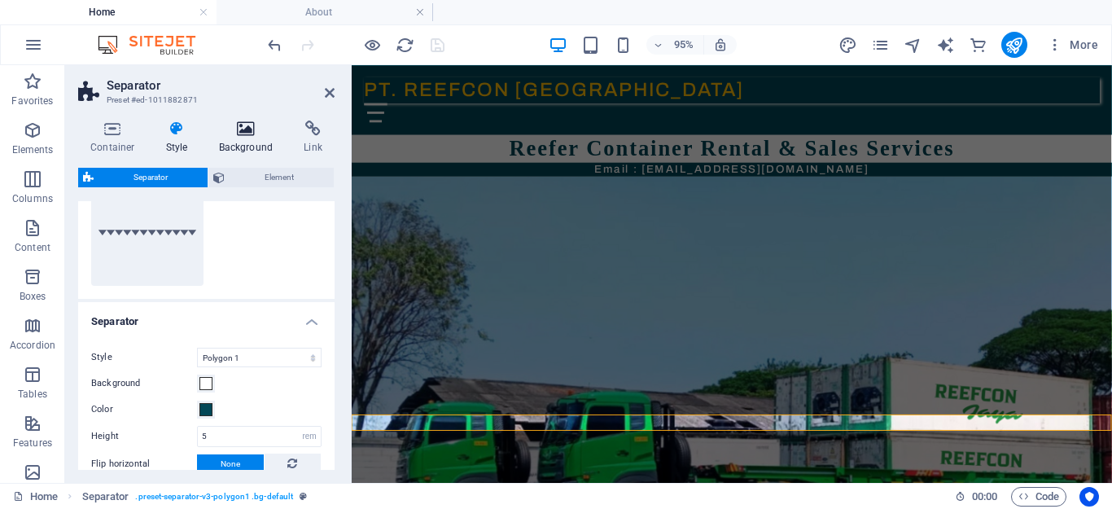
click at [234, 131] on icon at bounding box center [246, 129] width 79 height 16
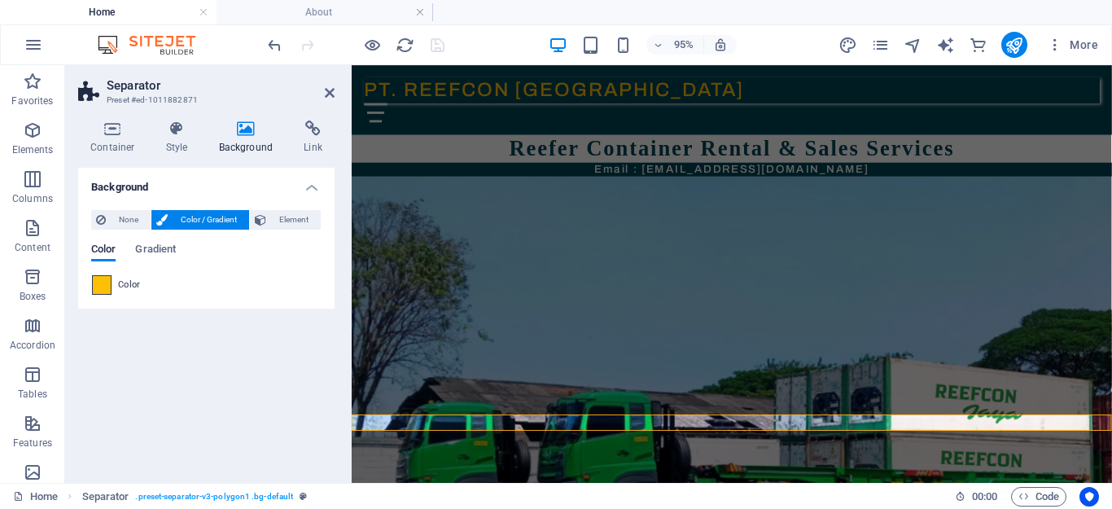
click at [103, 283] on span at bounding box center [102, 285] width 18 height 18
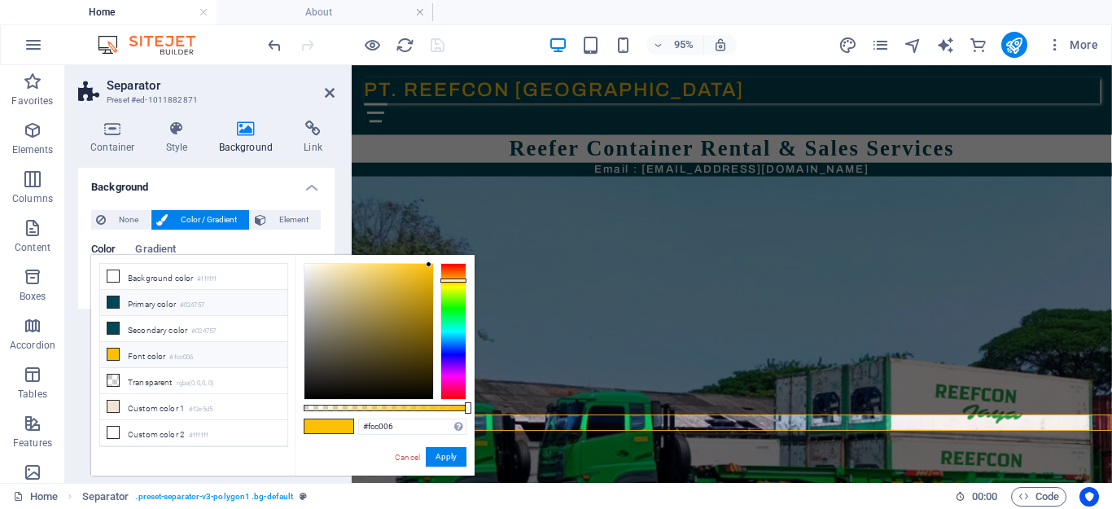
click at [161, 307] on li "Primary color #024757" at bounding box center [193, 303] width 187 height 26
type input "#024757"
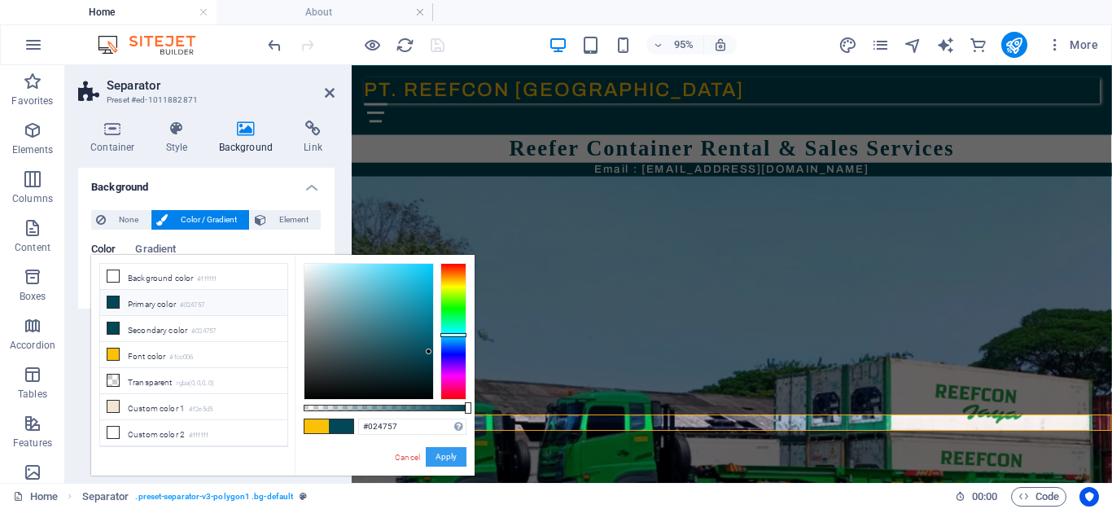
click at [435, 454] on button "Apply" at bounding box center [446, 457] width 41 height 20
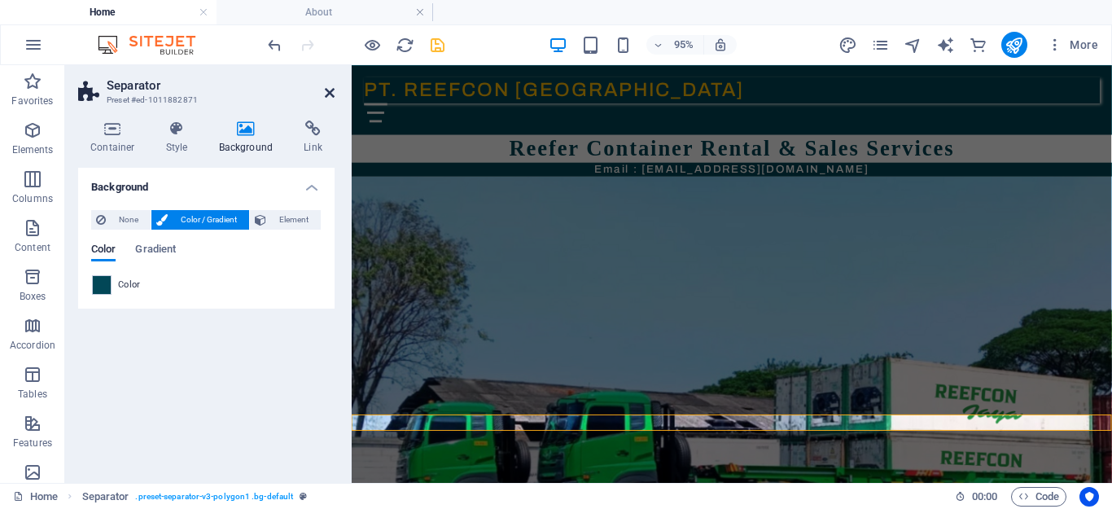
click at [330, 91] on icon at bounding box center [330, 92] width 10 height 13
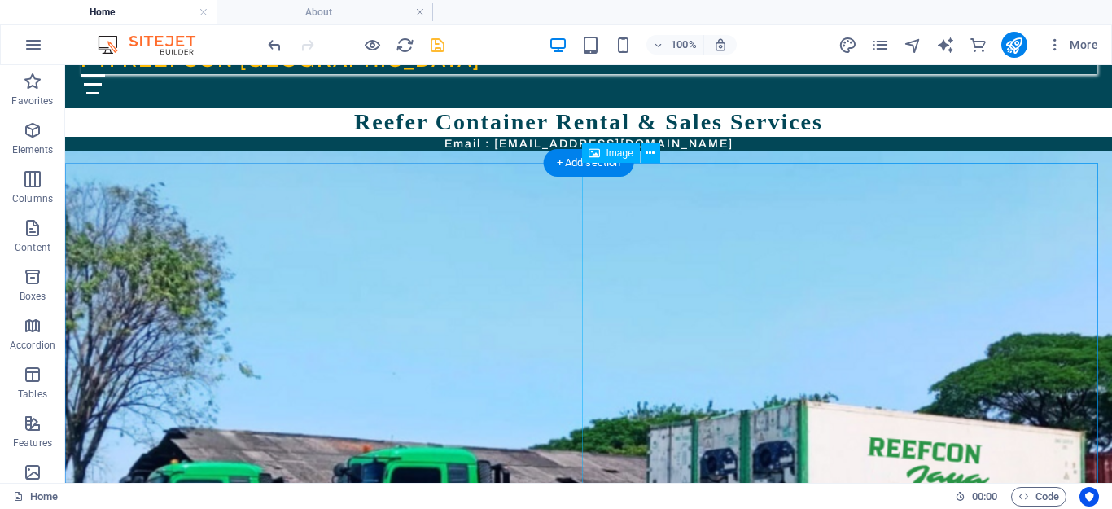
scroll to position [46, 0]
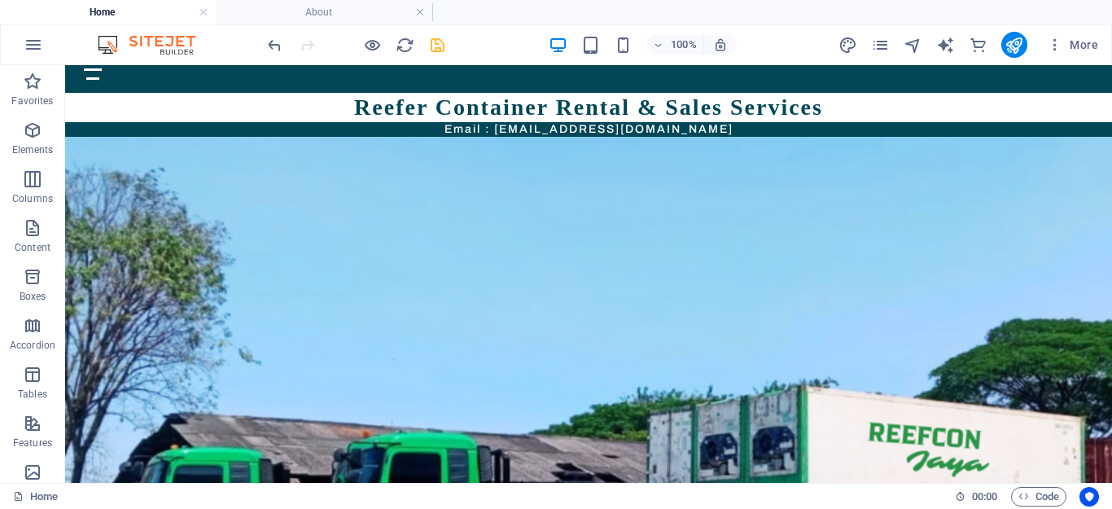
click at [264, 38] on div "100% More" at bounding box center [556, 44] width 1111 height 39
click at [270, 46] on icon "undo" at bounding box center [274, 45] width 19 height 19
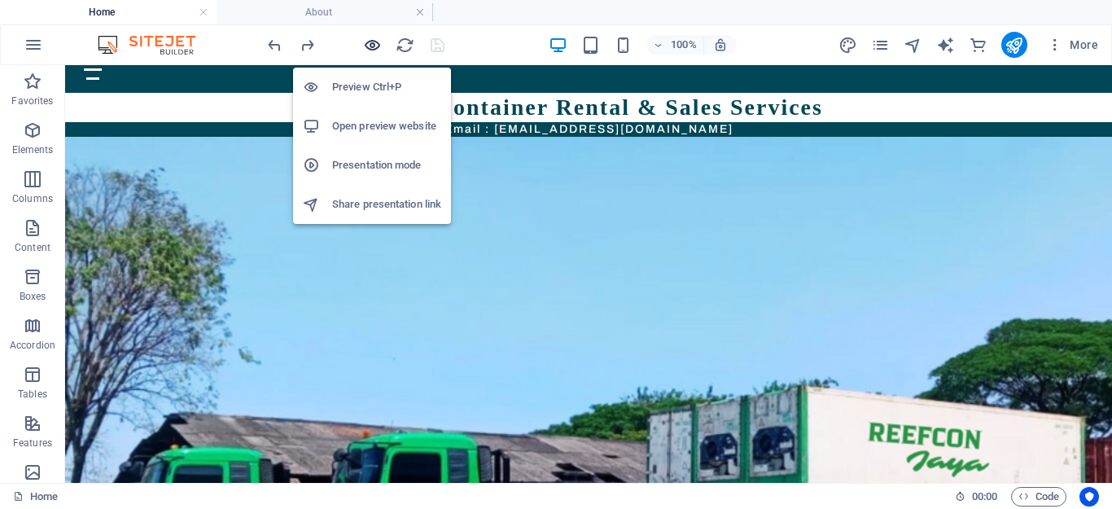
click at [365, 52] on icon "button" at bounding box center [372, 45] width 19 height 19
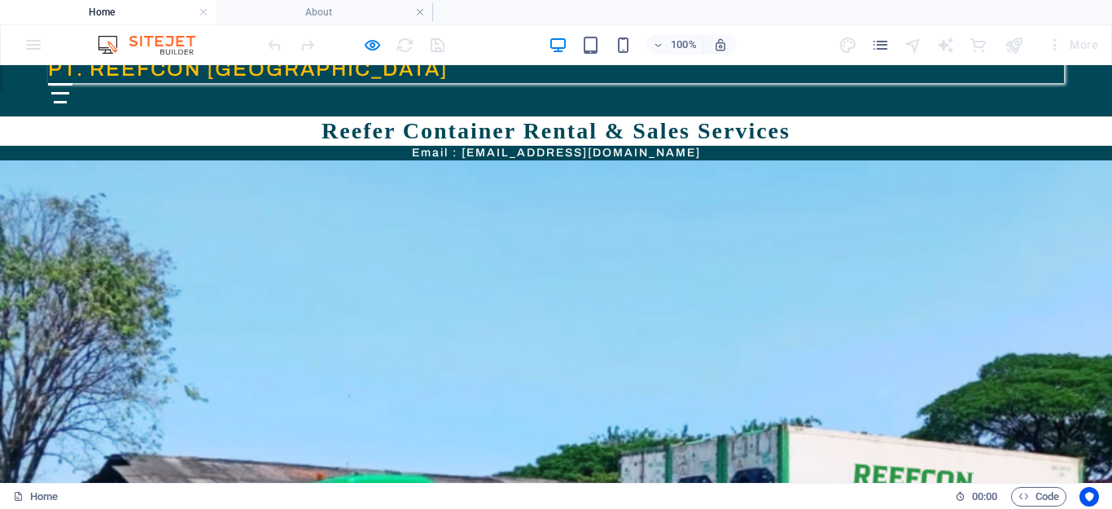
scroll to position [0, 0]
